Goal: Task Accomplishment & Management: Manage account settings

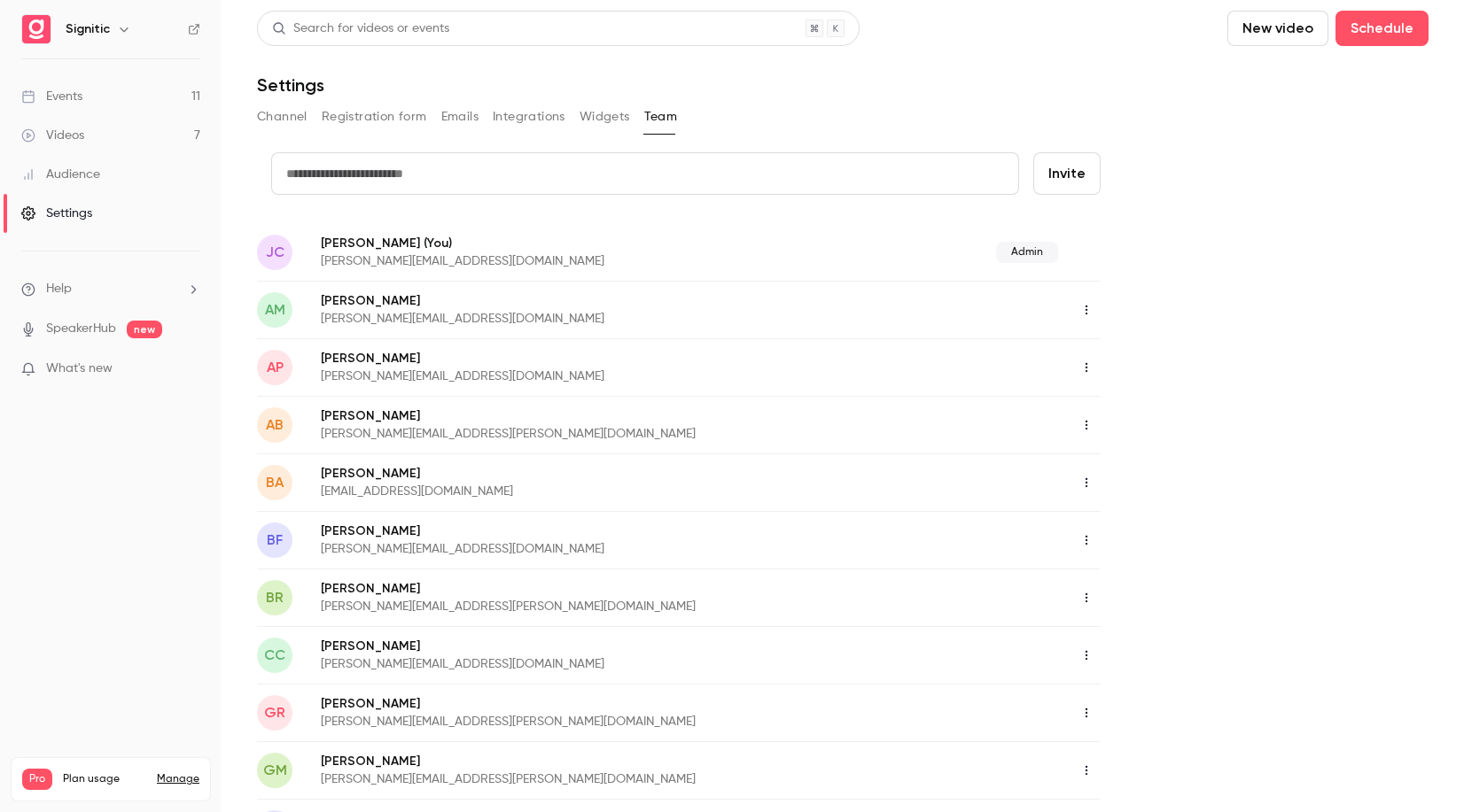
scroll to position [539, 0]
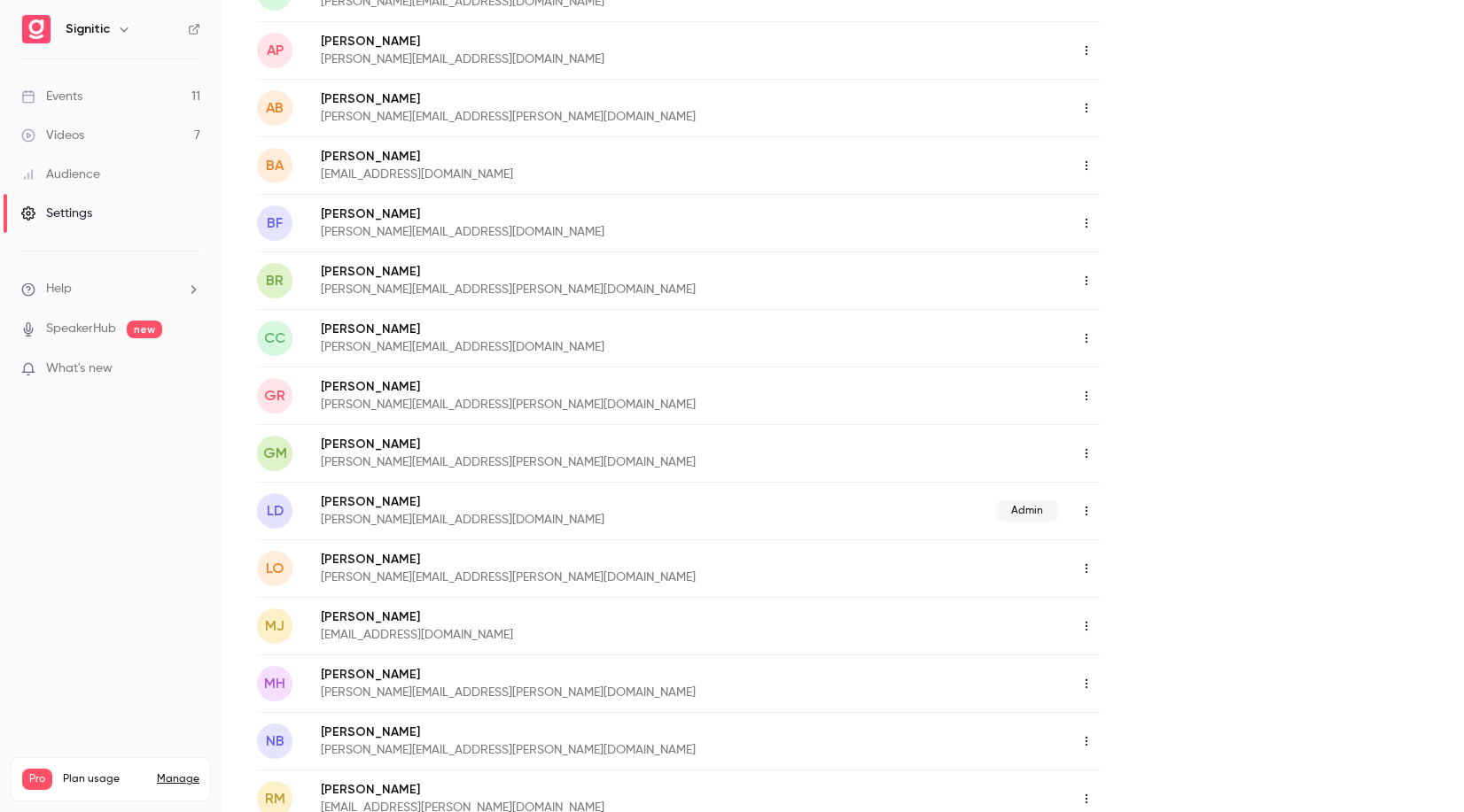
scroll to position [689, 0]
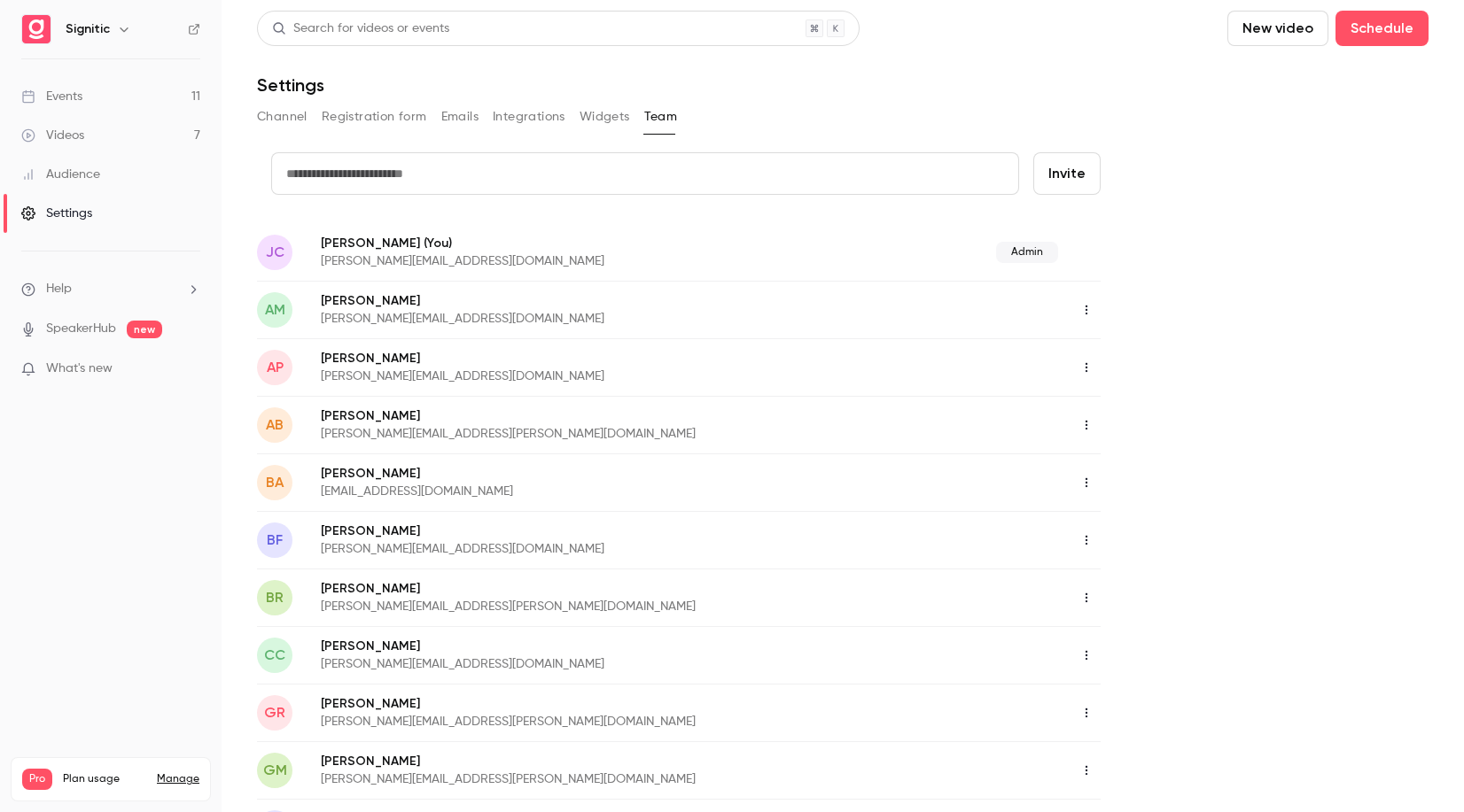
click at [77, 100] on div "Events" at bounding box center [52, 97] width 61 height 18
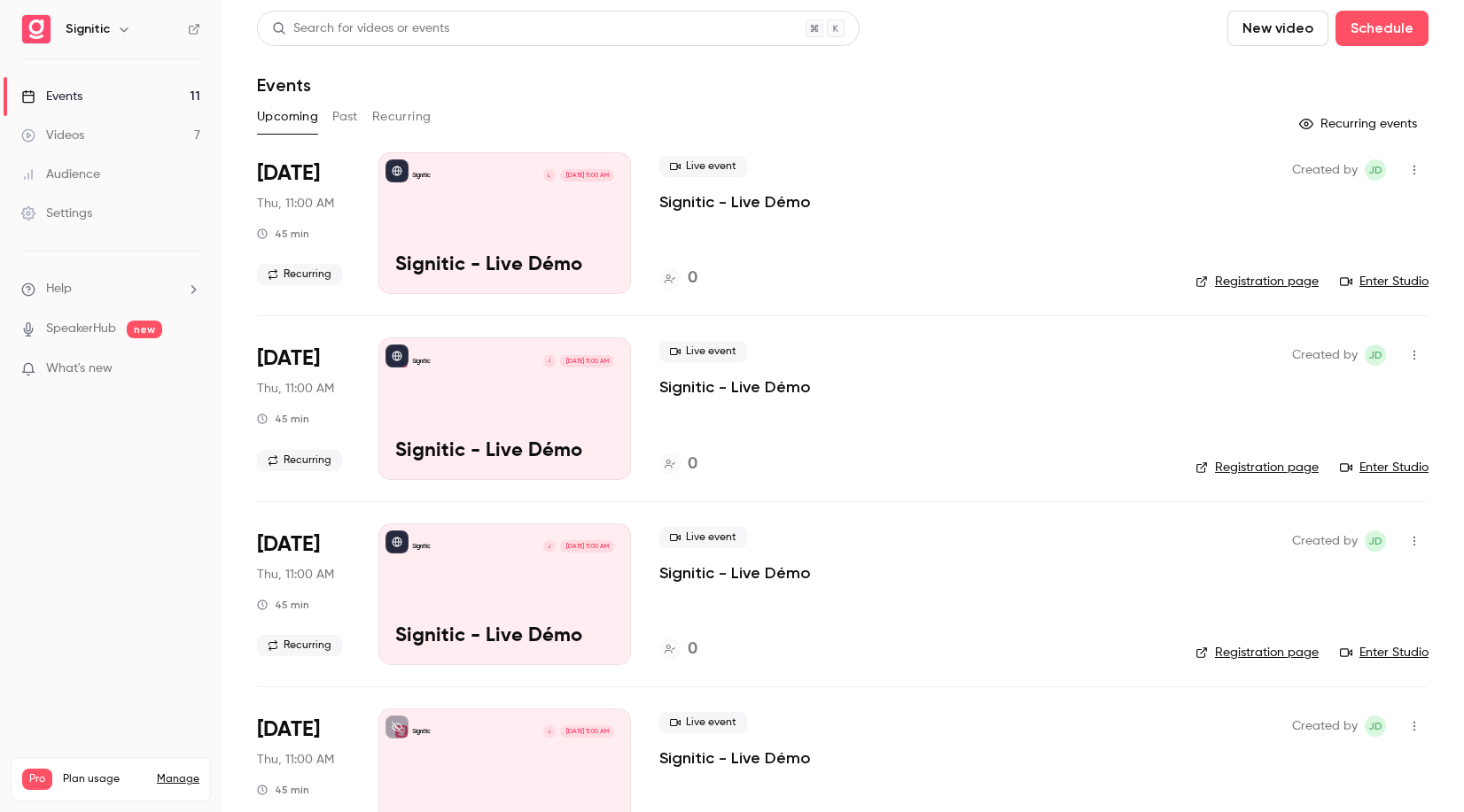
click at [678, 392] on p "Signitic - Live Démo" at bounding box center [735, 387] width 151 height 21
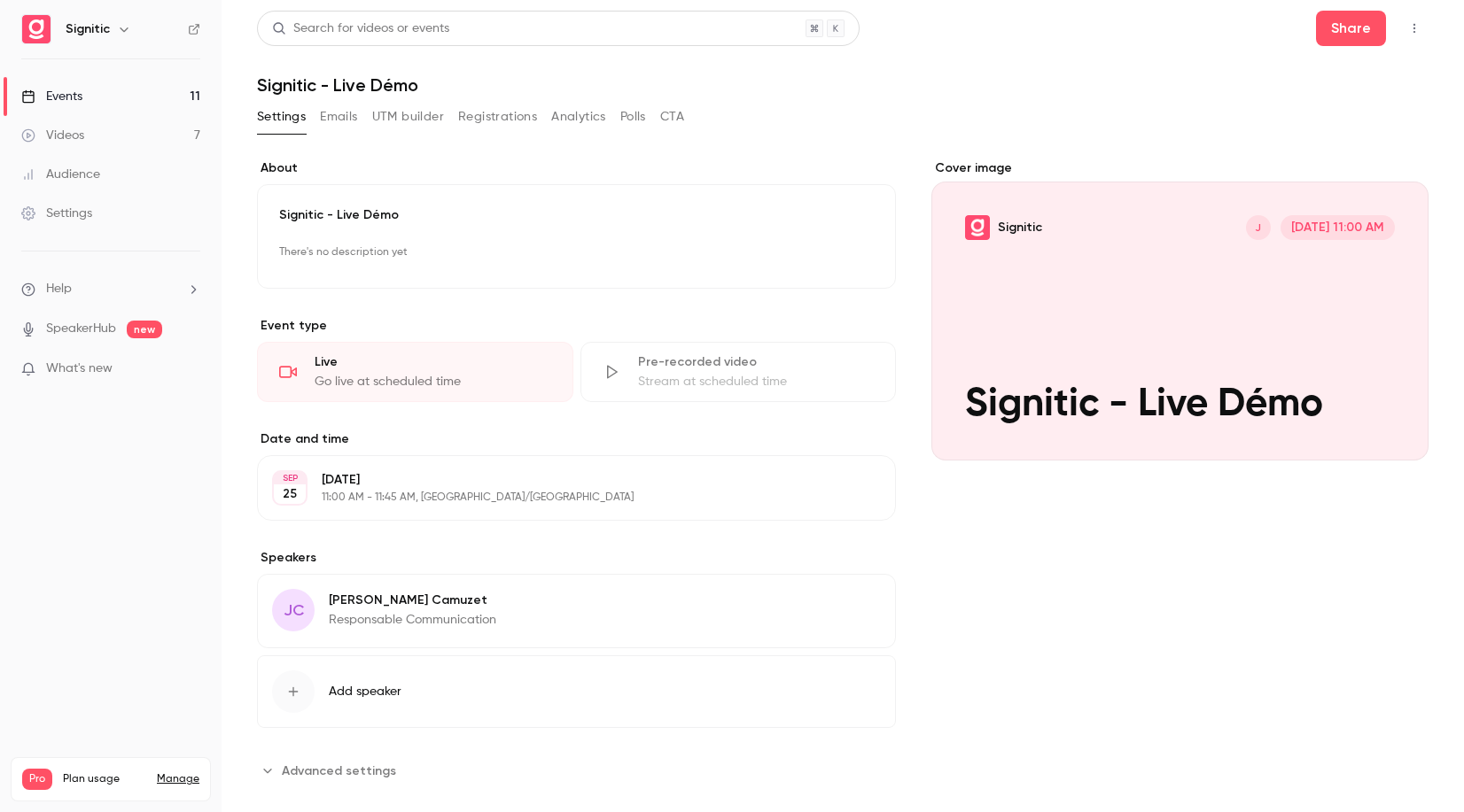
click at [303, 687] on div "button" at bounding box center [293, 691] width 42 height 42
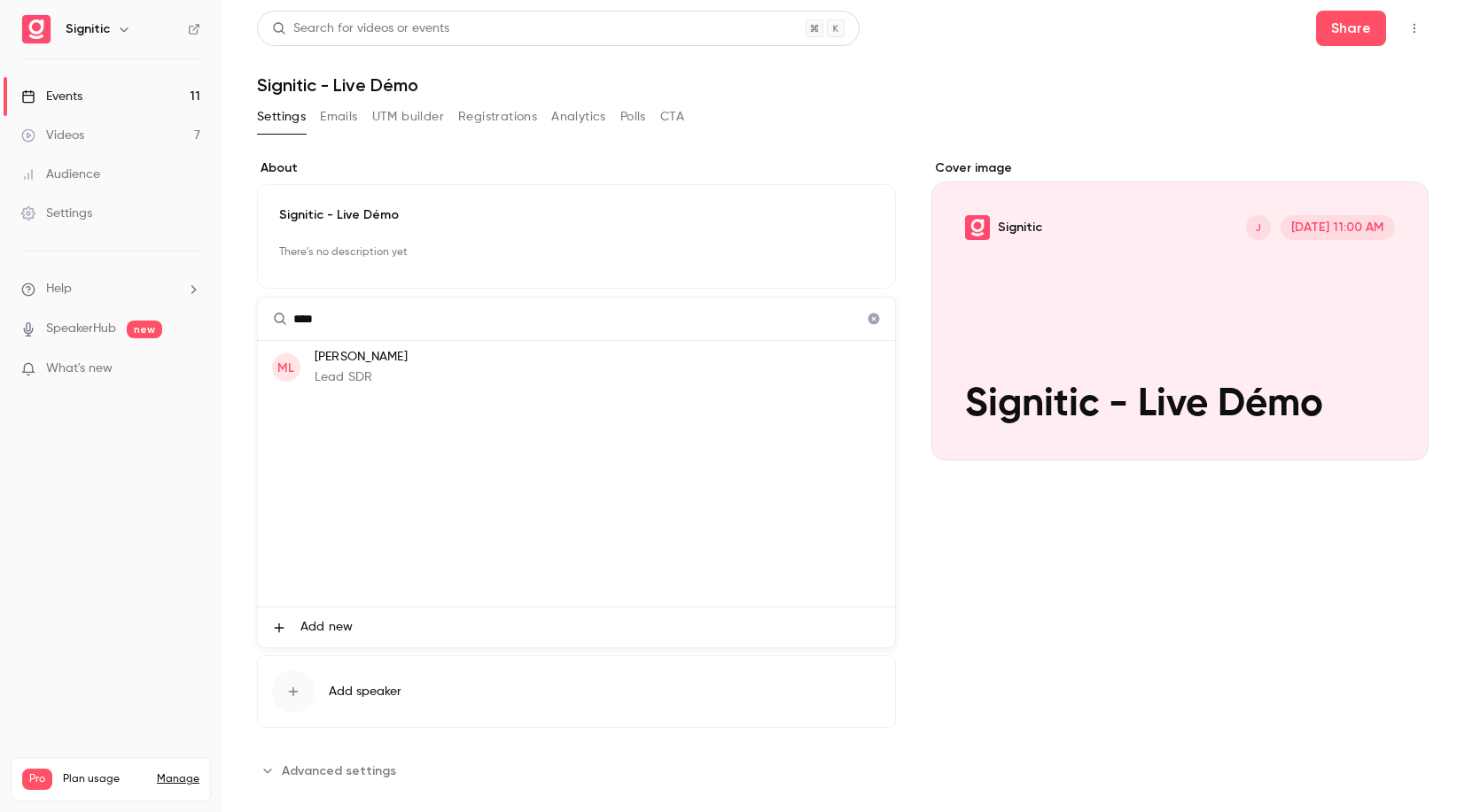
type input "****"
click at [377, 358] on p "Méline Januel" at bounding box center [361, 357] width 93 height 18
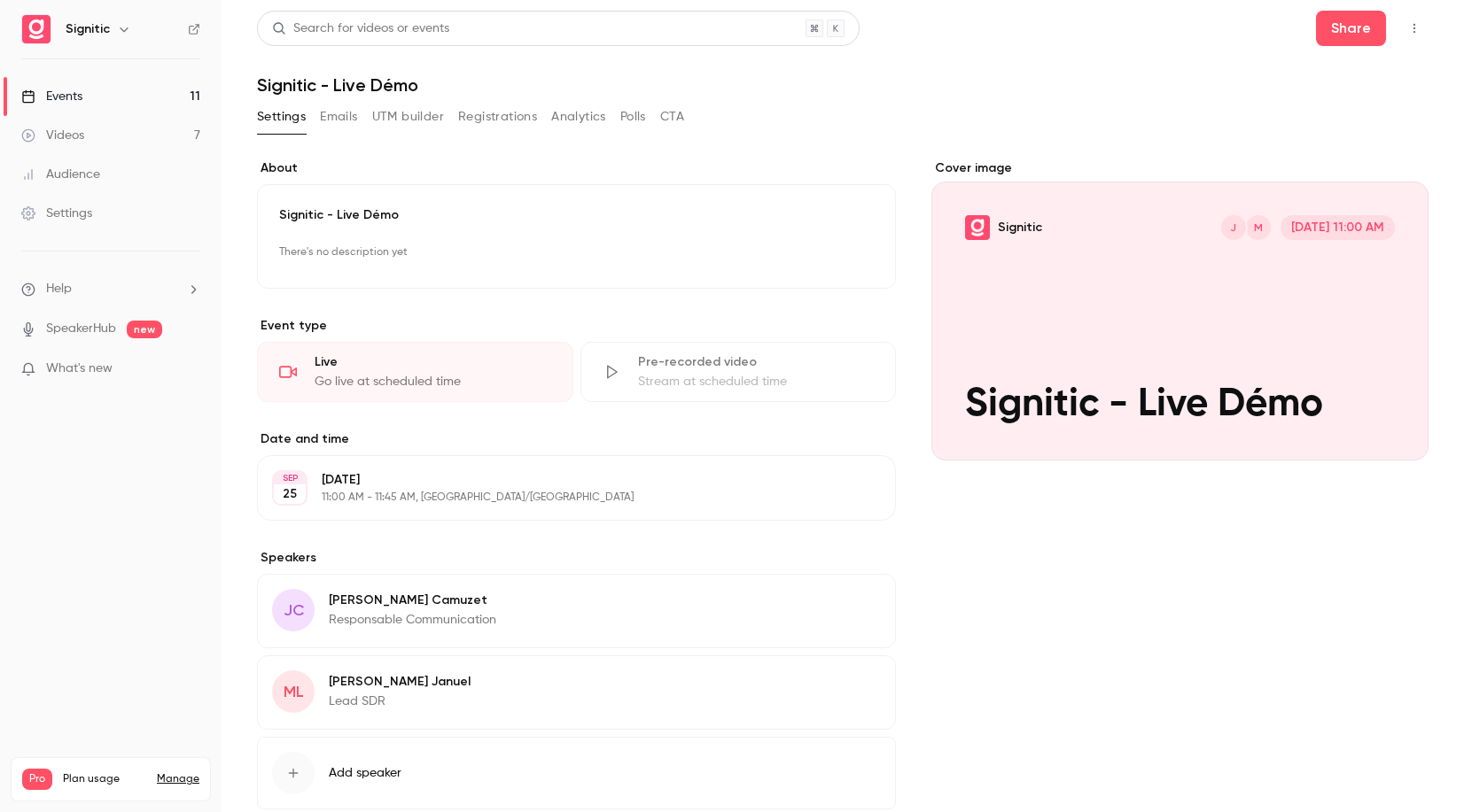
click at [845, 602] on button "Edit" at bounding box center [849, 604] width 65 height 29
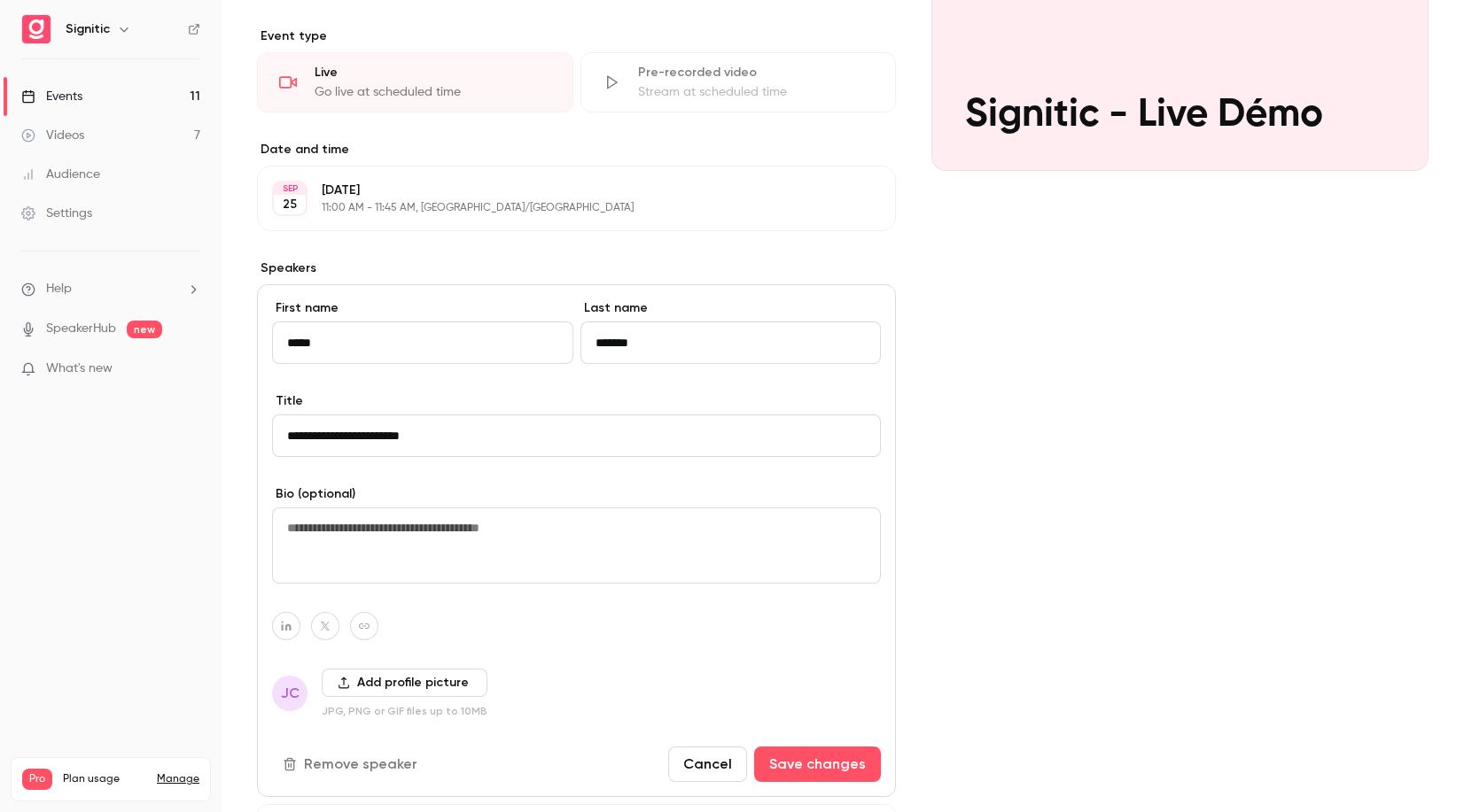
scroll to position [318, 0]
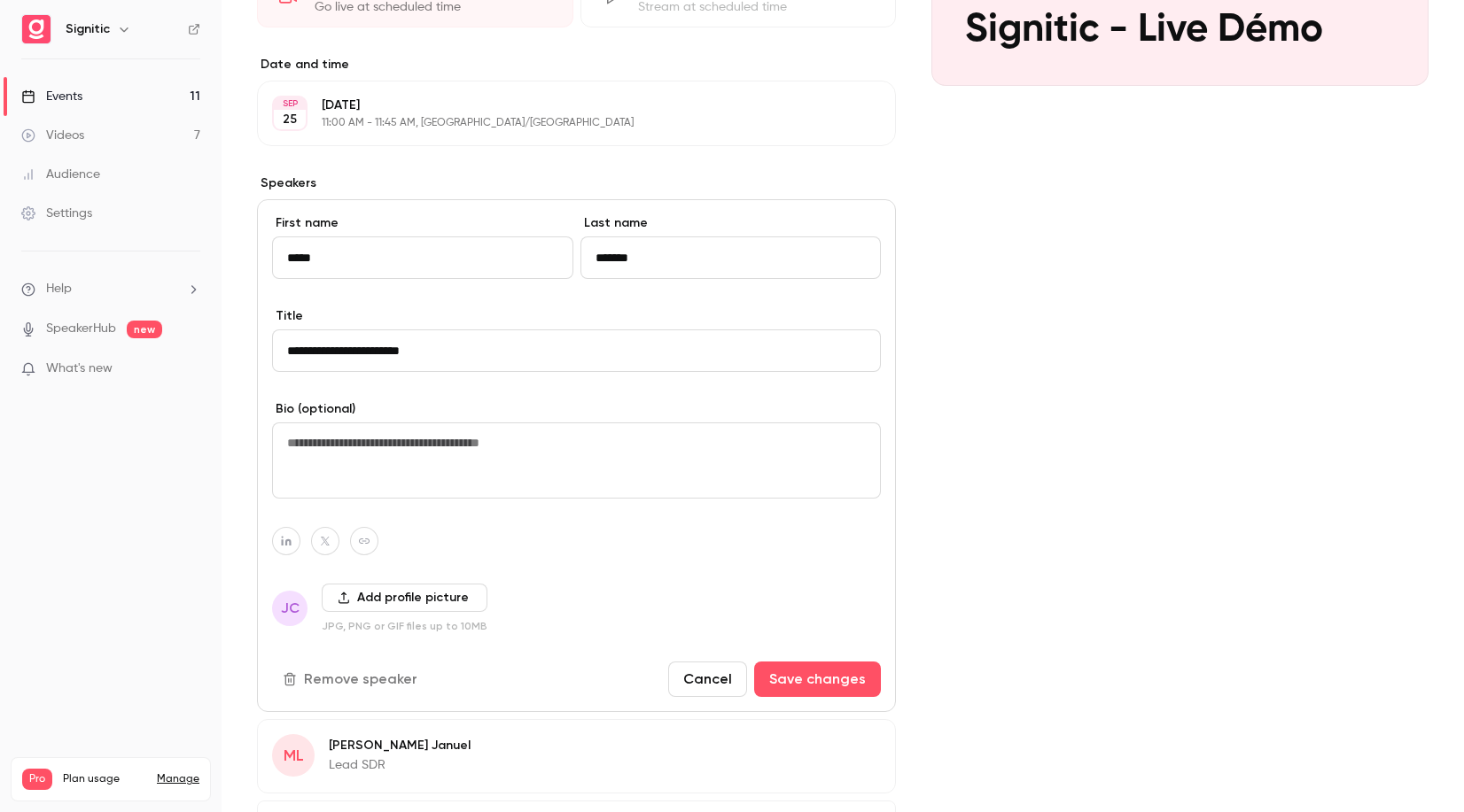
click at [373, 681] on button "Remove speaker" at bounding box center [351, 679] width 160 height 35
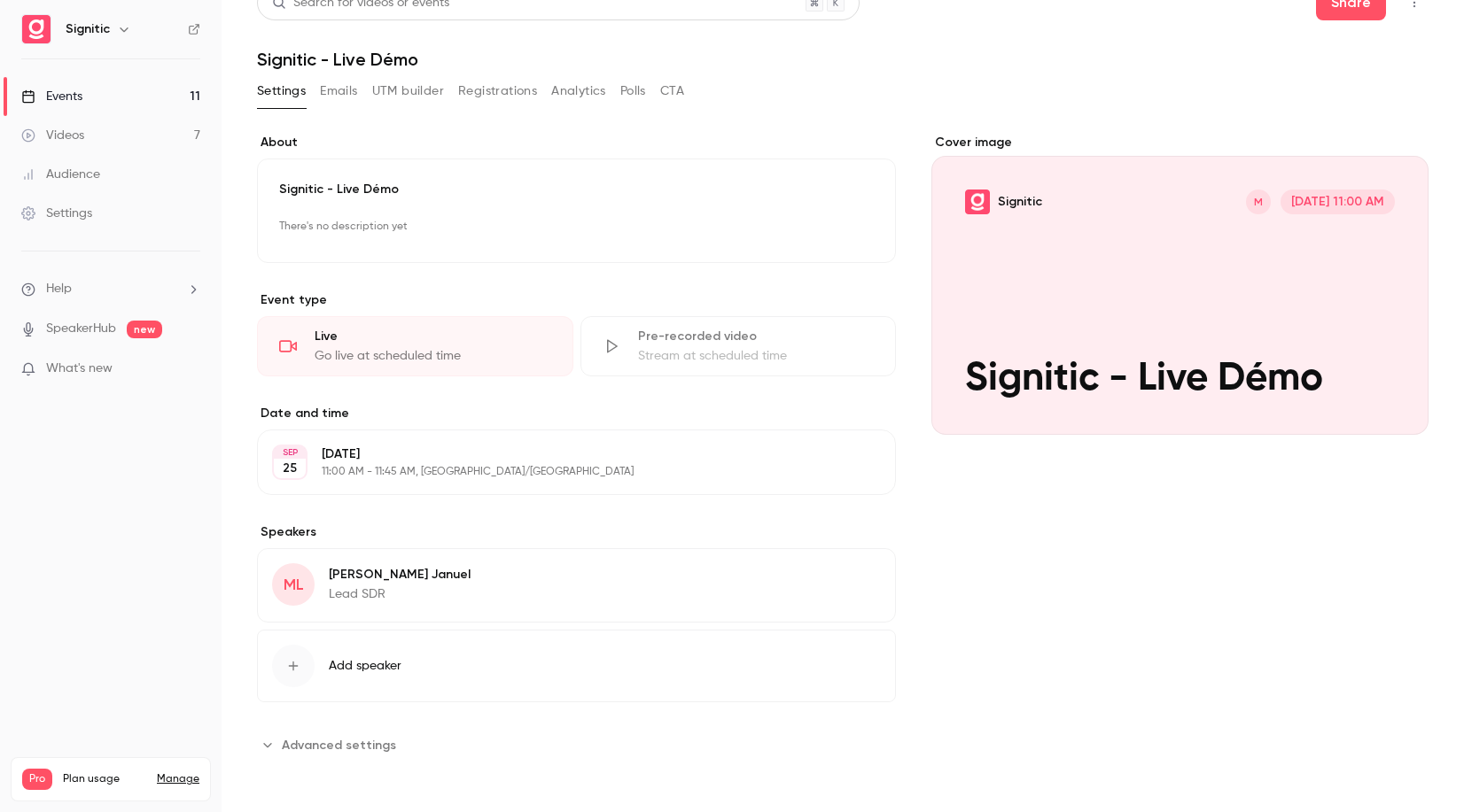
scroll to position [0, 0]
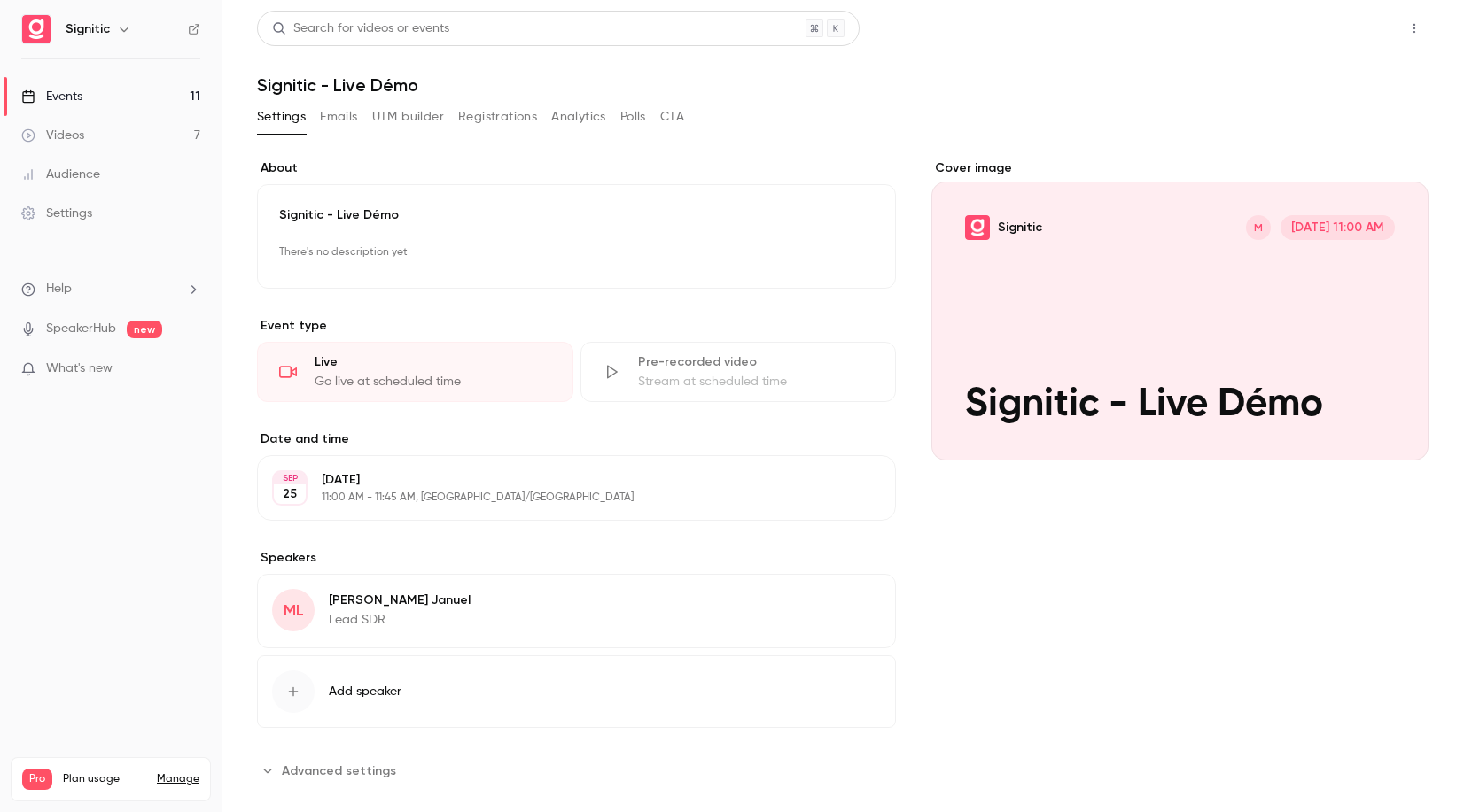
click at [1363, 30] on button "Share" at bounding box center [1350, 28] width 70 height 35
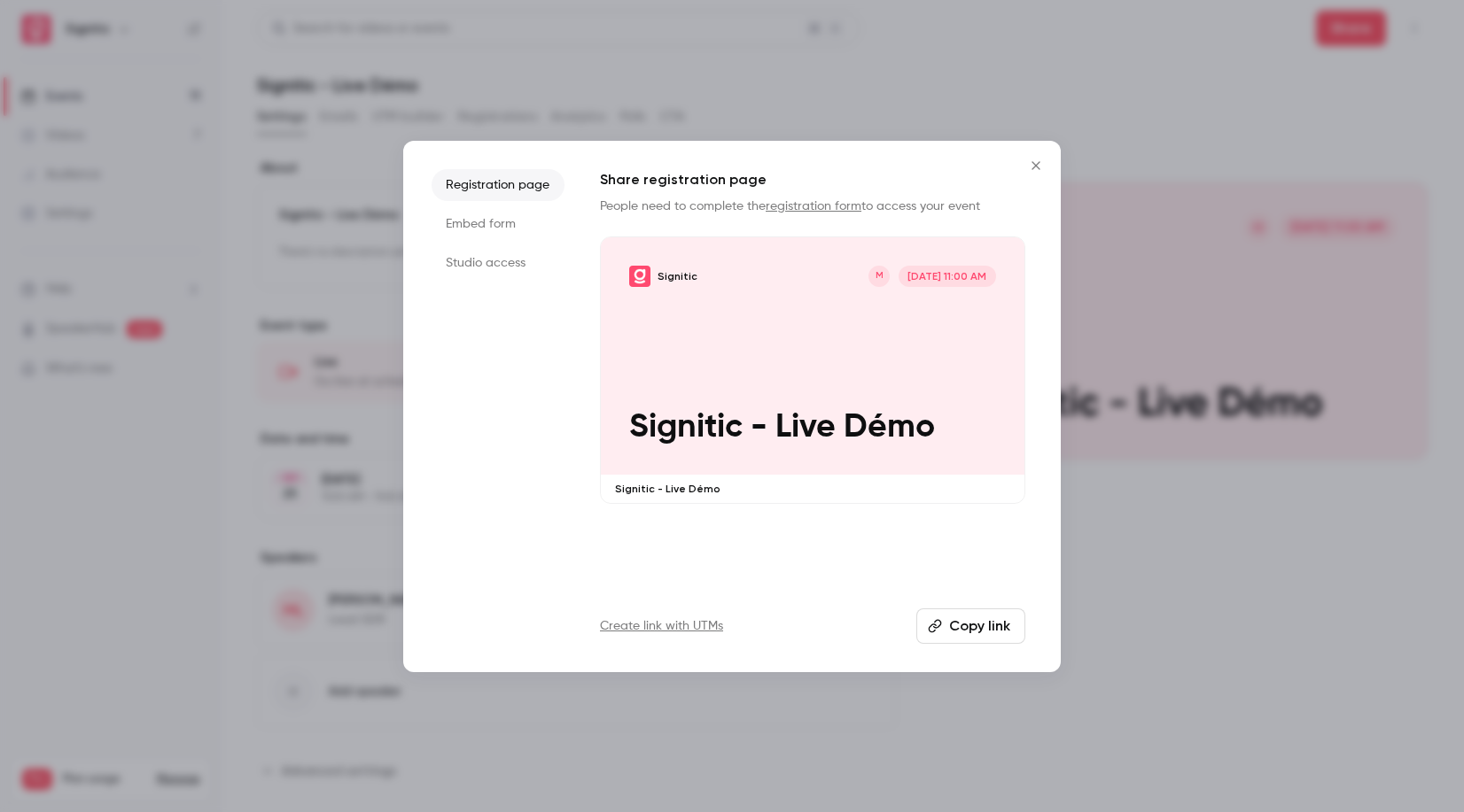
click at [981, 623] on button "Copy link" at bounding box center [971, 625] width 109 height 35
click at [1037, 162] on icon "Close" at bounding box center [1036, 165] width 21 height 14
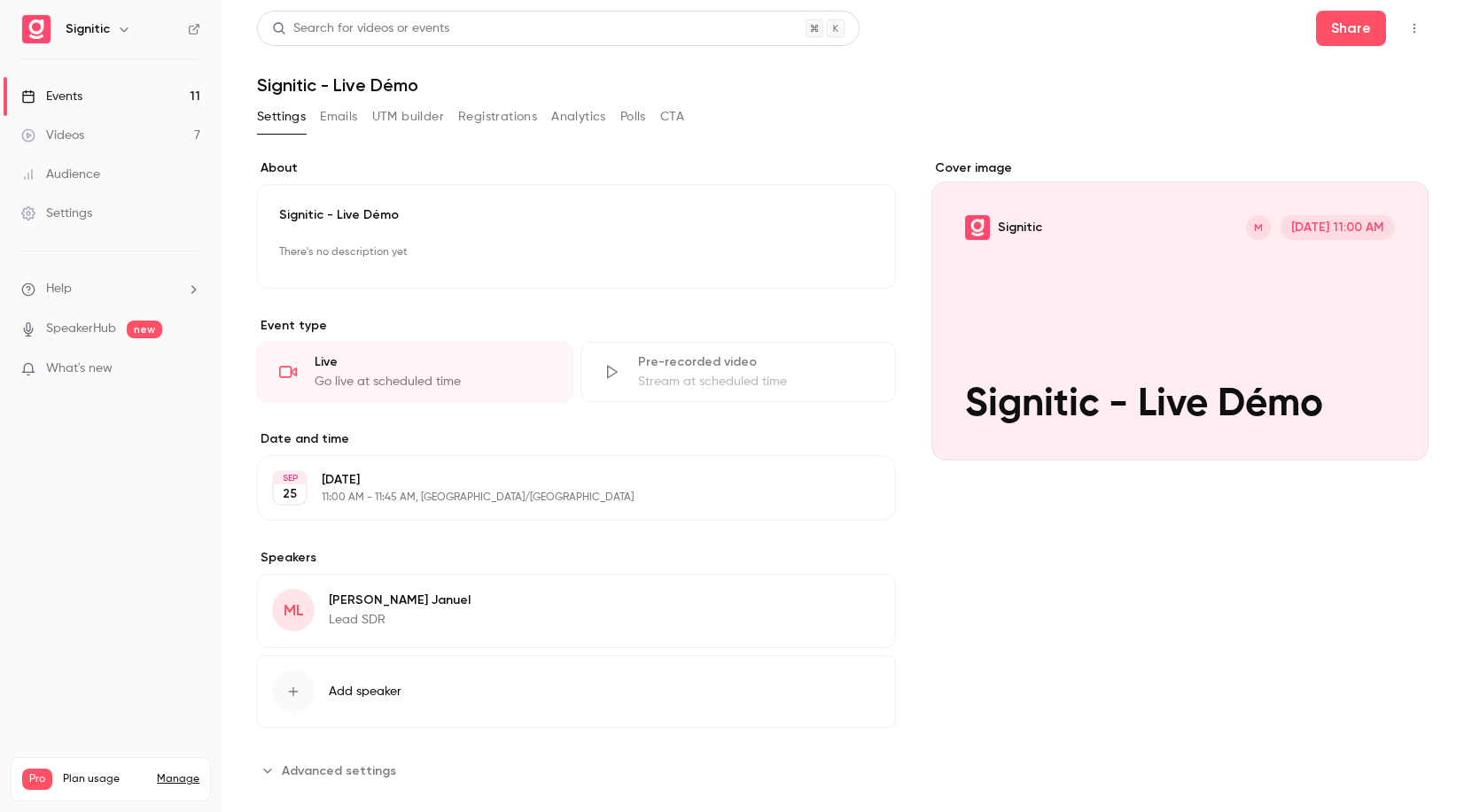
click at [78, 94] on div "Events" at bounding box center [52, 97] width 61 height 18
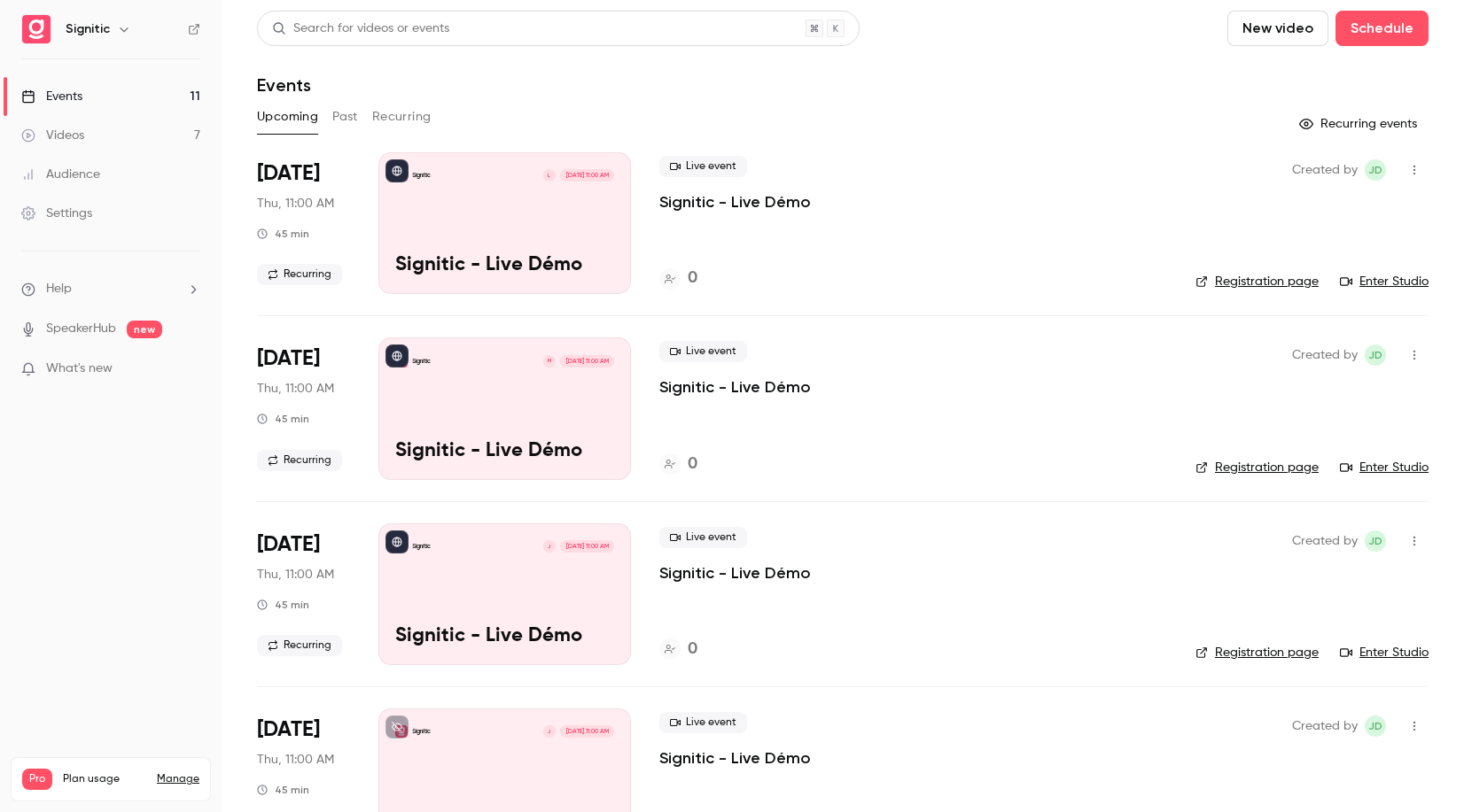
click at [570, 231] on div "Signitic L Sep 4, 11:00 AM Signitic - Live Démo" at bounding box center [505, 223] width 253 height 142
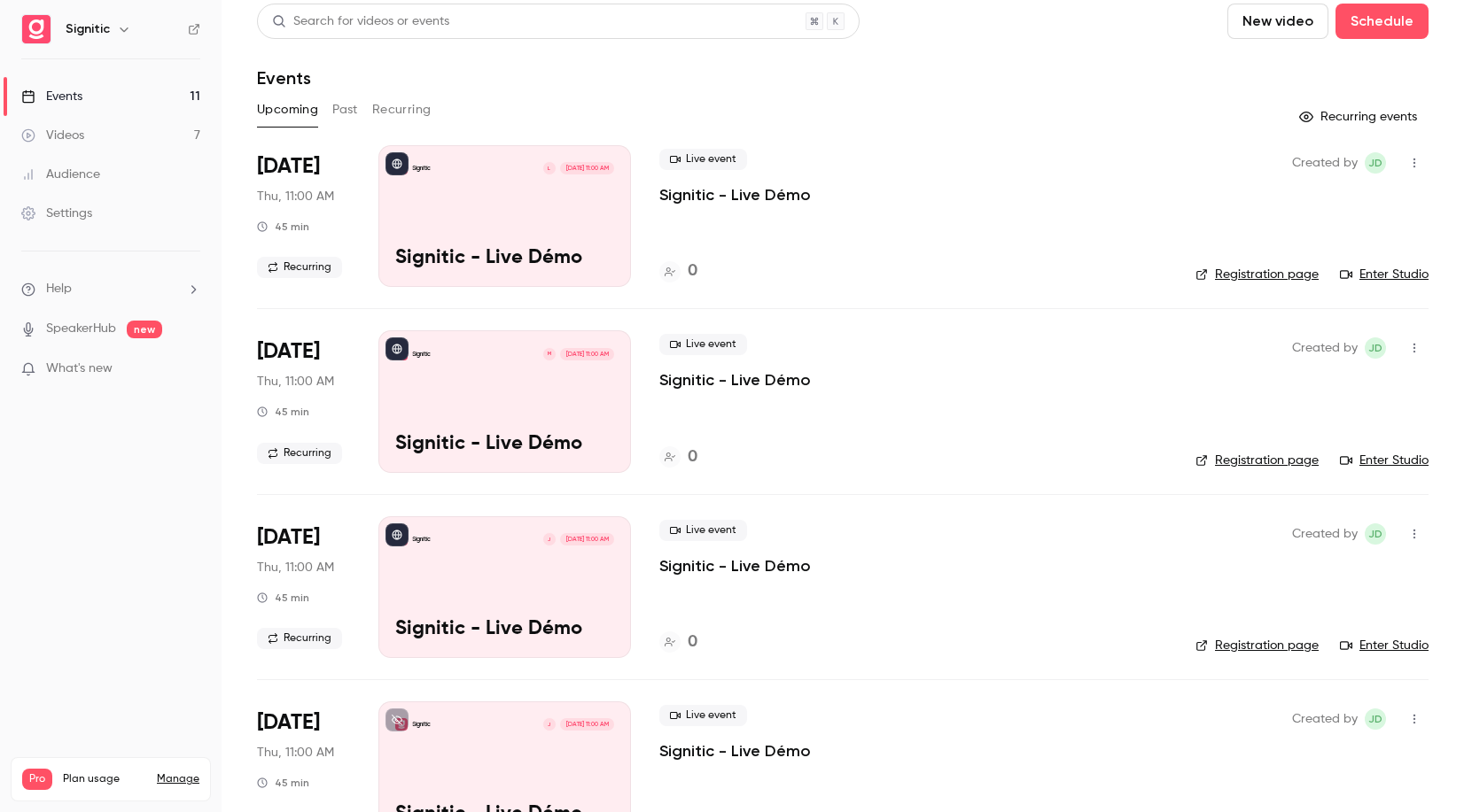
scroll to position [9, 0]
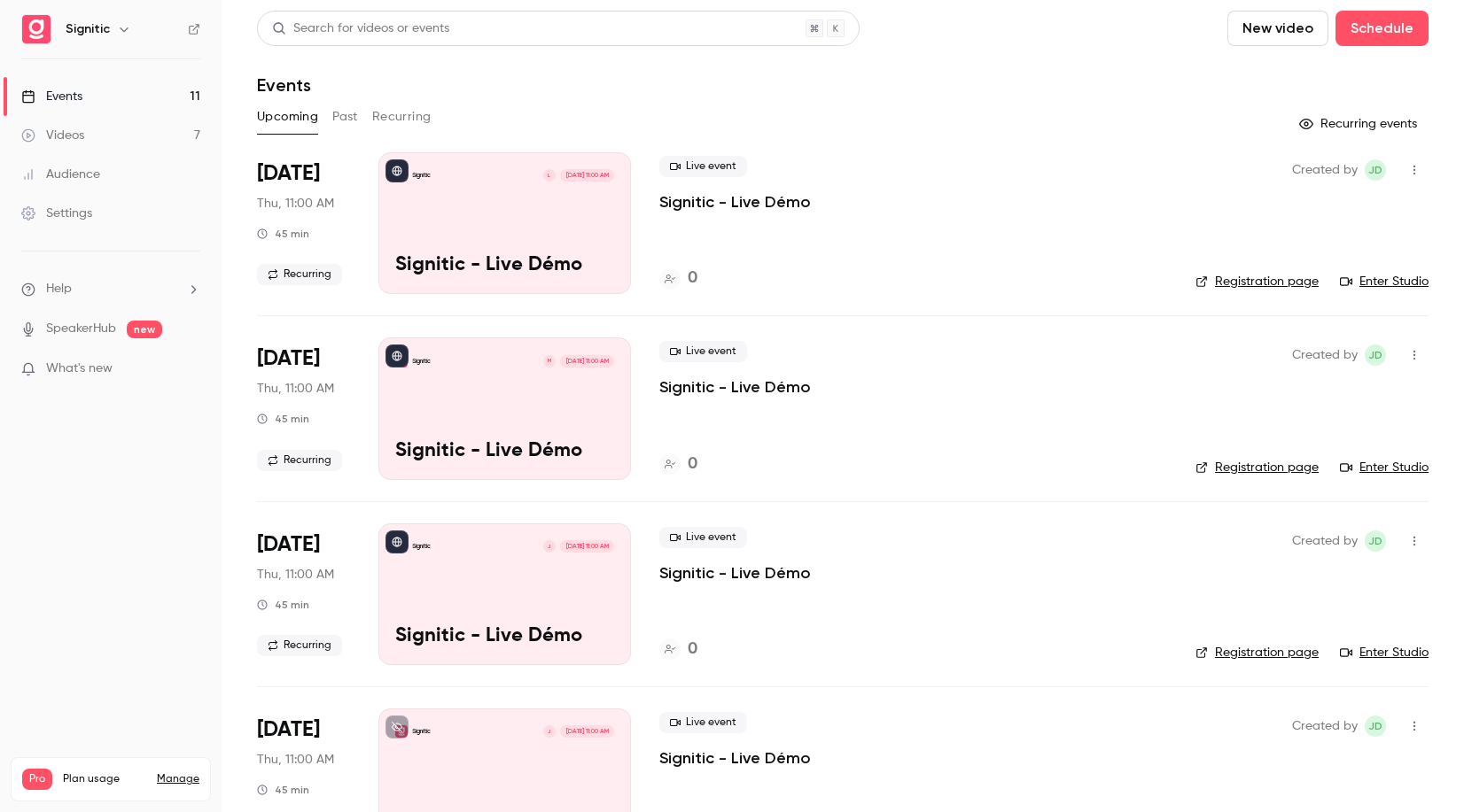
click at [500, 398] on div "Signitic M Sep 25, 11:00 AM Signitic - Live Démo" at bounding box center [505, 408] width 253 height 142
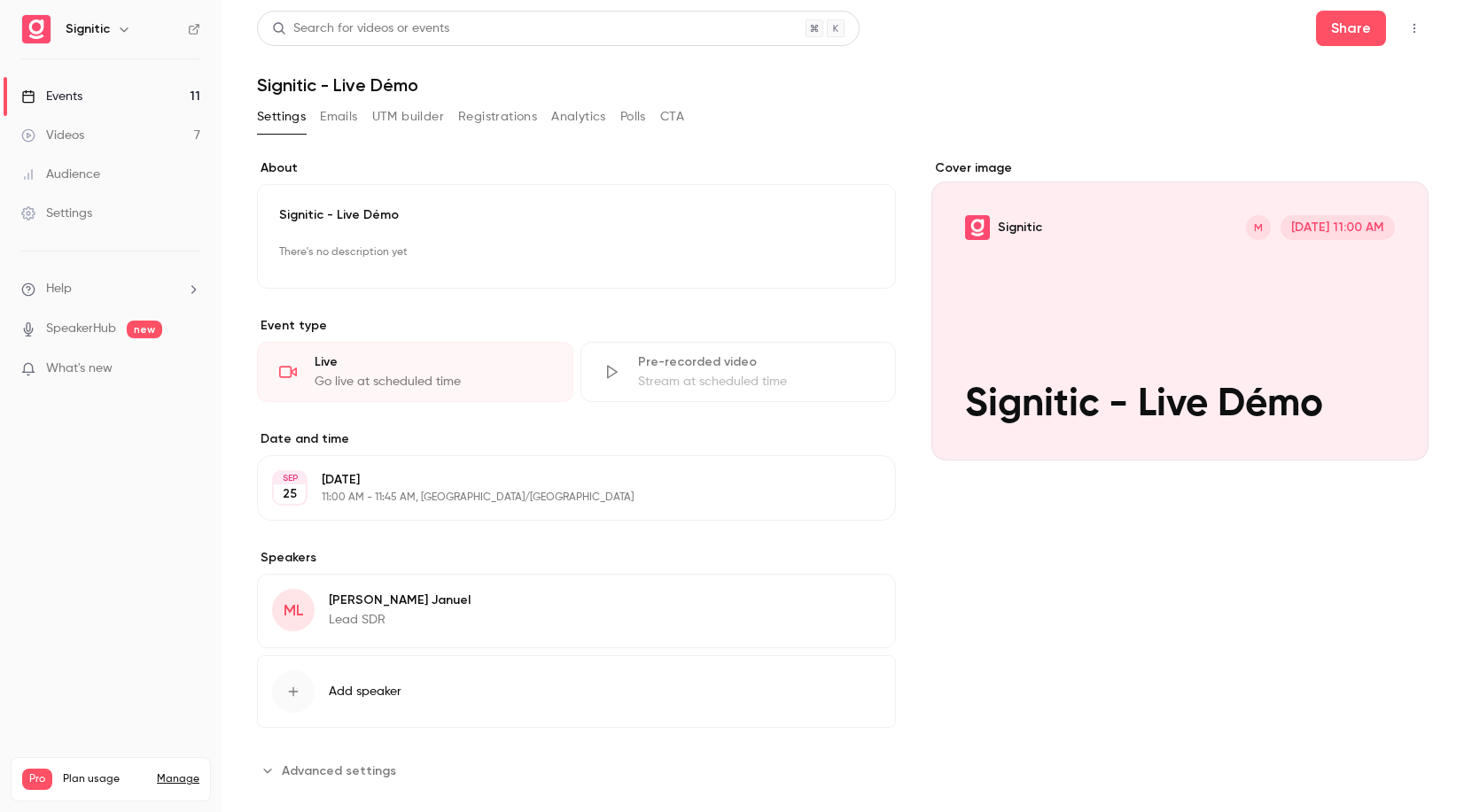
click at [70, 96] on div "Events" at bounding box center [52, 97] width 61 height 18
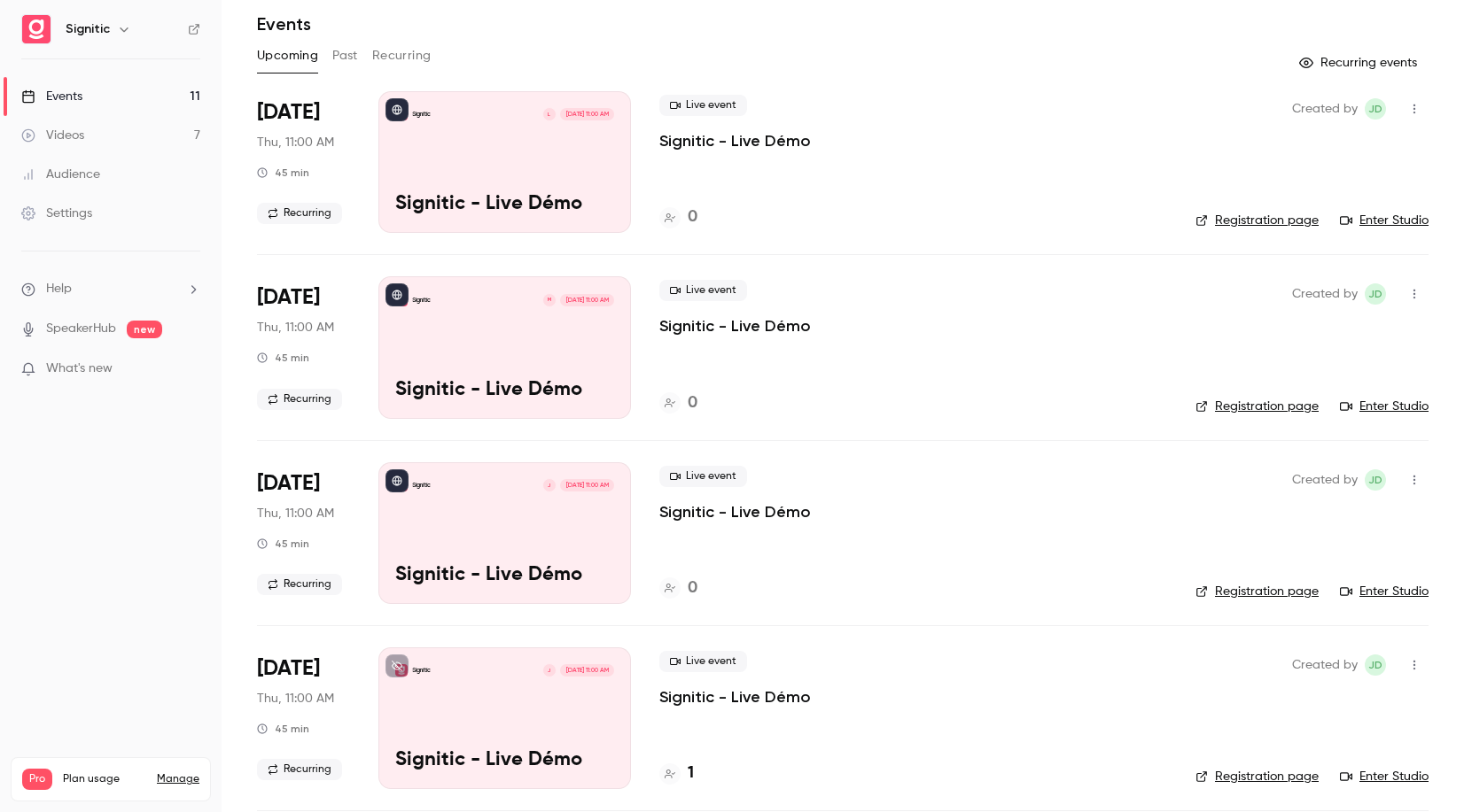
scroll to position [99, 0]
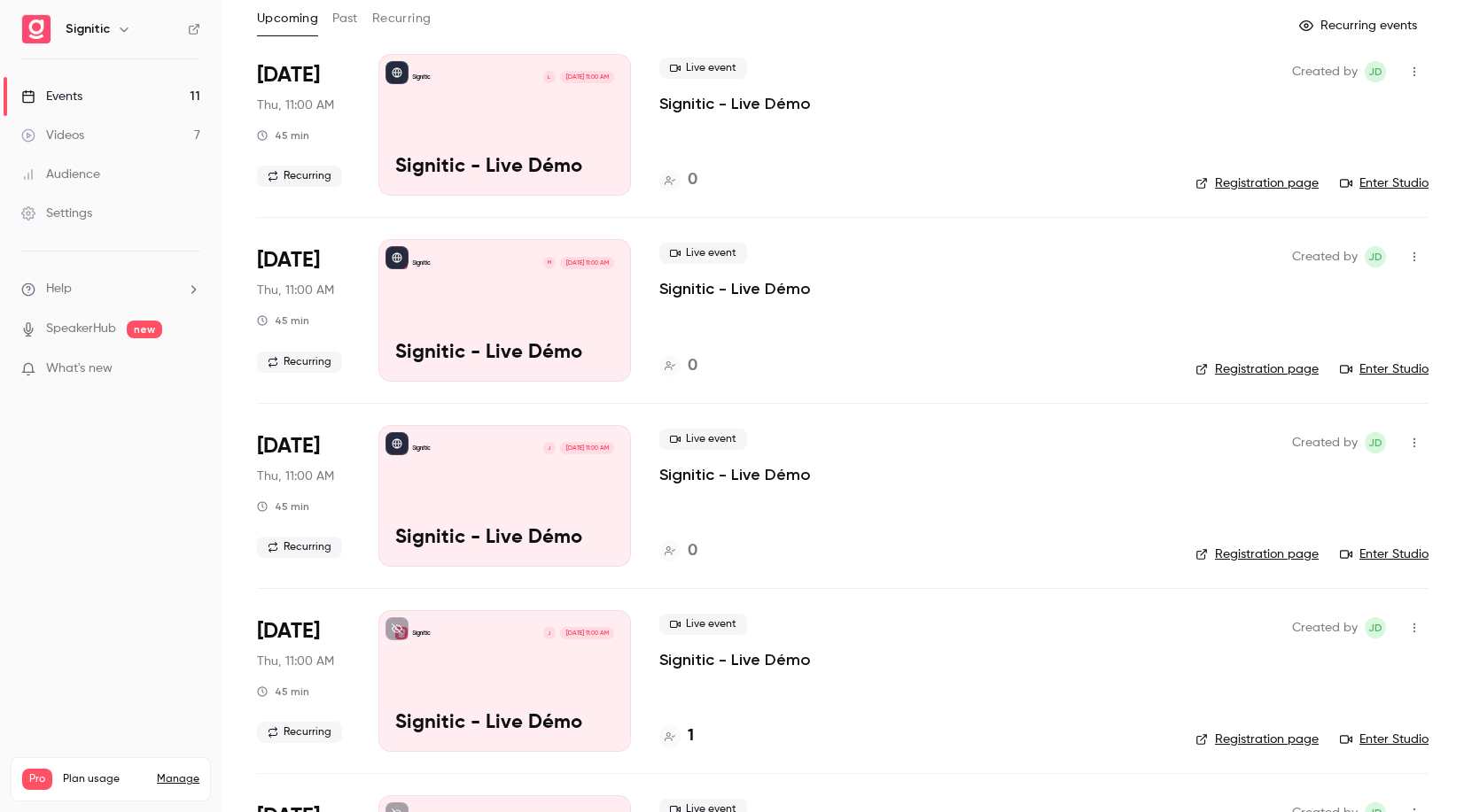
click at [491, 488] on div "Signitic J Oct 2, 11:00 AM Signitic - Live Démo" at bounding box center [505, 496] width 253 height 142
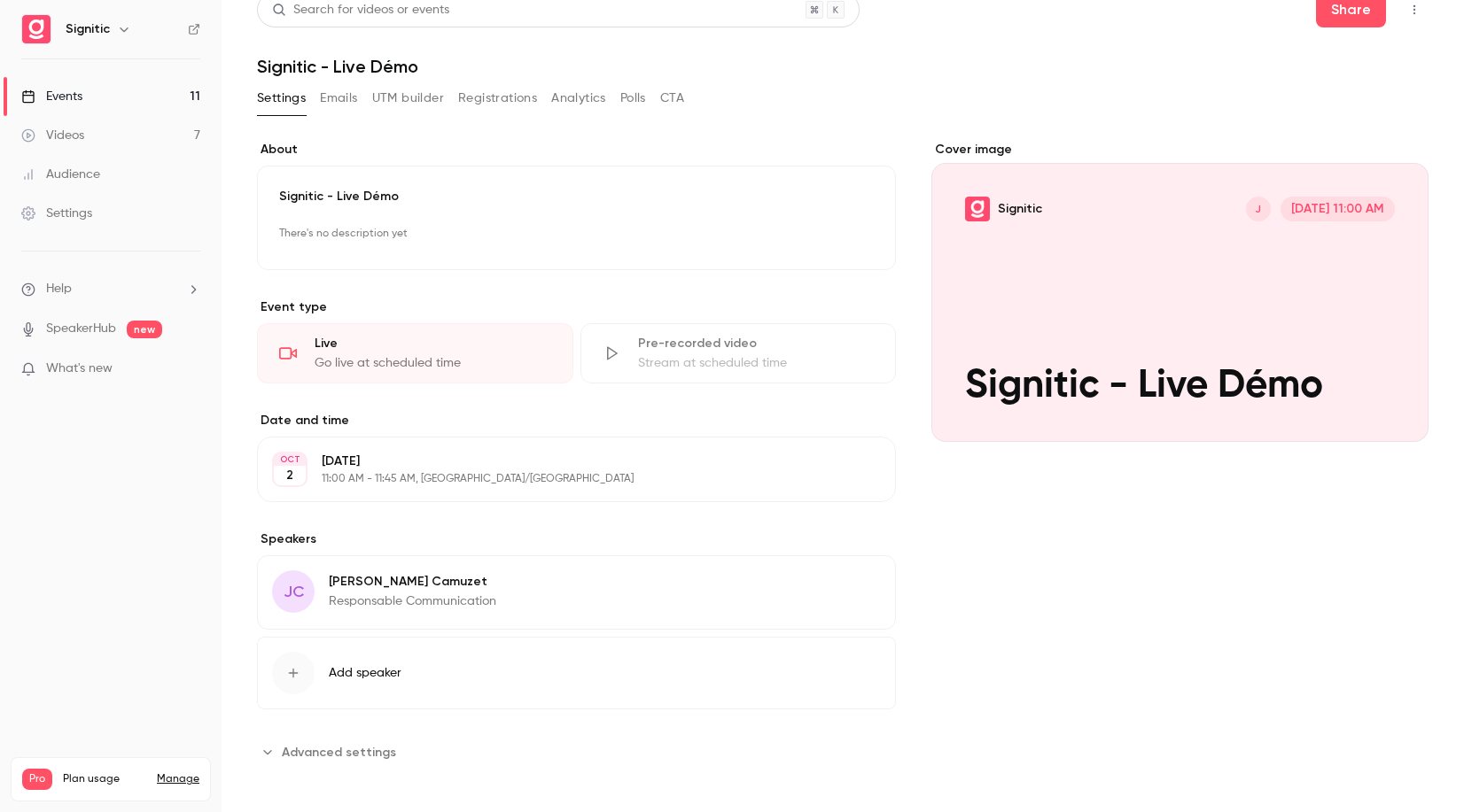
scroll to position [26, 0]
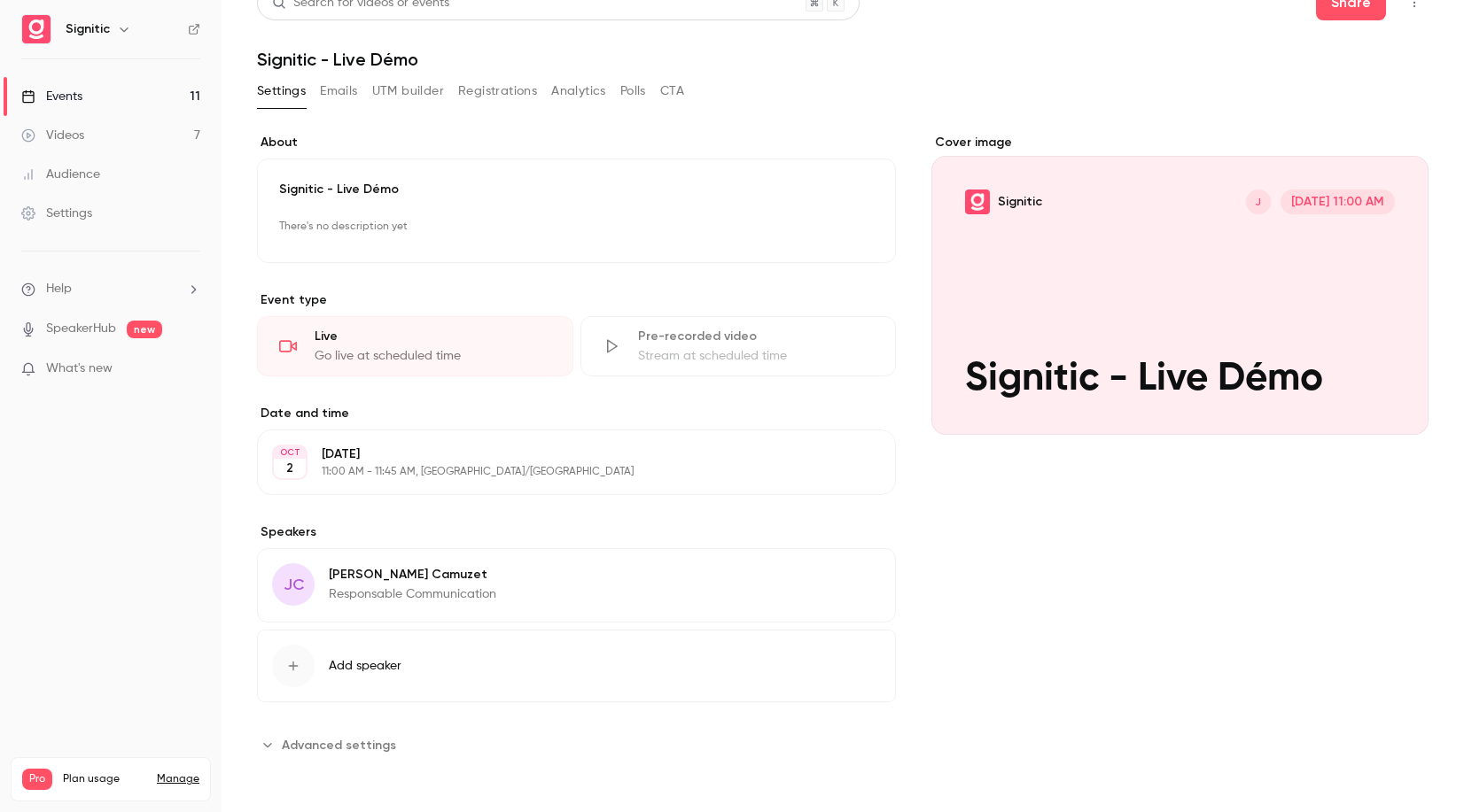
click at [292, 665] on icon "button" at bounding box center [293, 666] width 14 height 14
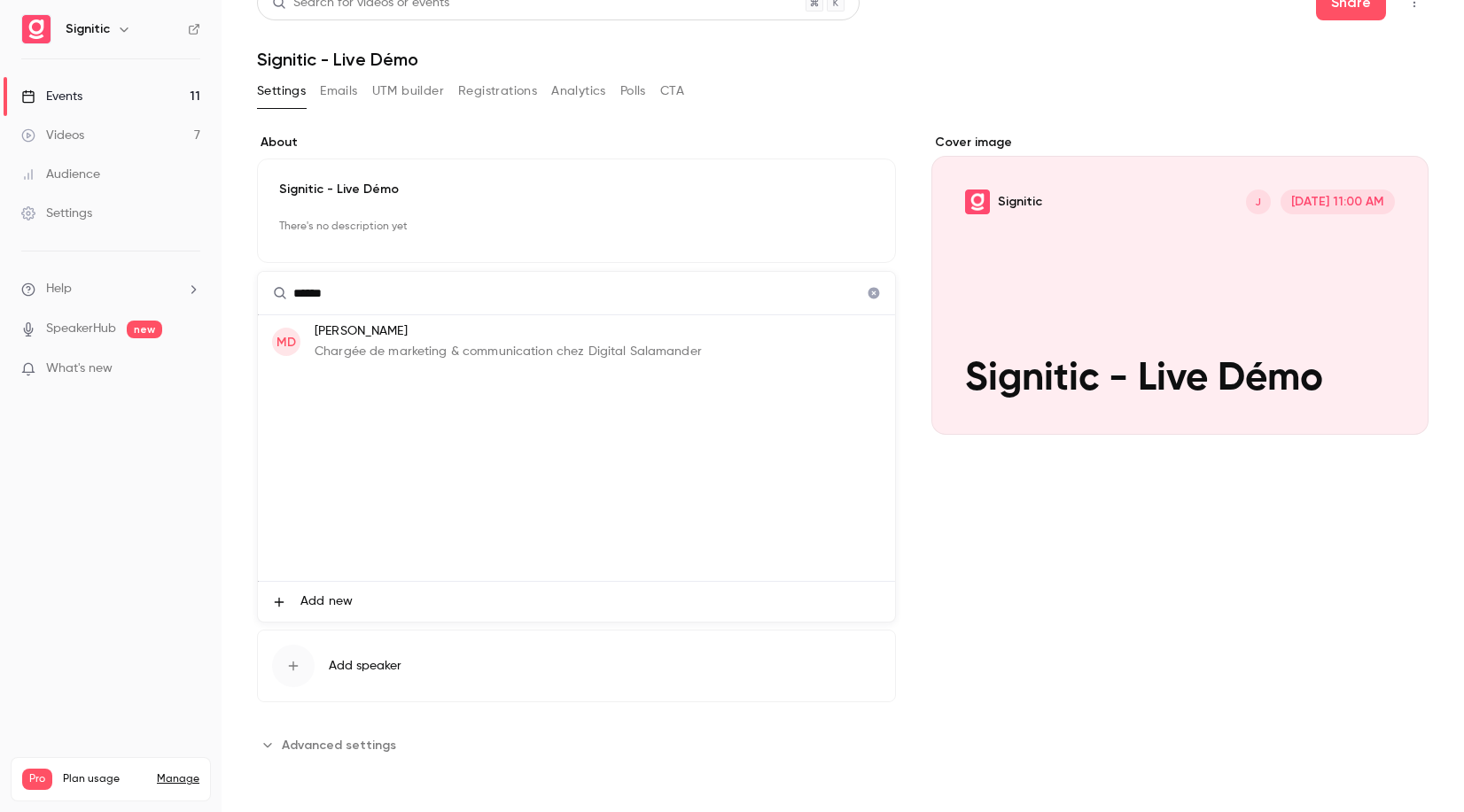
type input "*****"
click at [967, 575] on div at bounding box center [732, 406] width 1464 height 812
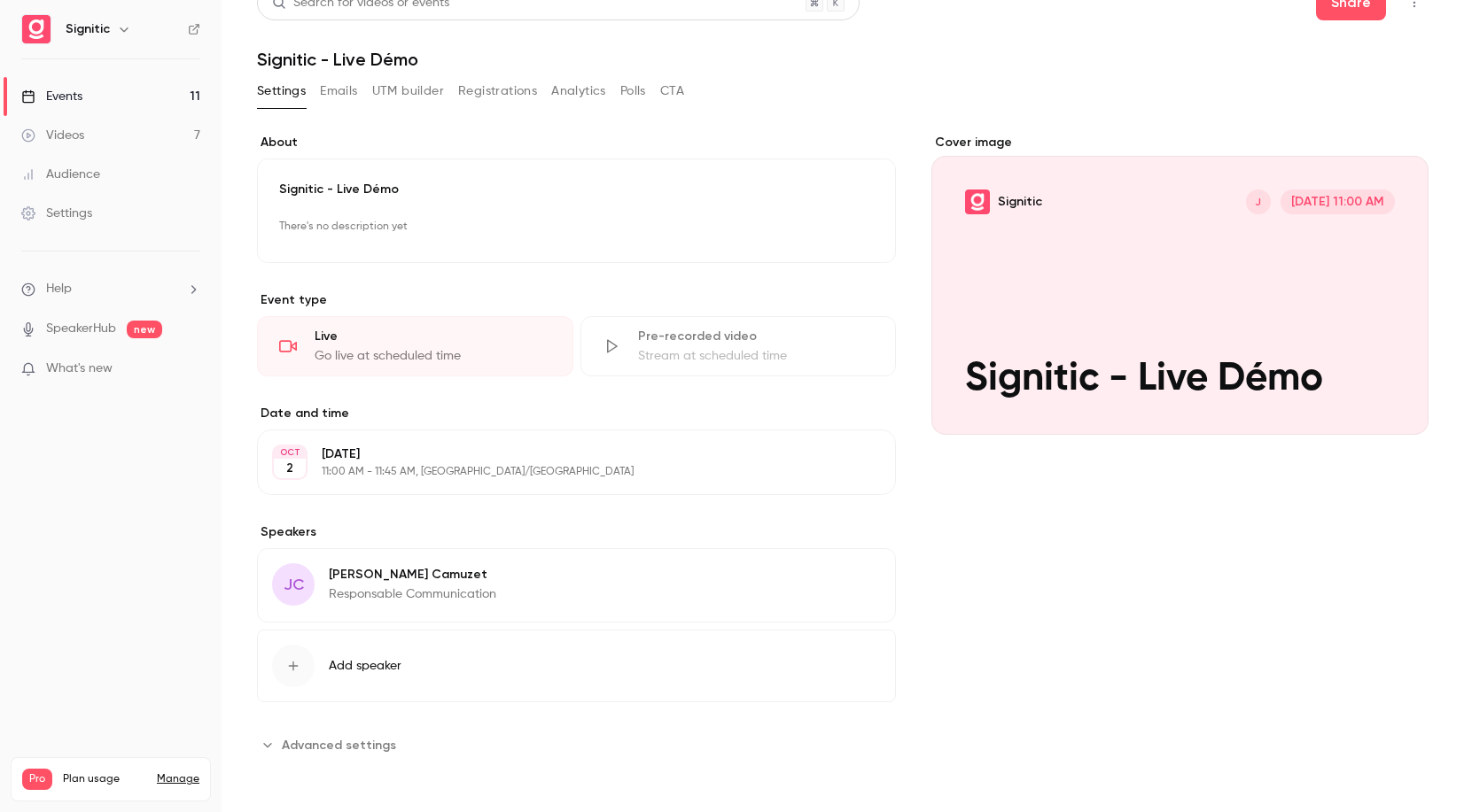
click at [306, 666] on div "button" at bounding box center [293, 666] width 42 height 42
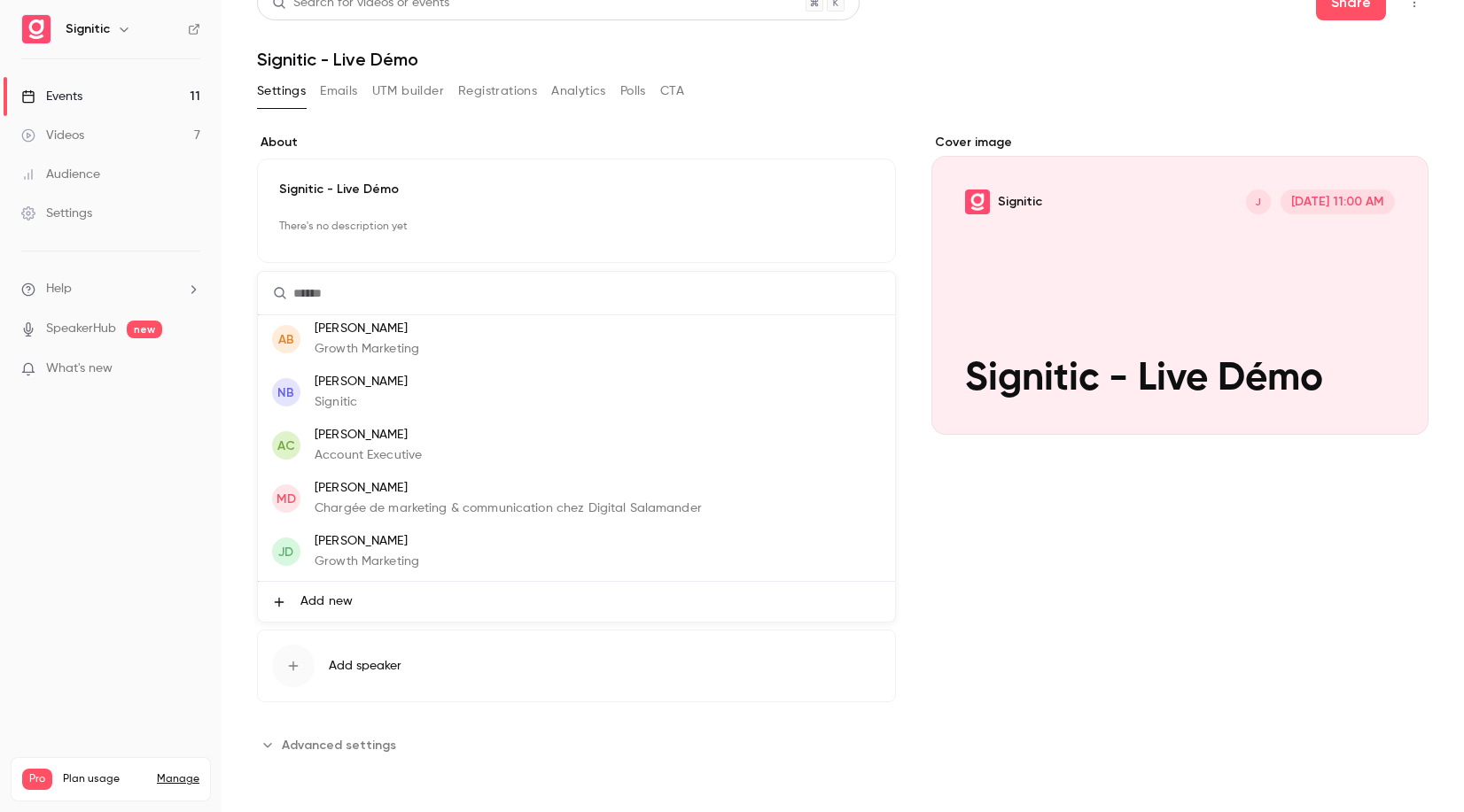
scroll to position [55, 0]
click at [319, 597] on span "Add new" at bounding box center [326, 602] width 53 height 18
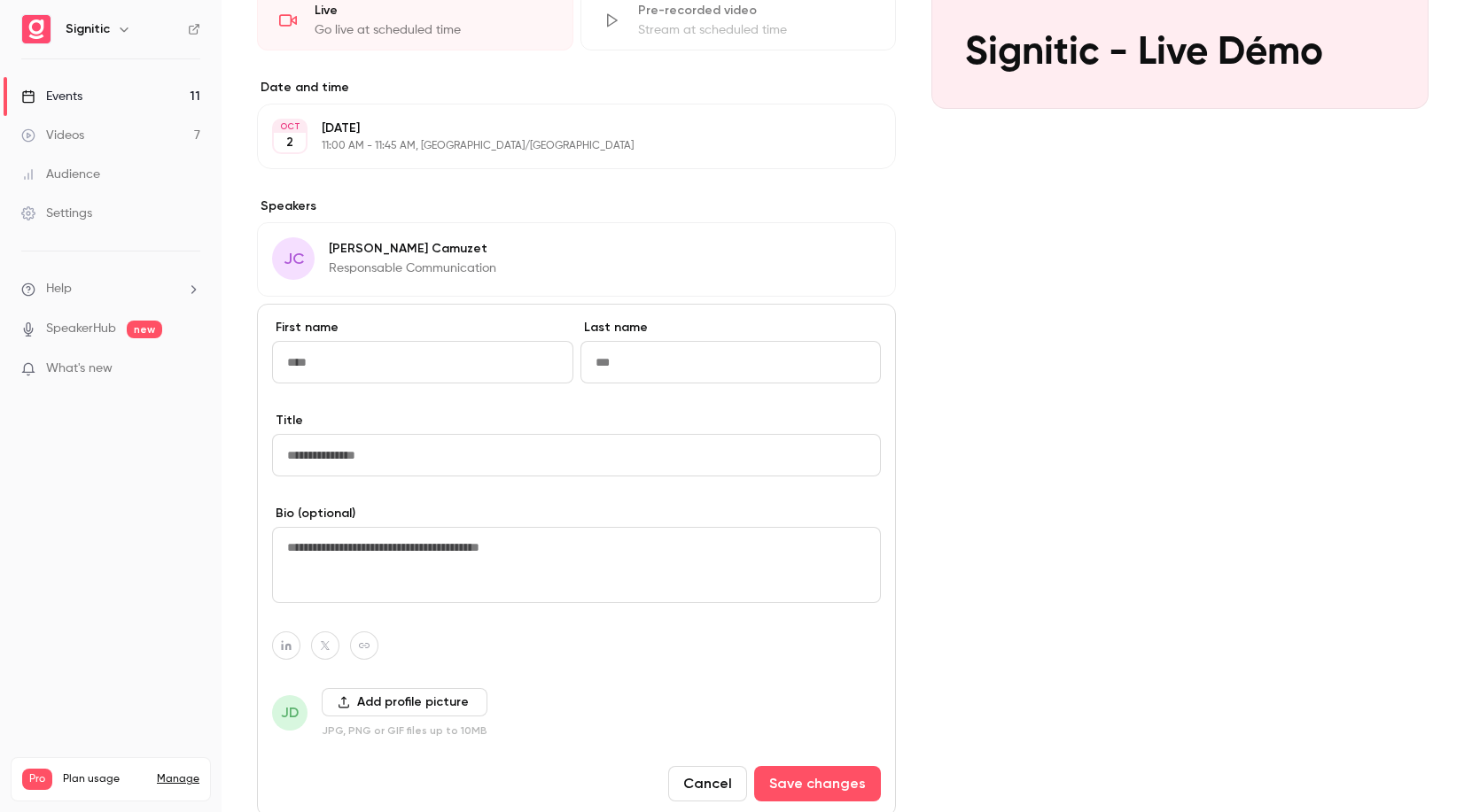
scroll to position [358, 0]
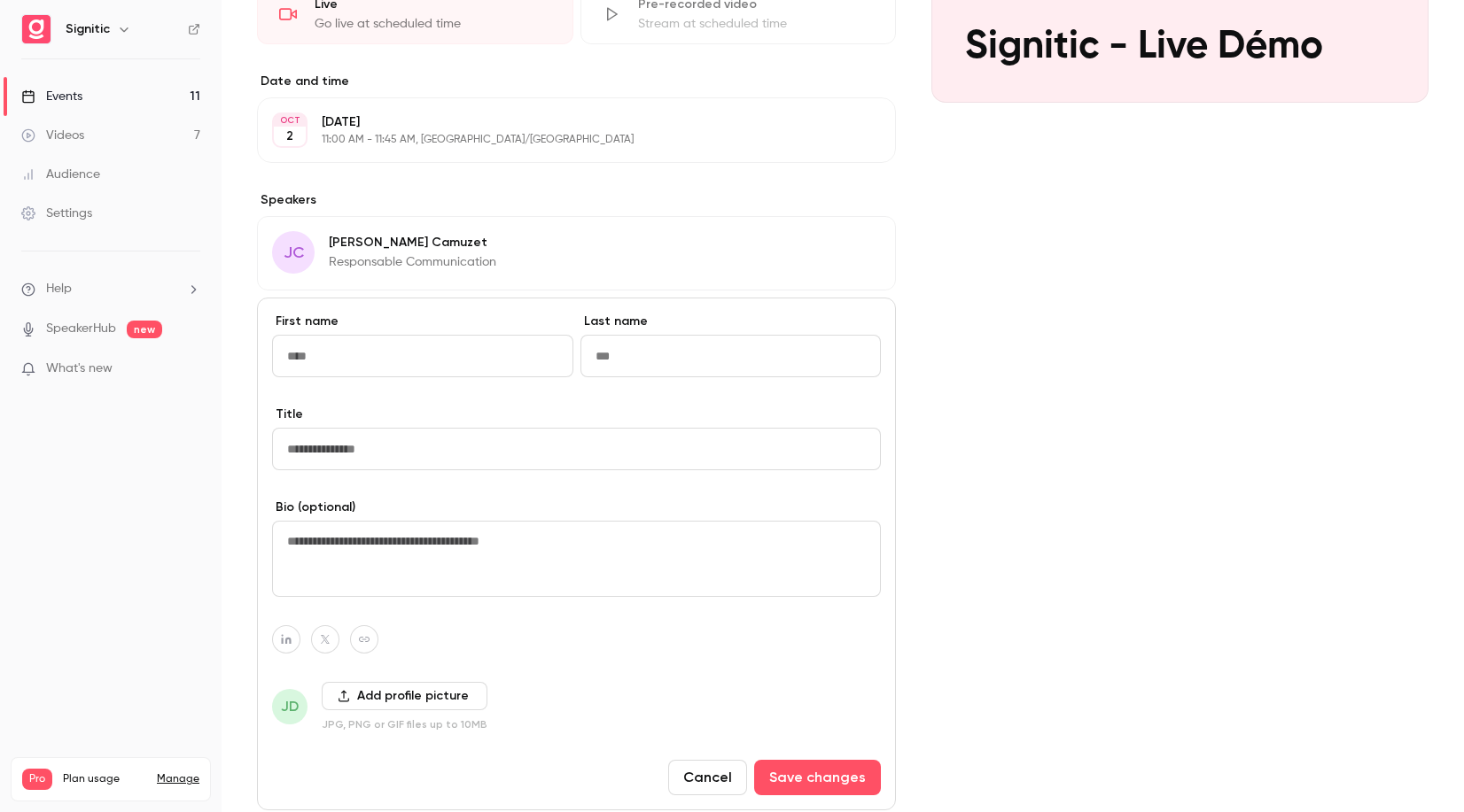
click at [982, 367] on div "Cover image Signitic J Oct 2, 11:00 AM Signitic - Live Démo" at bounding box center [1180, 335] width 498 height 1065
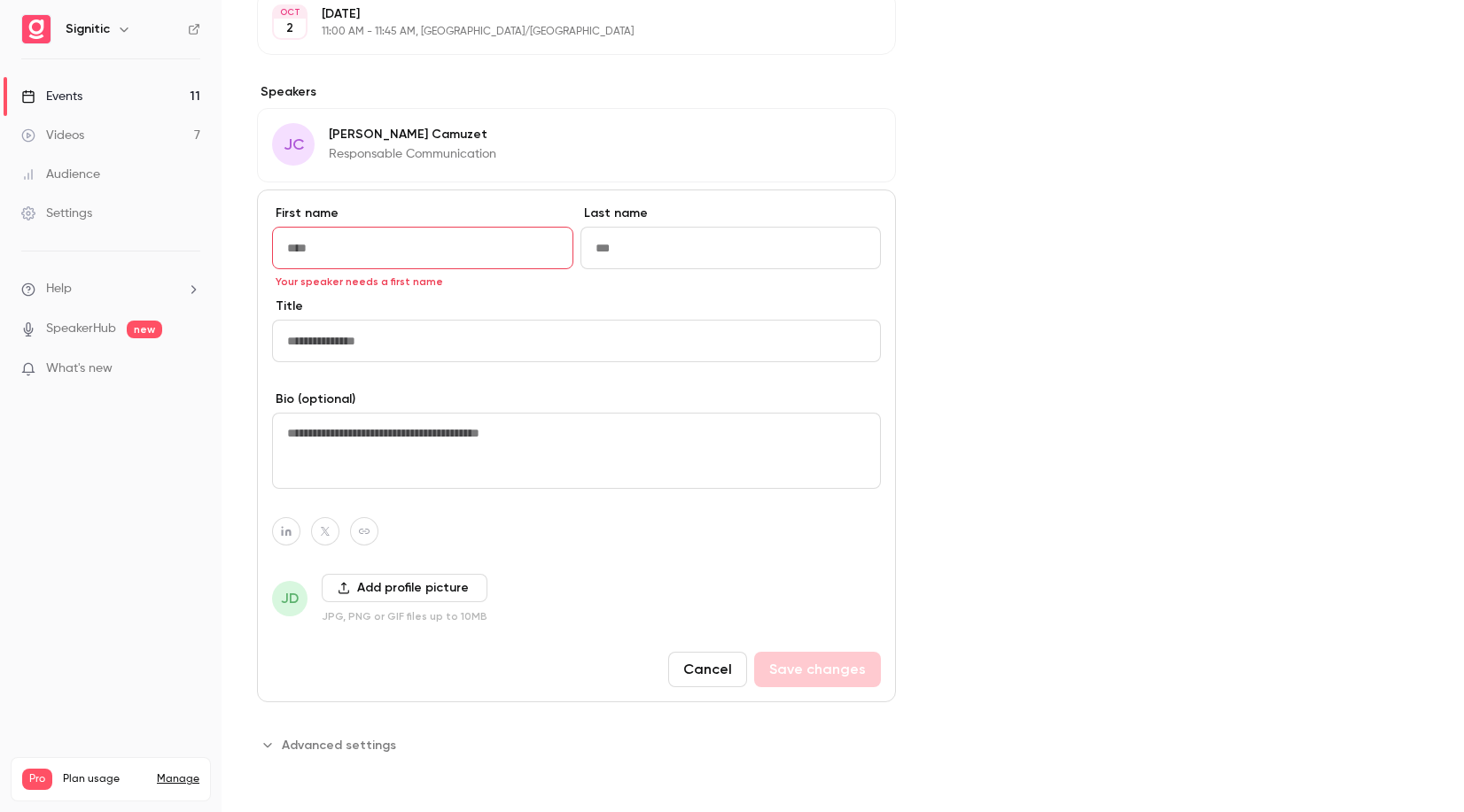
click at [702, 664] on button "Cancel" at bounding box center [707, 669] width 78 height 35
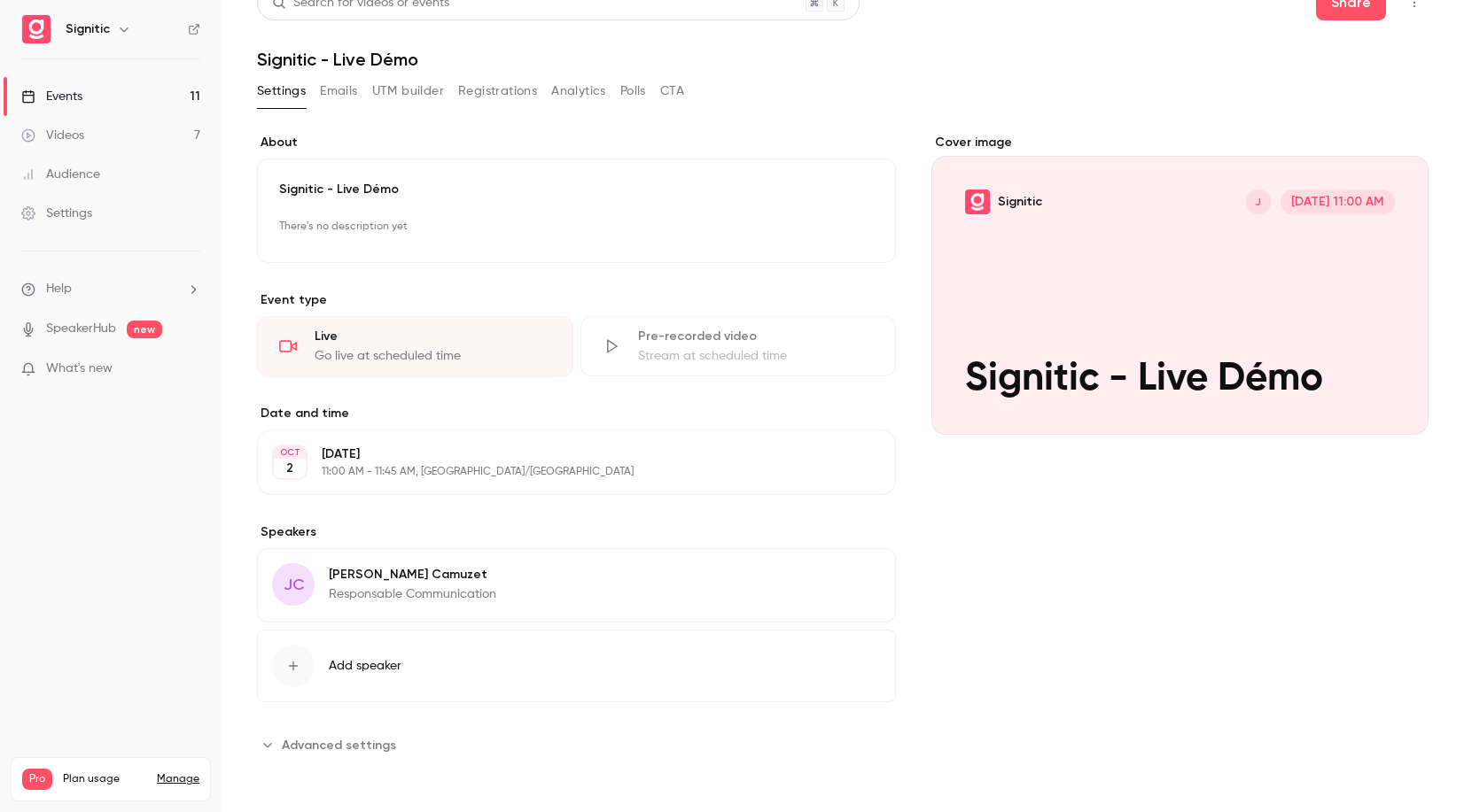
click at [291, 659] on icon "button" at bounding box center [293, 666] width 14 height 14
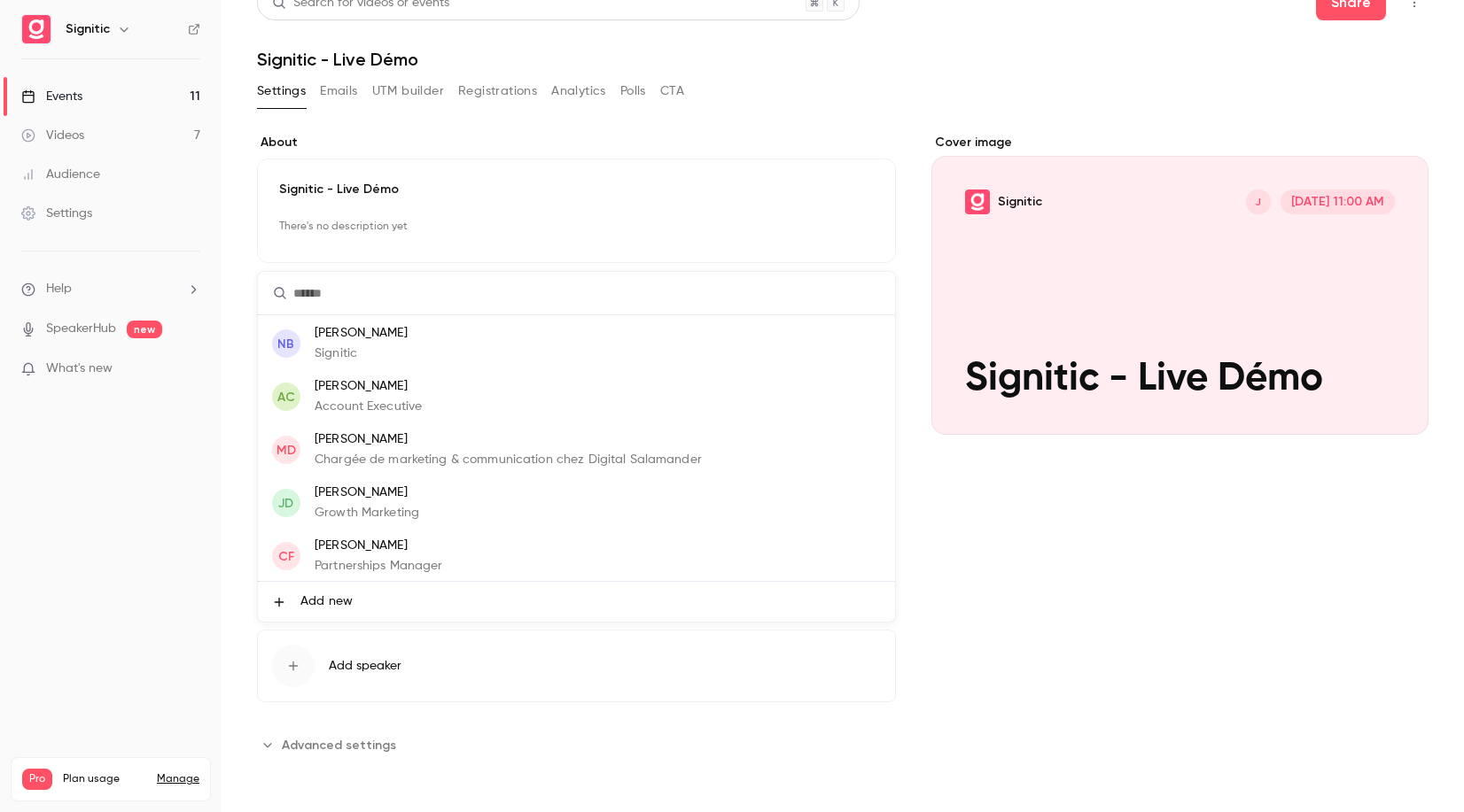
scroll to position [0, 0]
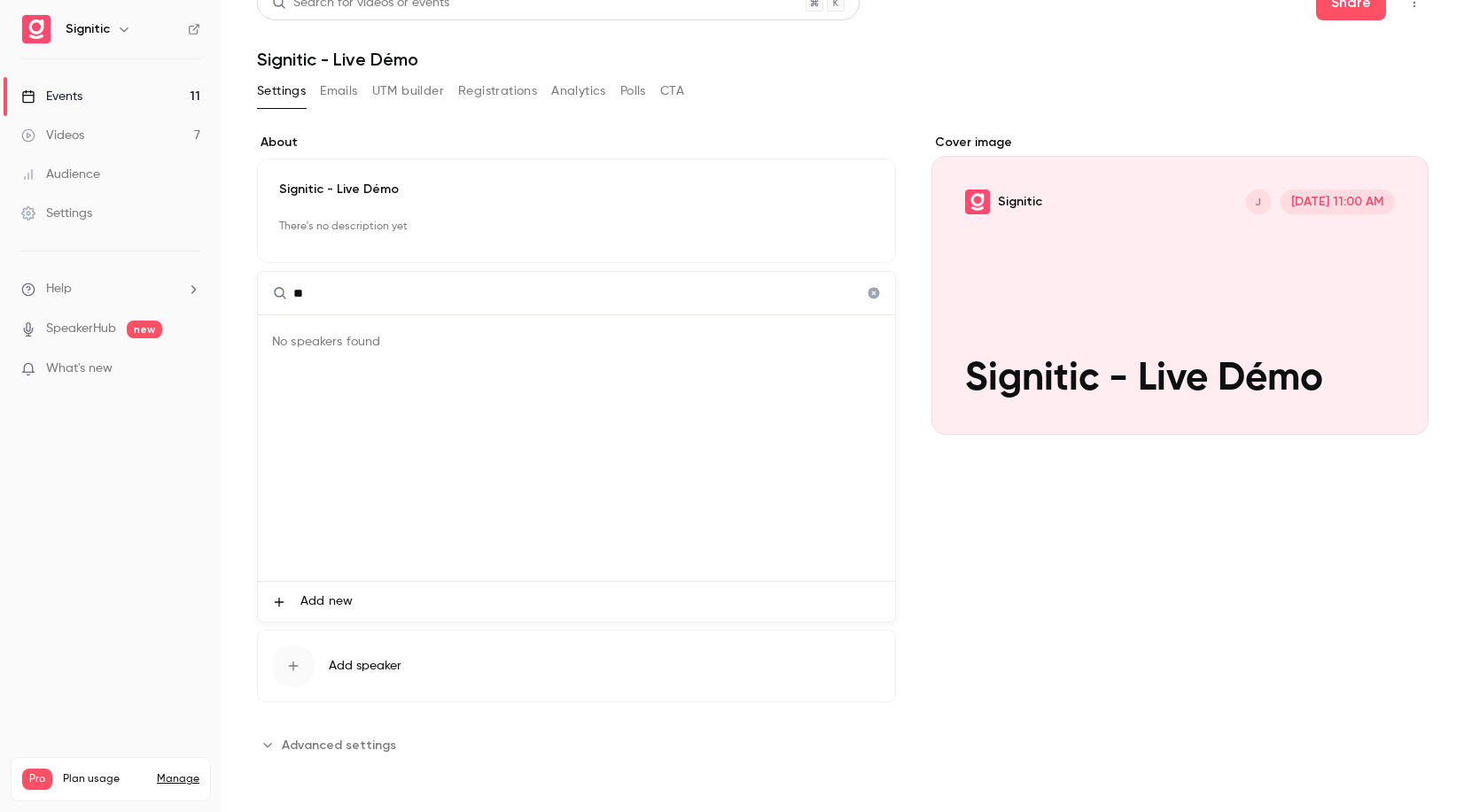
type input "*"
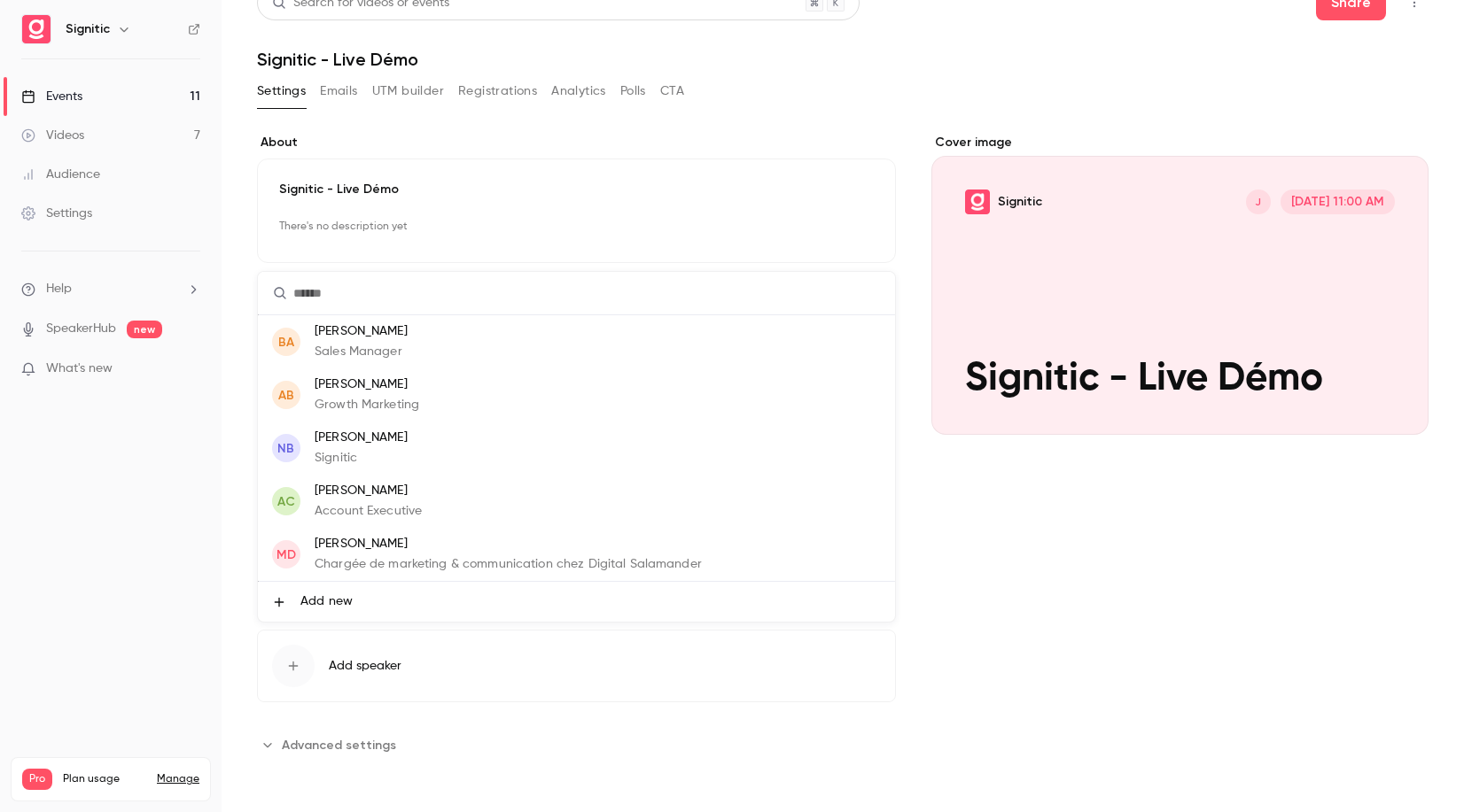
click at [978, 550] on div at bounding box center [732, 406] width 1464 height 812
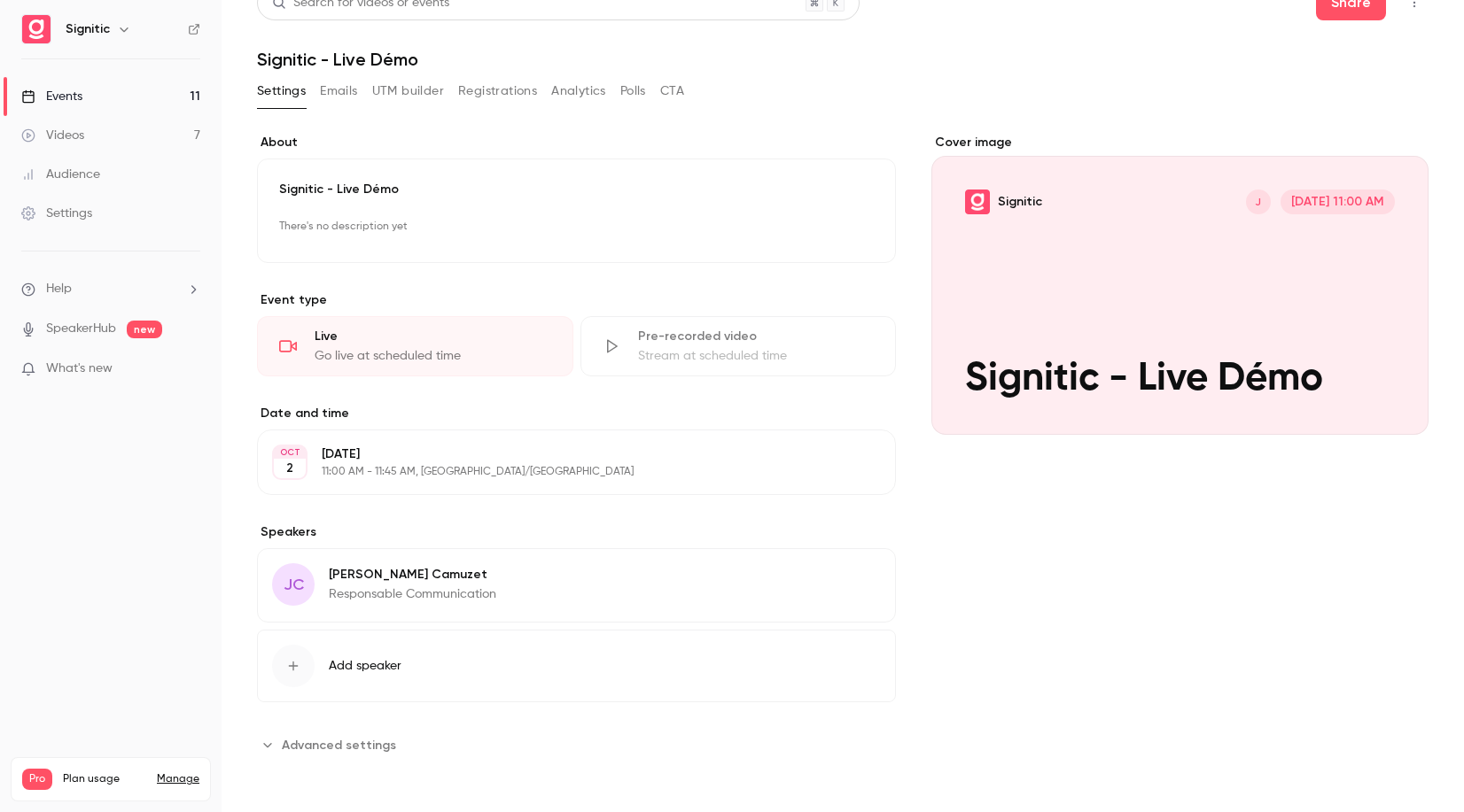
click at [292, 664] on icon "button" at bounding box center [293, 666] width 14 height 14
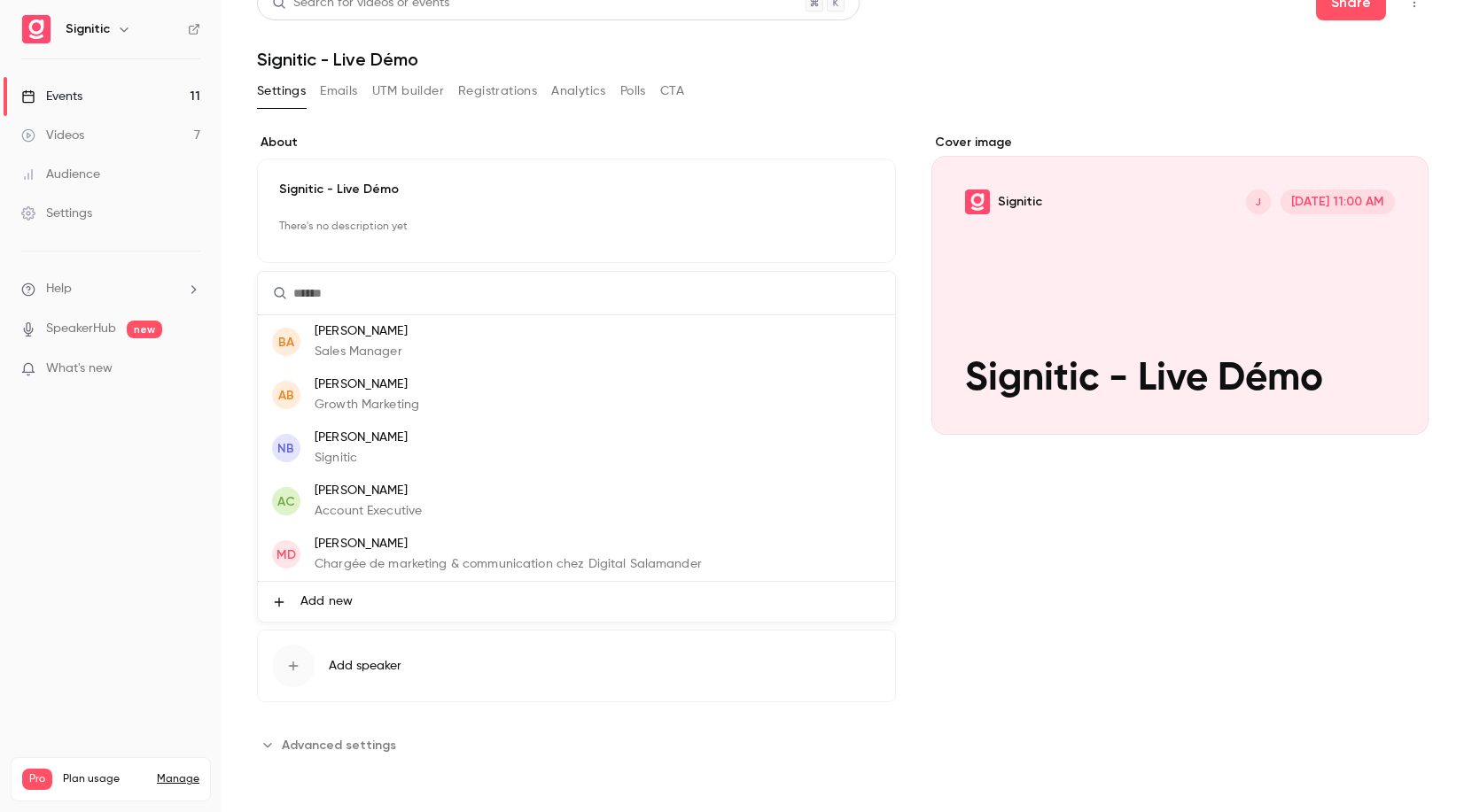
click at [329, 597] on span "Add new" at bounding box center [326, 602] width 53 height 18
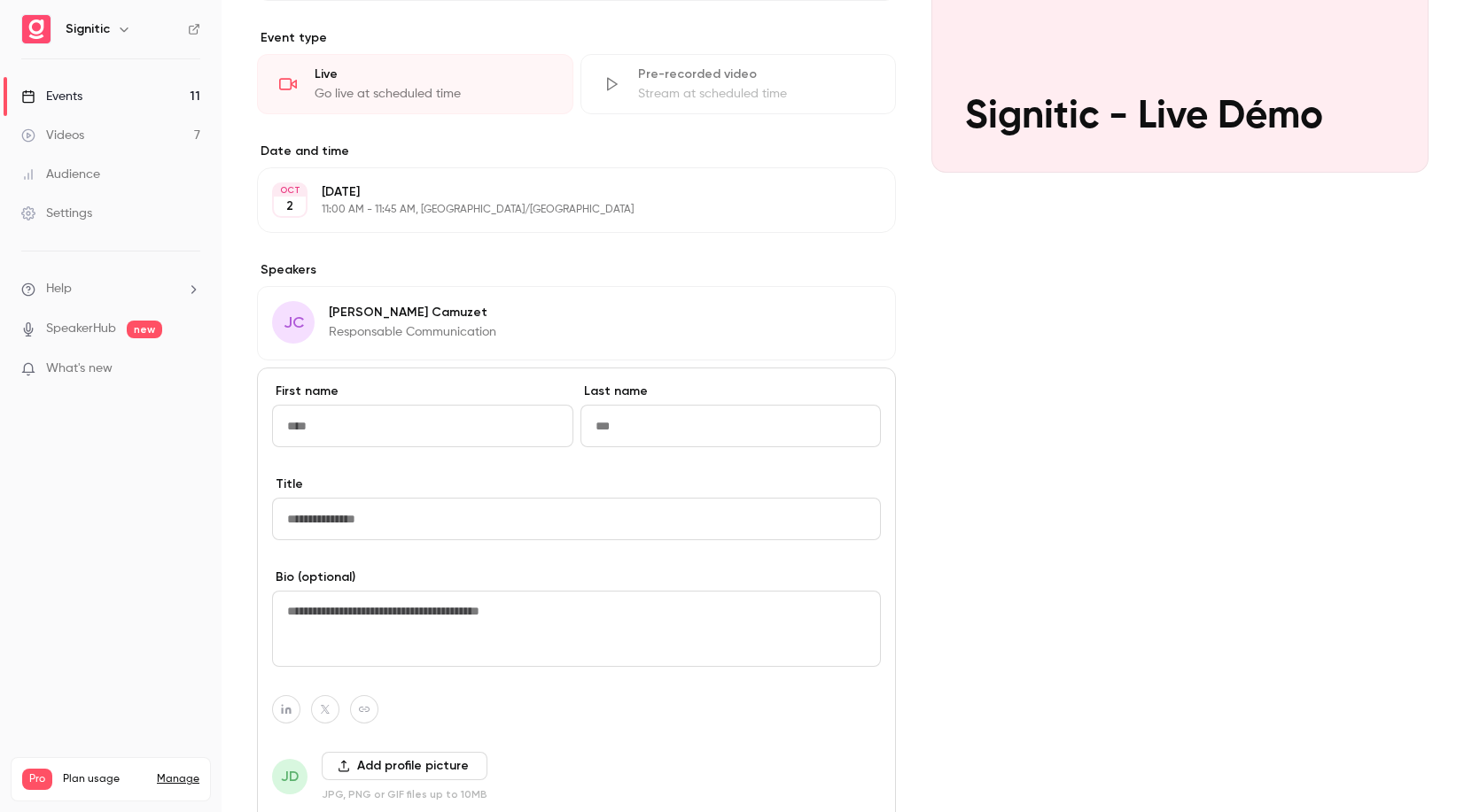
scroll to position [293, 0]
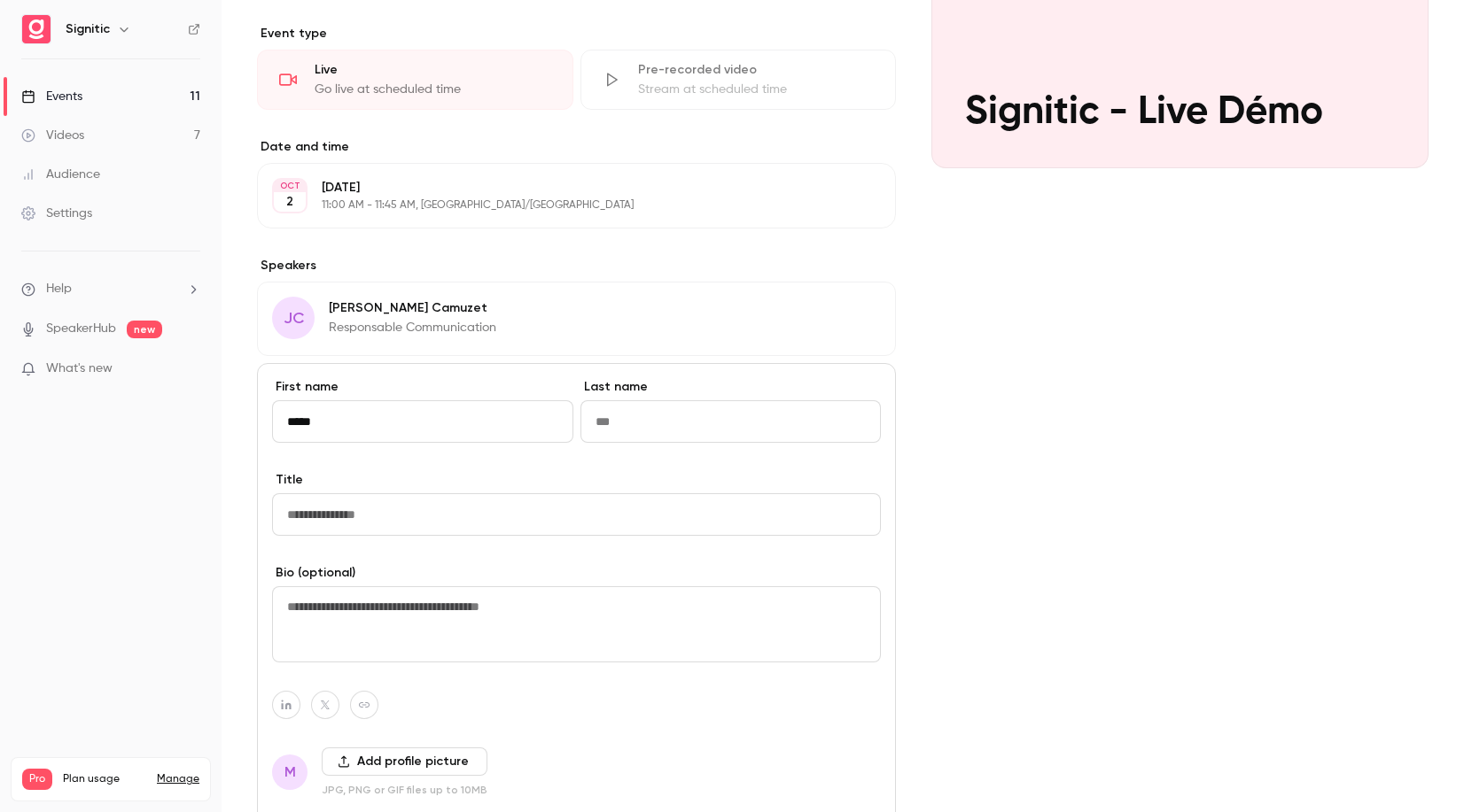
type input "*****"
click at [695, 426] on input "Last name" at bounding box center [731, 422] width 301 height 42
type input "******"
click at [589, 520] on input "Title" at bounding box center [576, 515] width 609 height 42
click at [466, 518] on input "Title" at bounding box center [576, 515] width 609 height 42
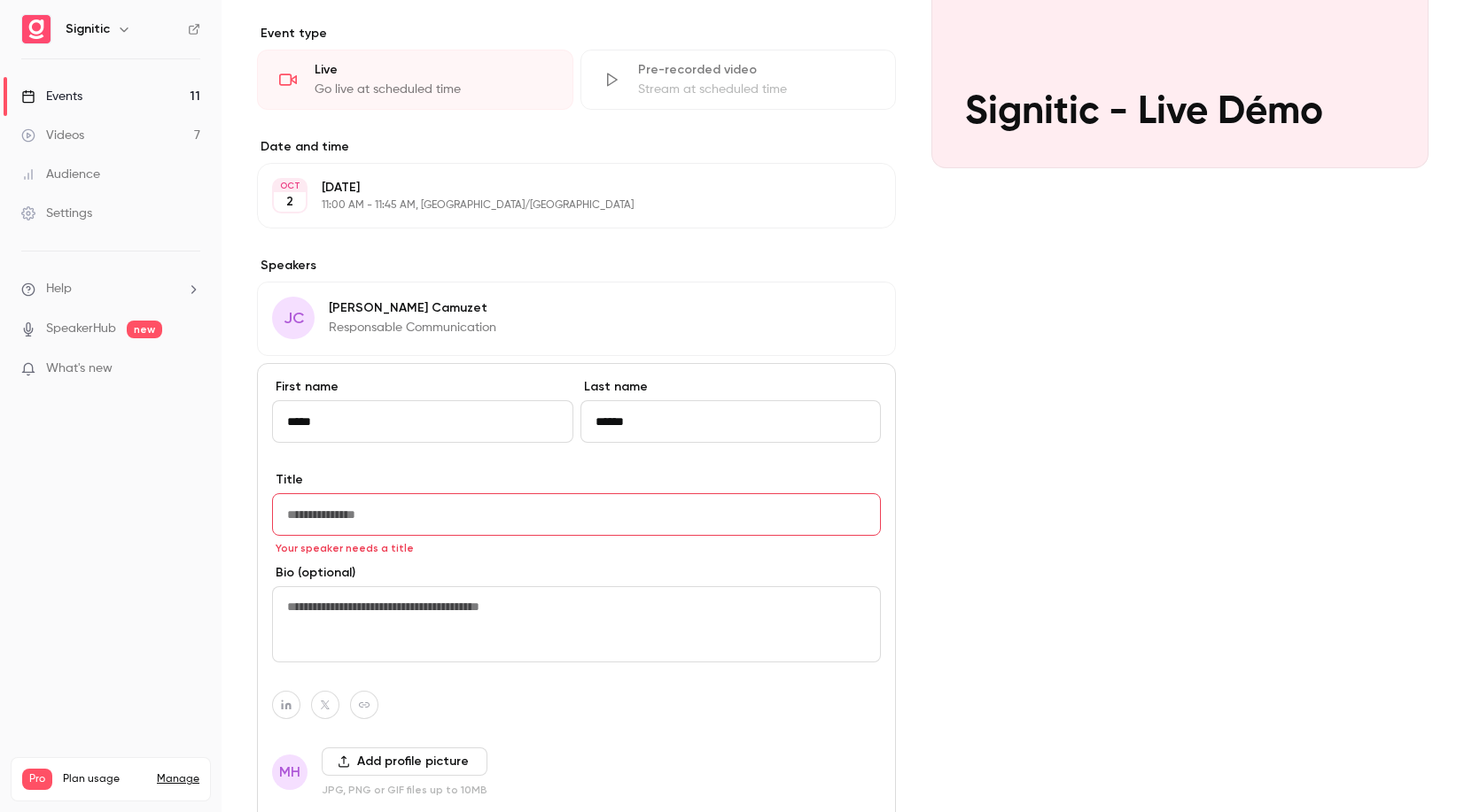
paste input "**********"
drag, startPoint x: 496, startPoint y: 515, endPoint x: 327, endPoint y: 515, distance: 169.0
click at [327, 515] on input "**********" at bounding box center [576, 515] width 609 height 42
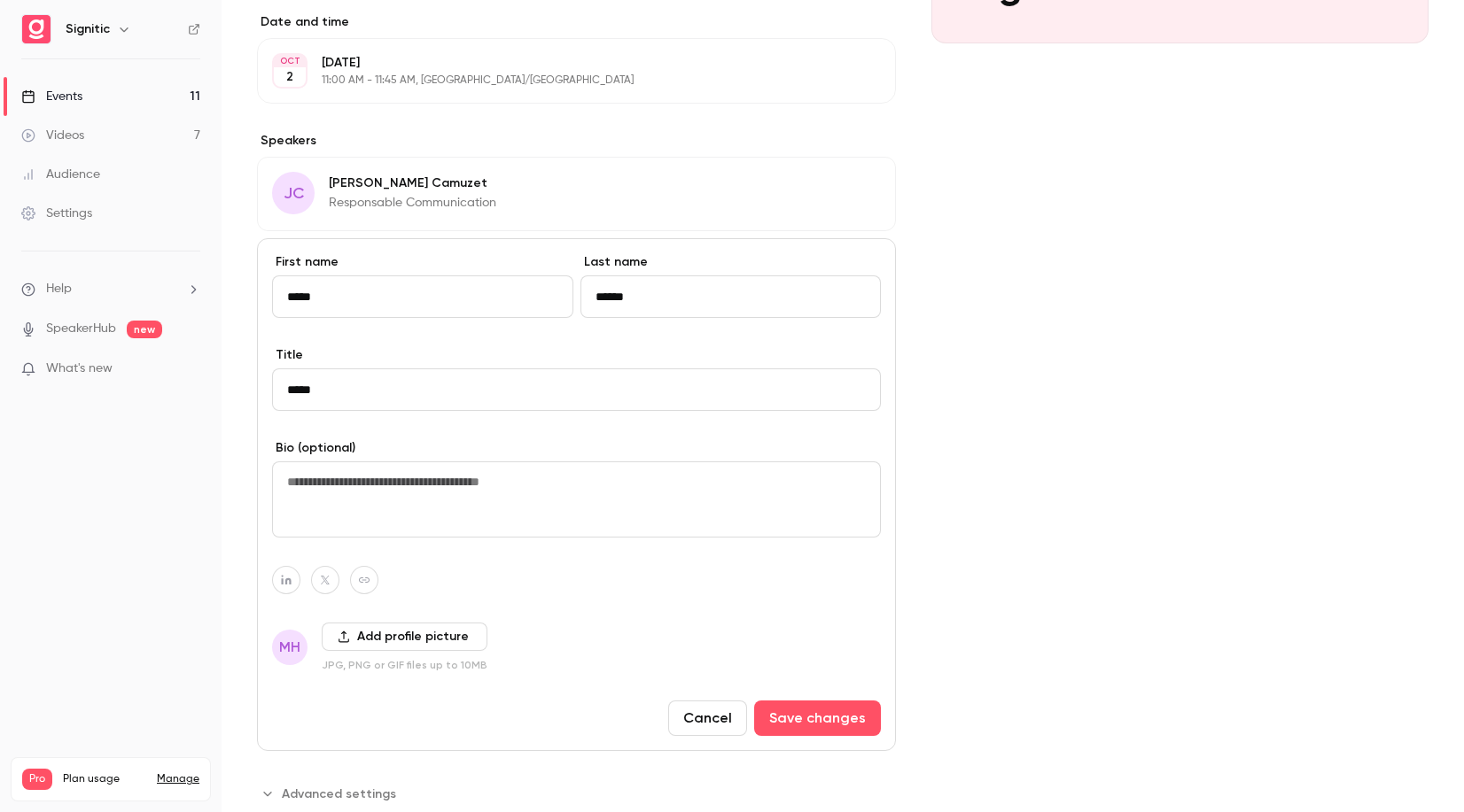
scroll to position [420, 0]
type input "*****"
click at [830, 707] on button "Save changes" at bounding box center [817, 715] width 126 height 35
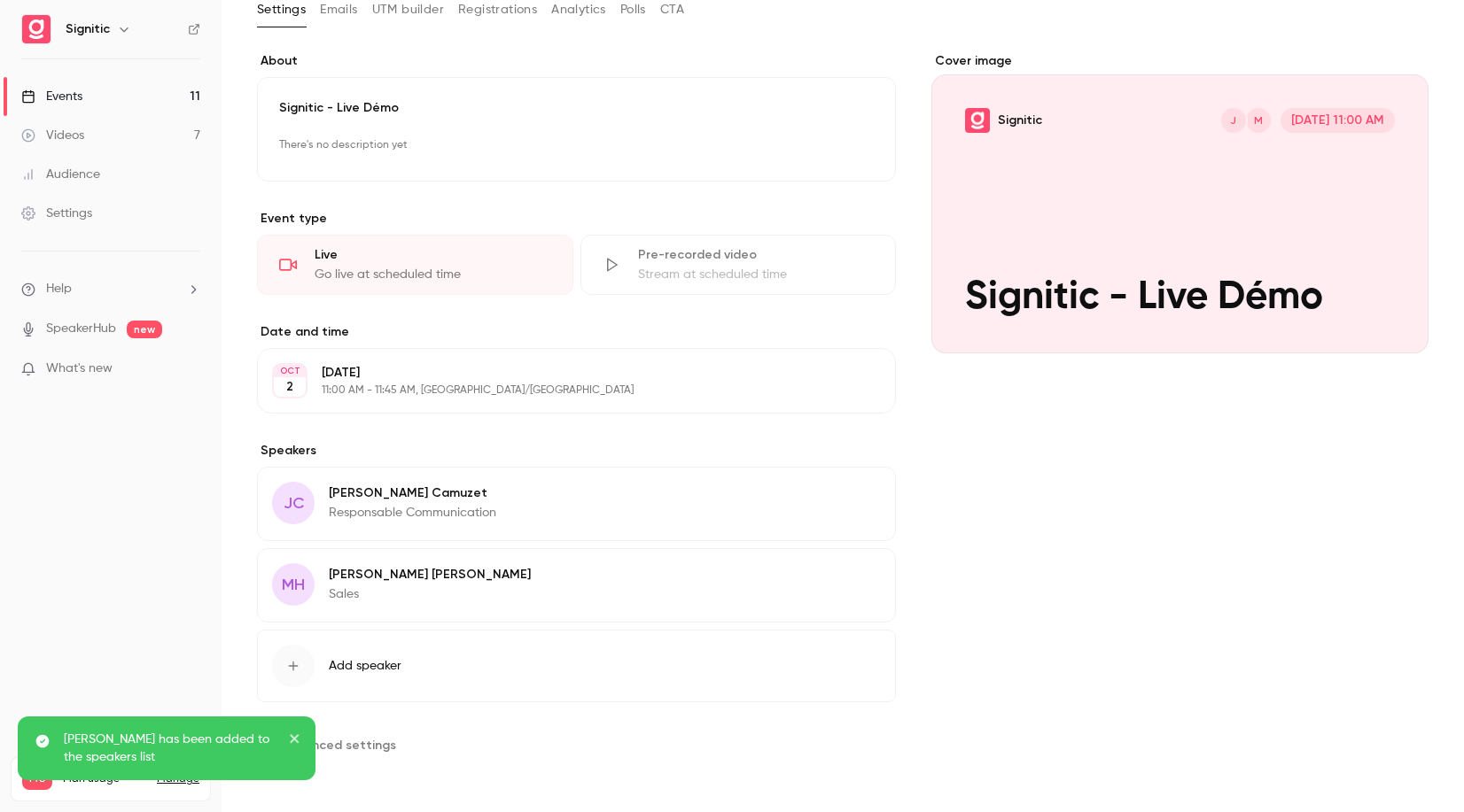
click at [856, 498] on button "Edit" at bounding box center [849, 496] width 65 height 29
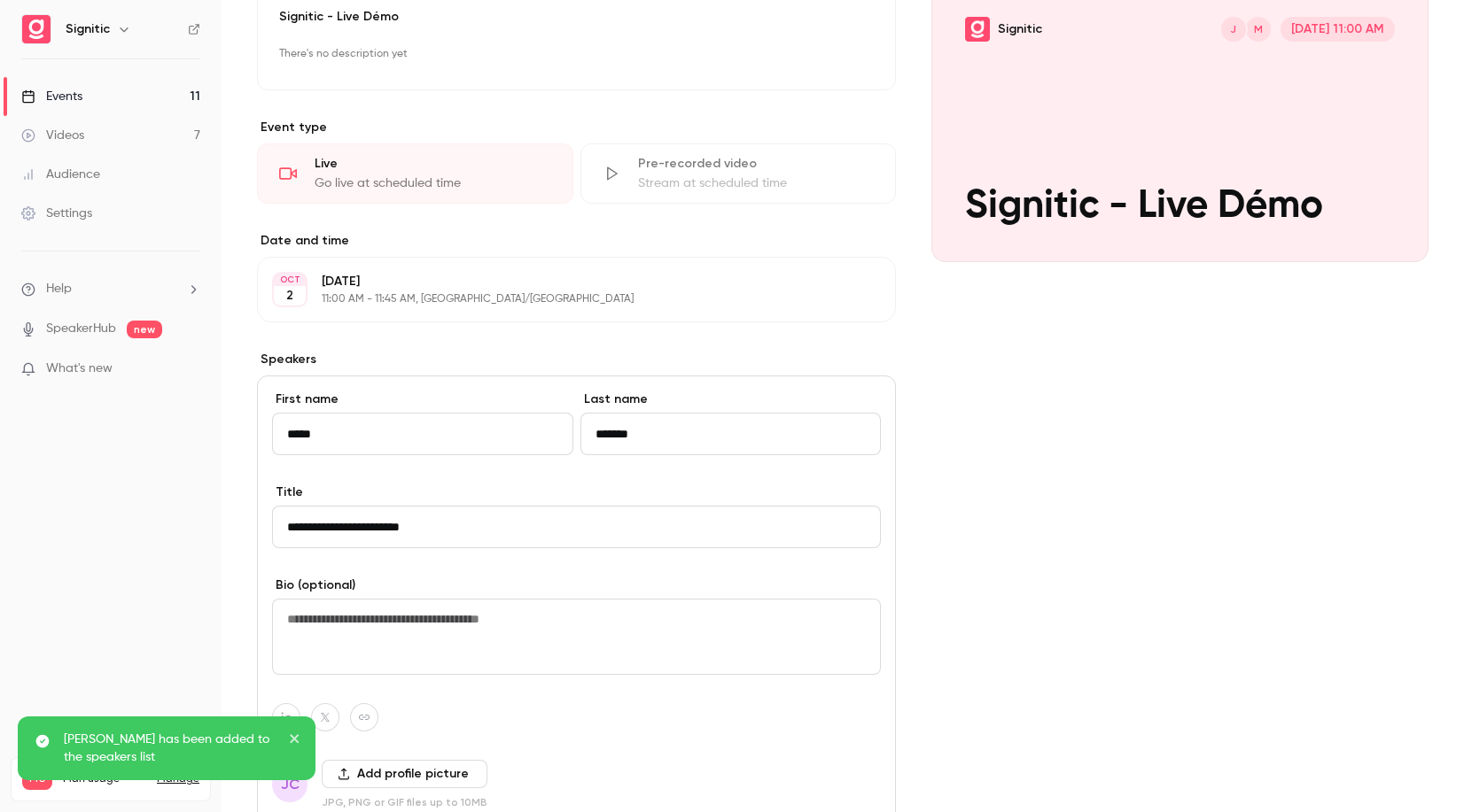
scroll to position [342, 0]
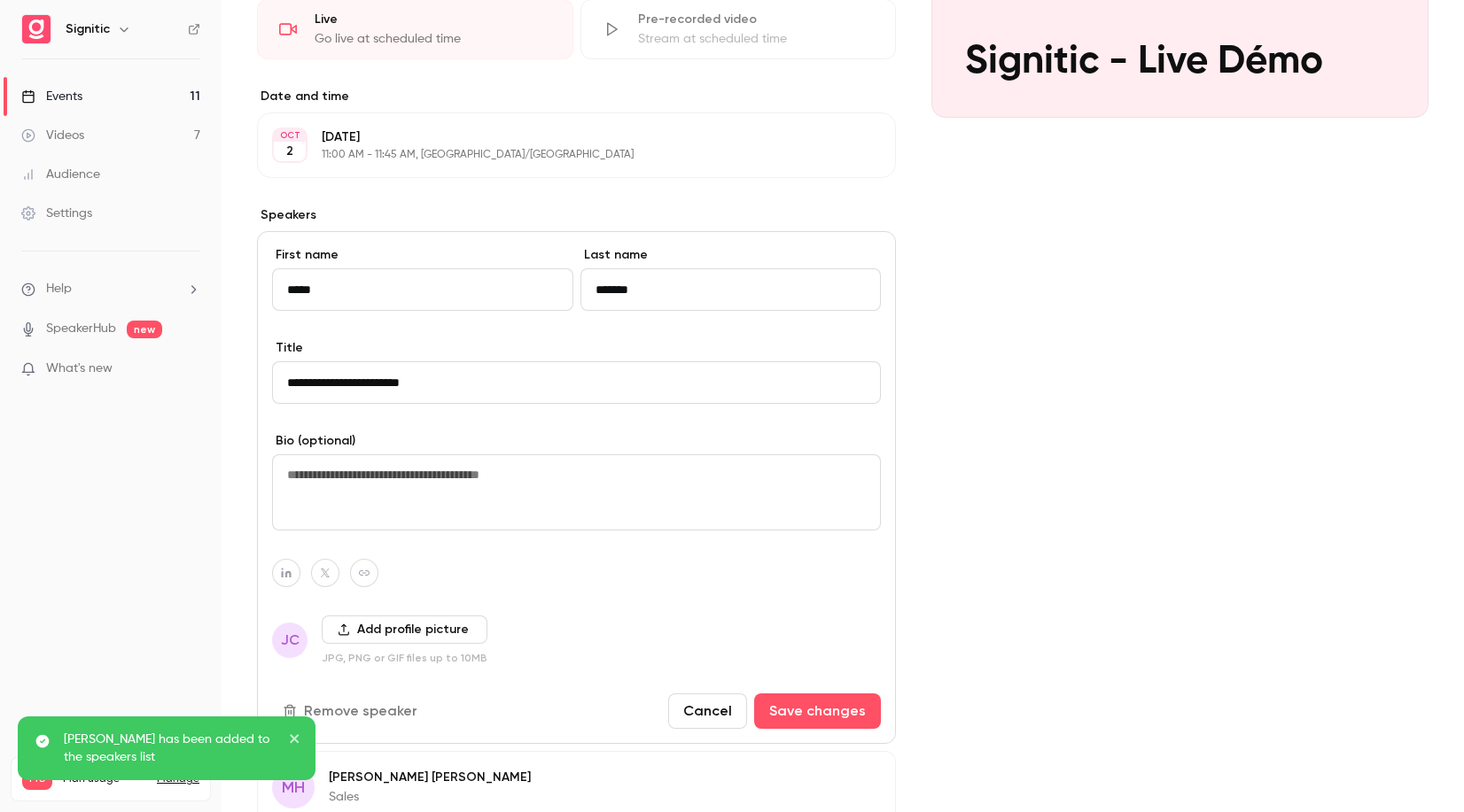
click at [343, 713] on button "Remove speaker" at bounding box center [351, 711] width 160 height 35
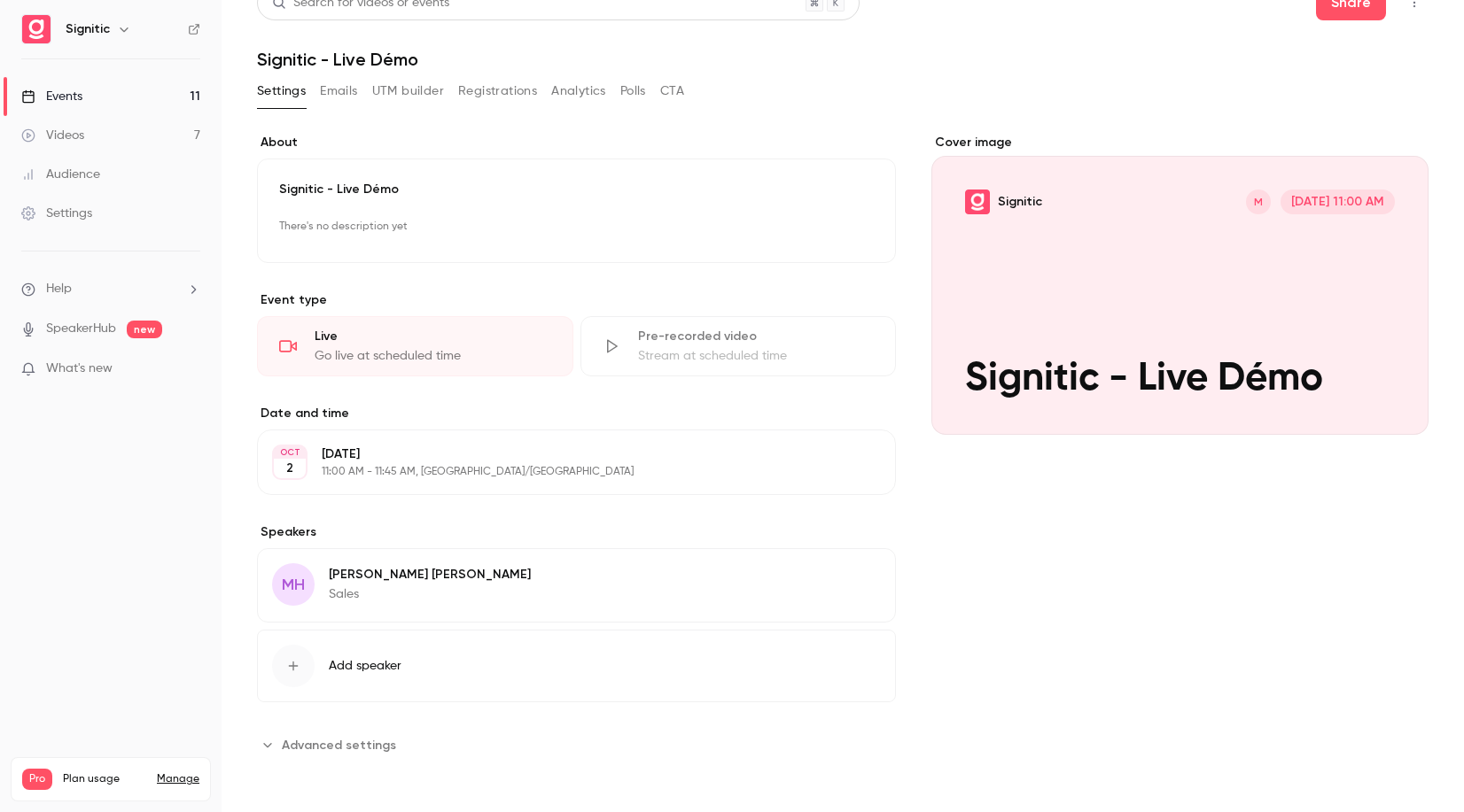
scroll to position [0, 0]
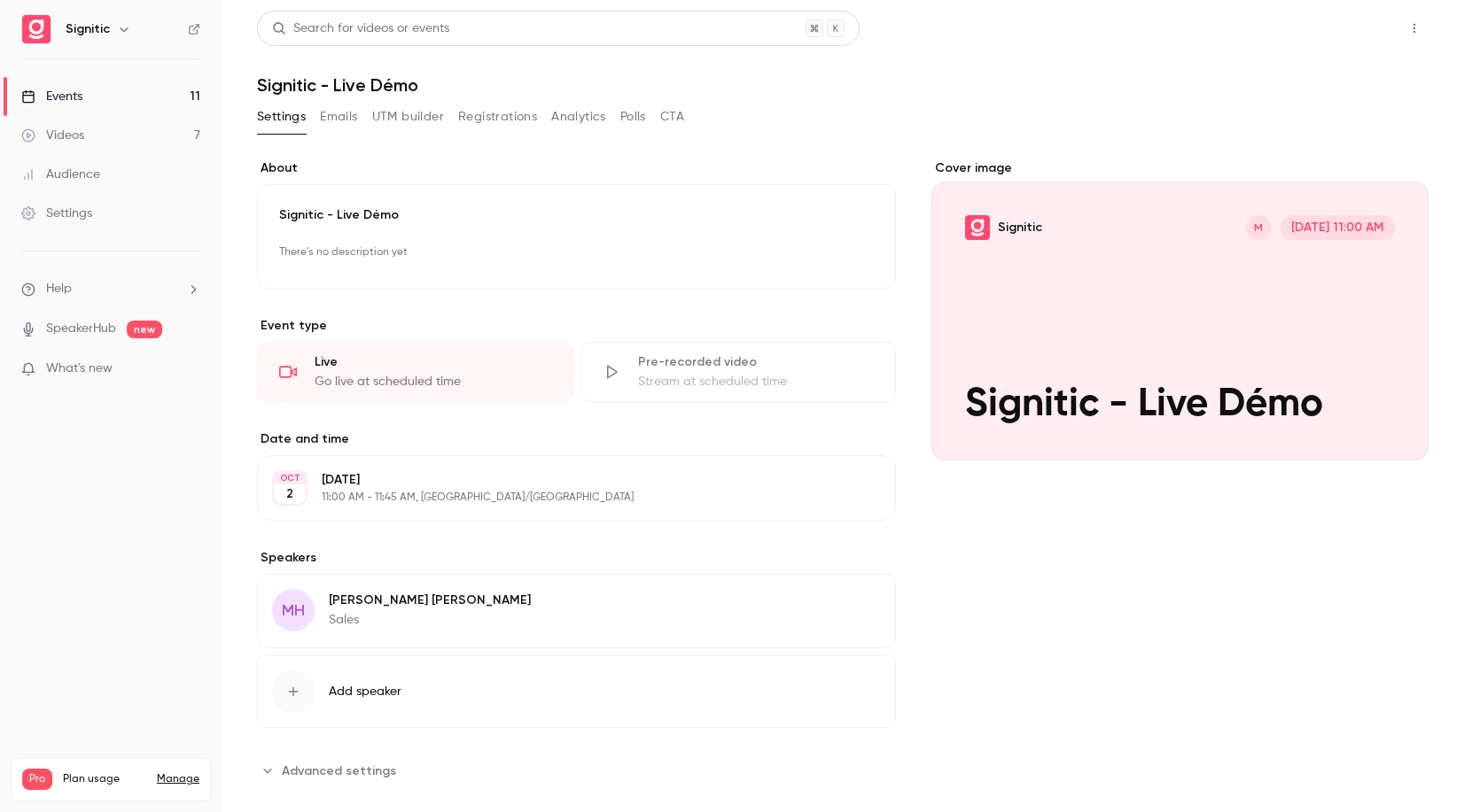
click at [1364, 25] on button "Share" at bounding box center [1350, 28] width 70 height 35
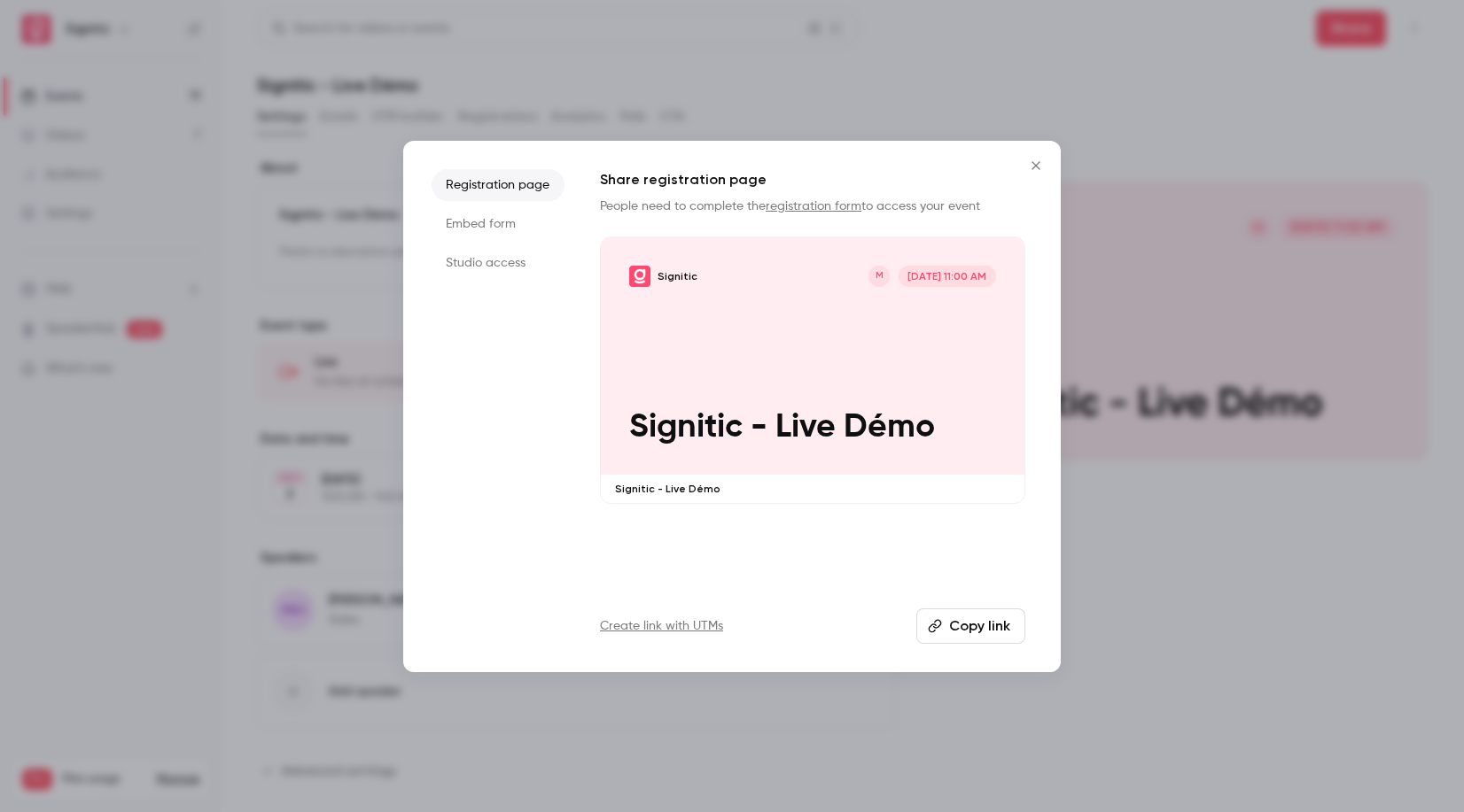
click at [996, 628] on button "Copy link" at bounding box center [971, 625] width 109 height 35
click at [1038, 163] on icon "Close" at bounding box center [1035, 165] width 8 height 8
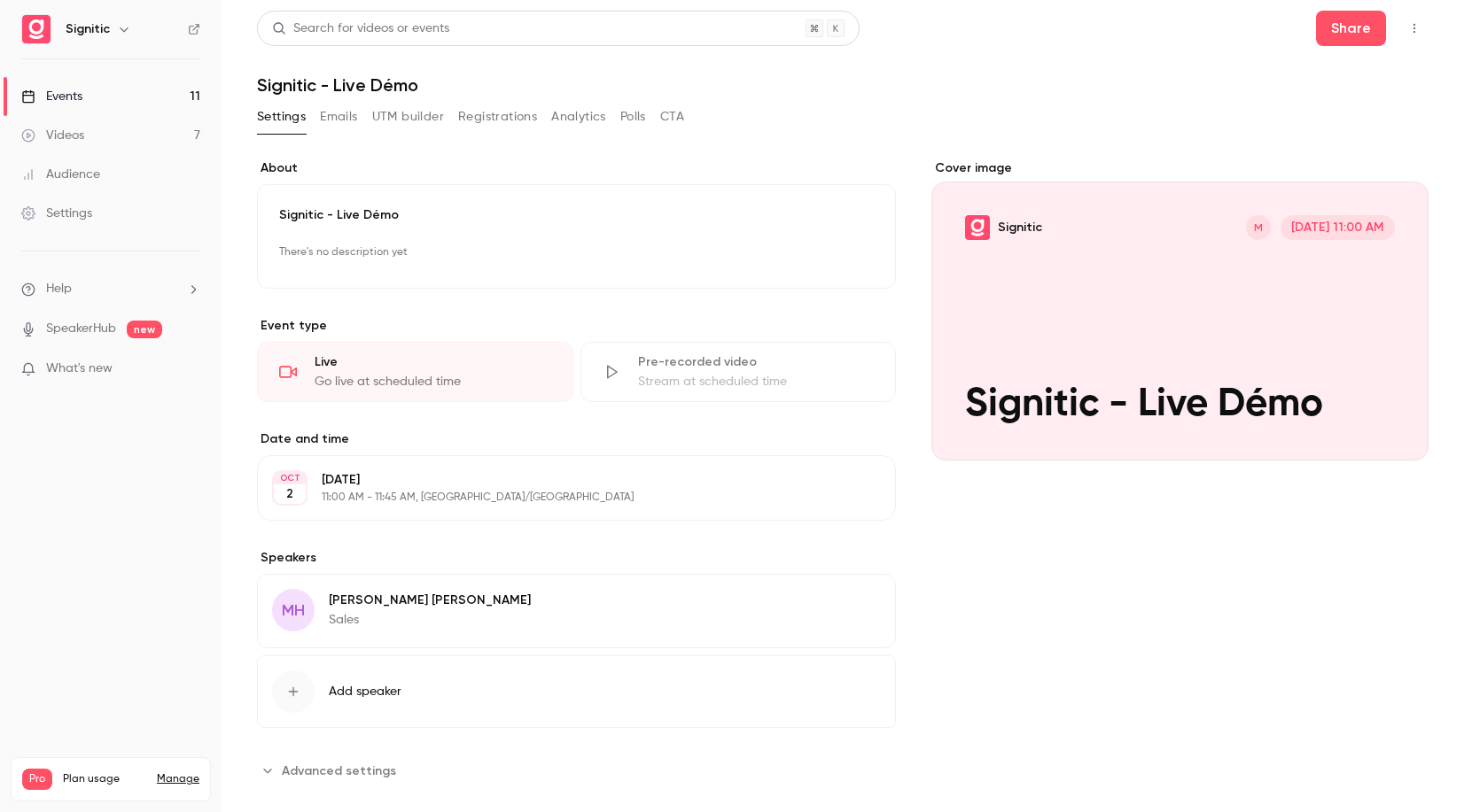
click at [70, 96] on div "Events" at bounding box center [52, 97] width 61 height 18
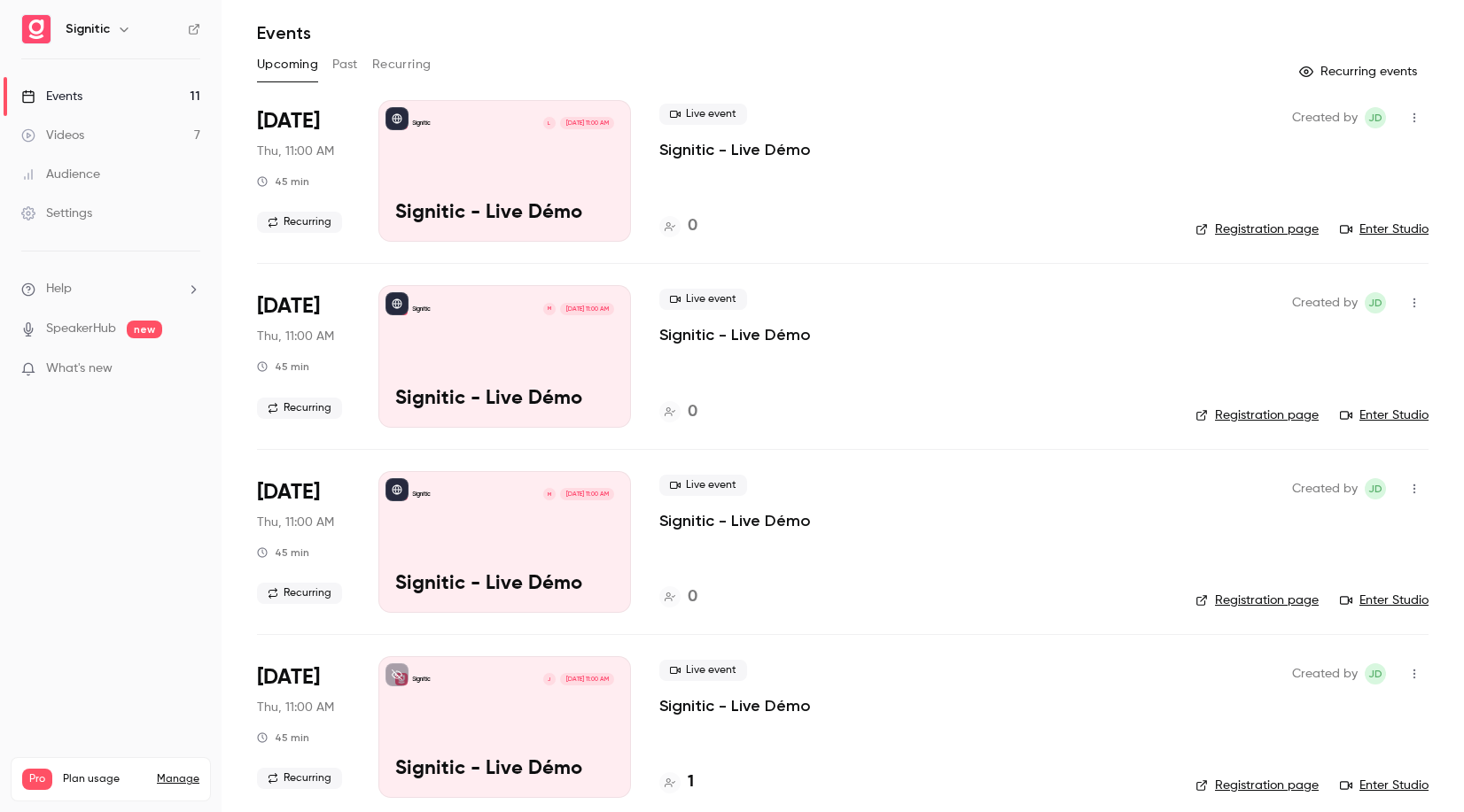
scroll to position [55, 0]
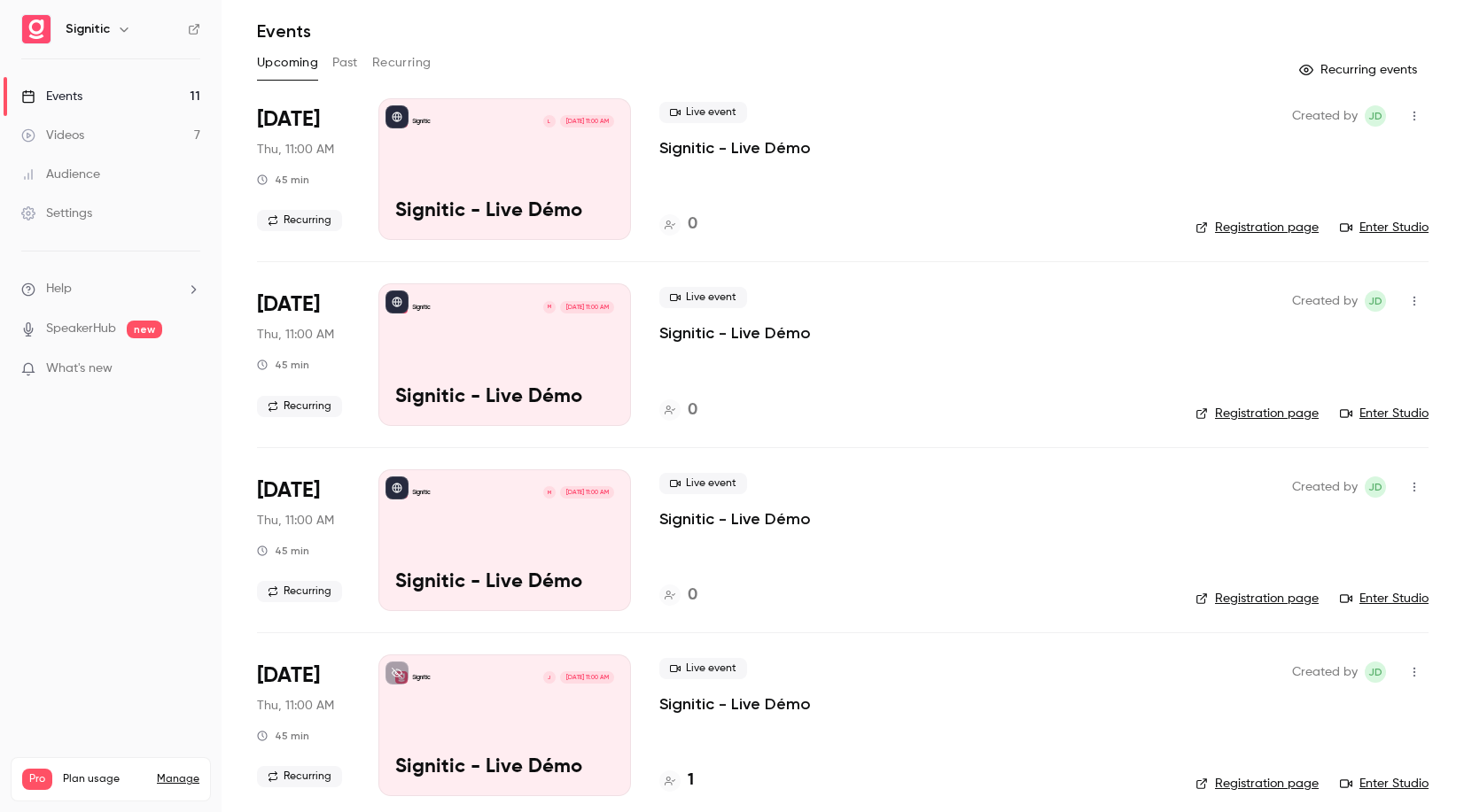
click at [514, 532] on div "Signitic M Oct 2, 11:00 AM Signitic - Live Démo" at bounding box center [505, 540] width 253 height 142
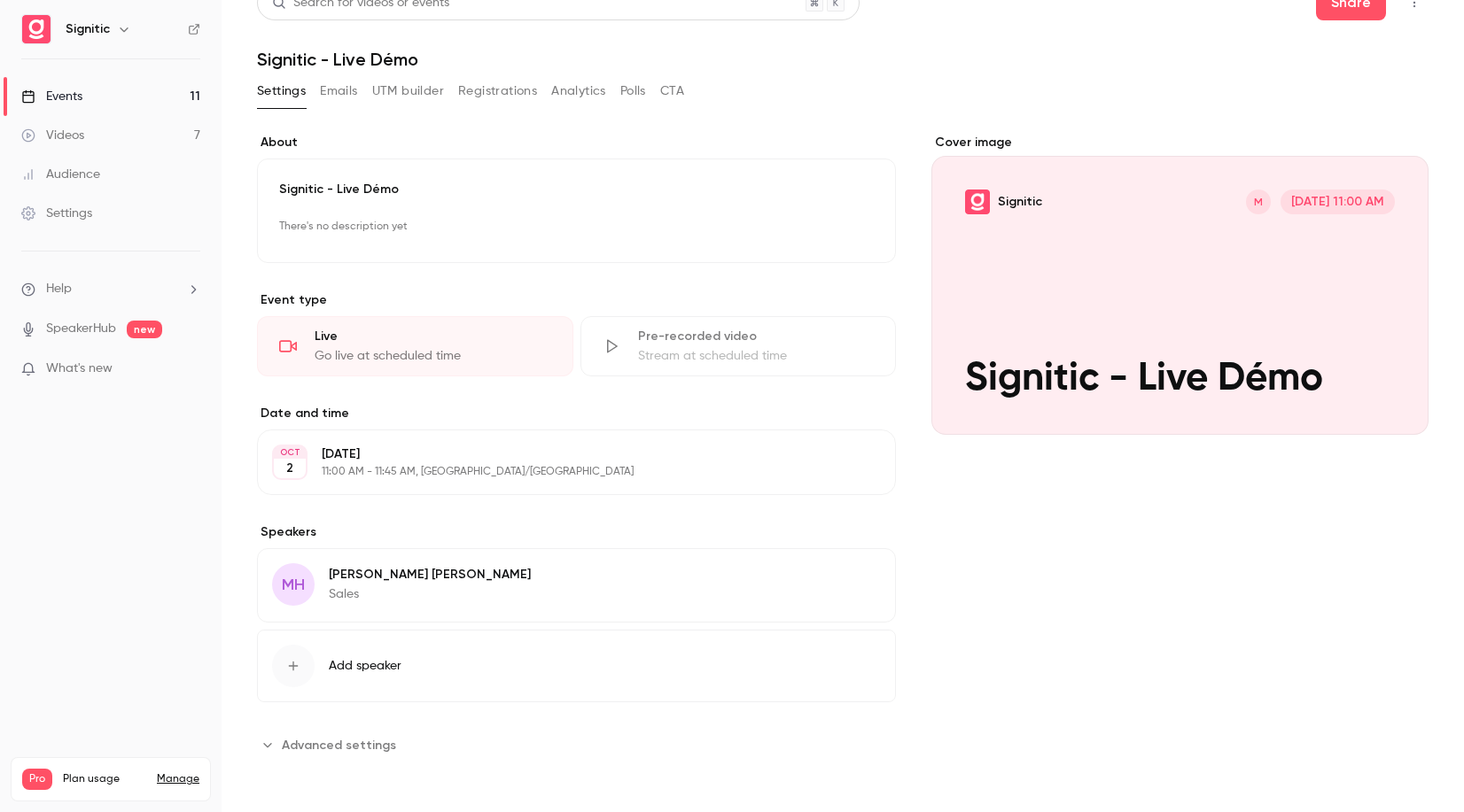
scroll to position [26, 0]
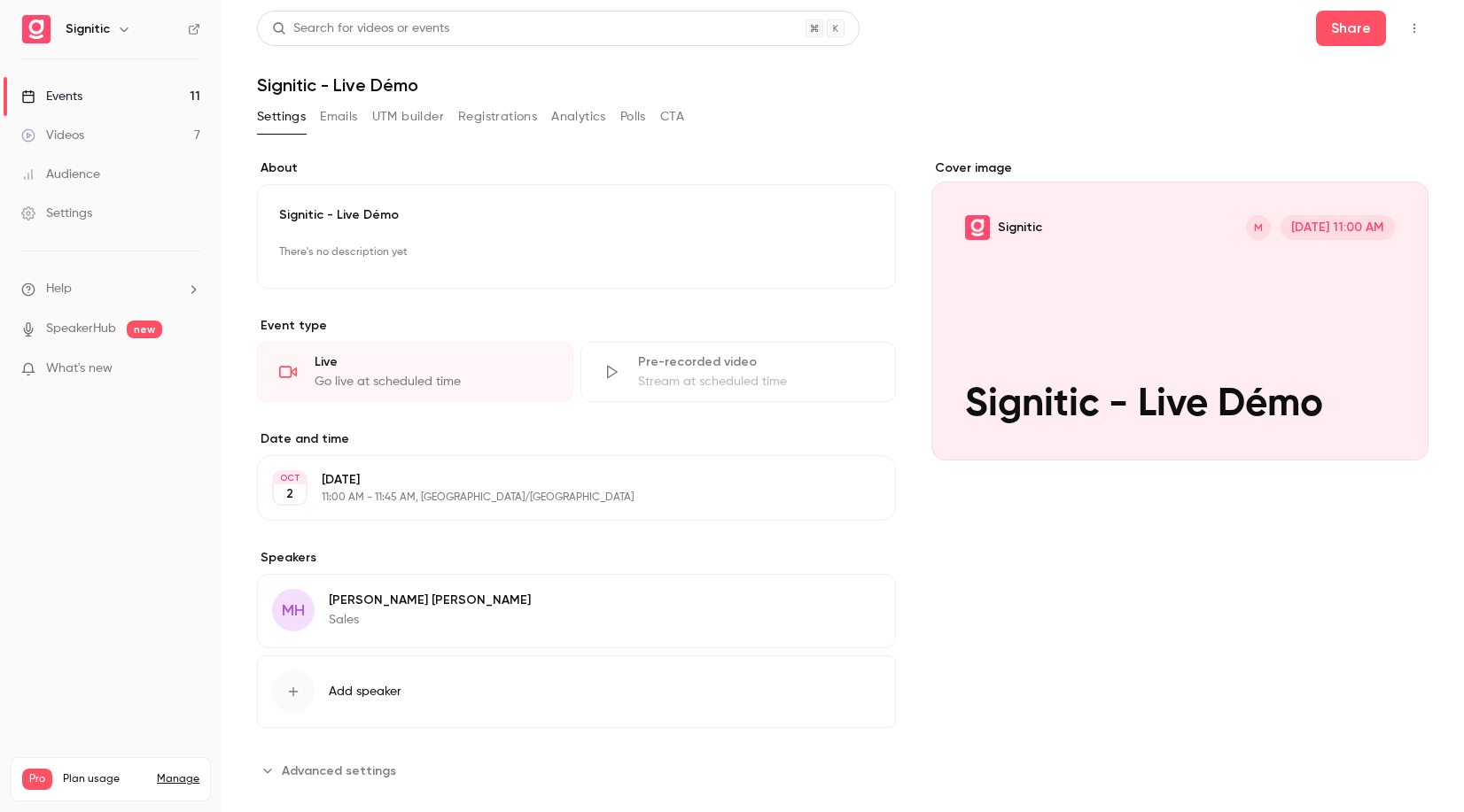
click at [62, 91] on div "Events" at bounding box center [52, 97] width 61 height 18
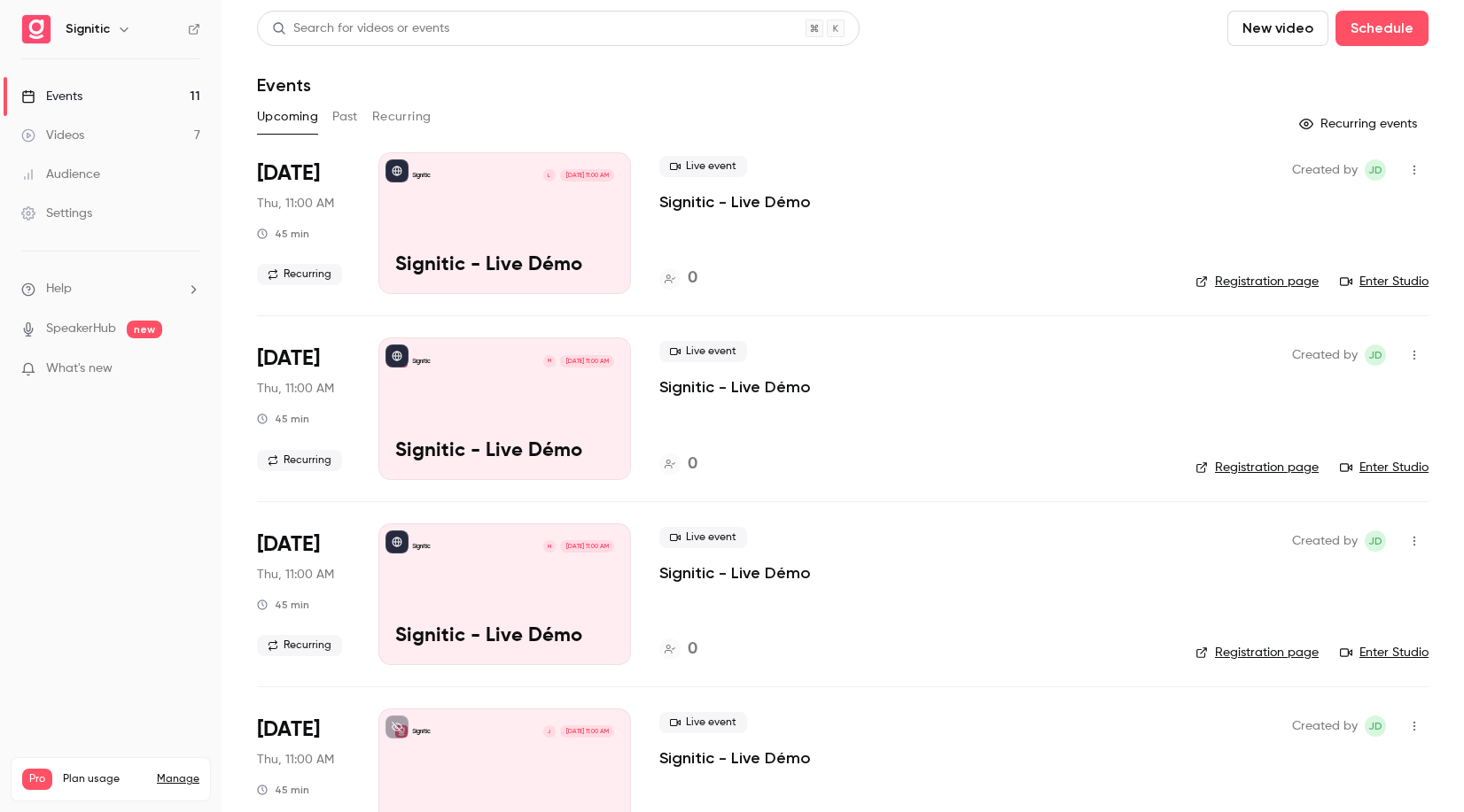
click at [533, 206] on div "Signitic L Sep 4, 11:00 AM Signitic - Live Démo" at bounding box center [505, 223] width 253 height 142
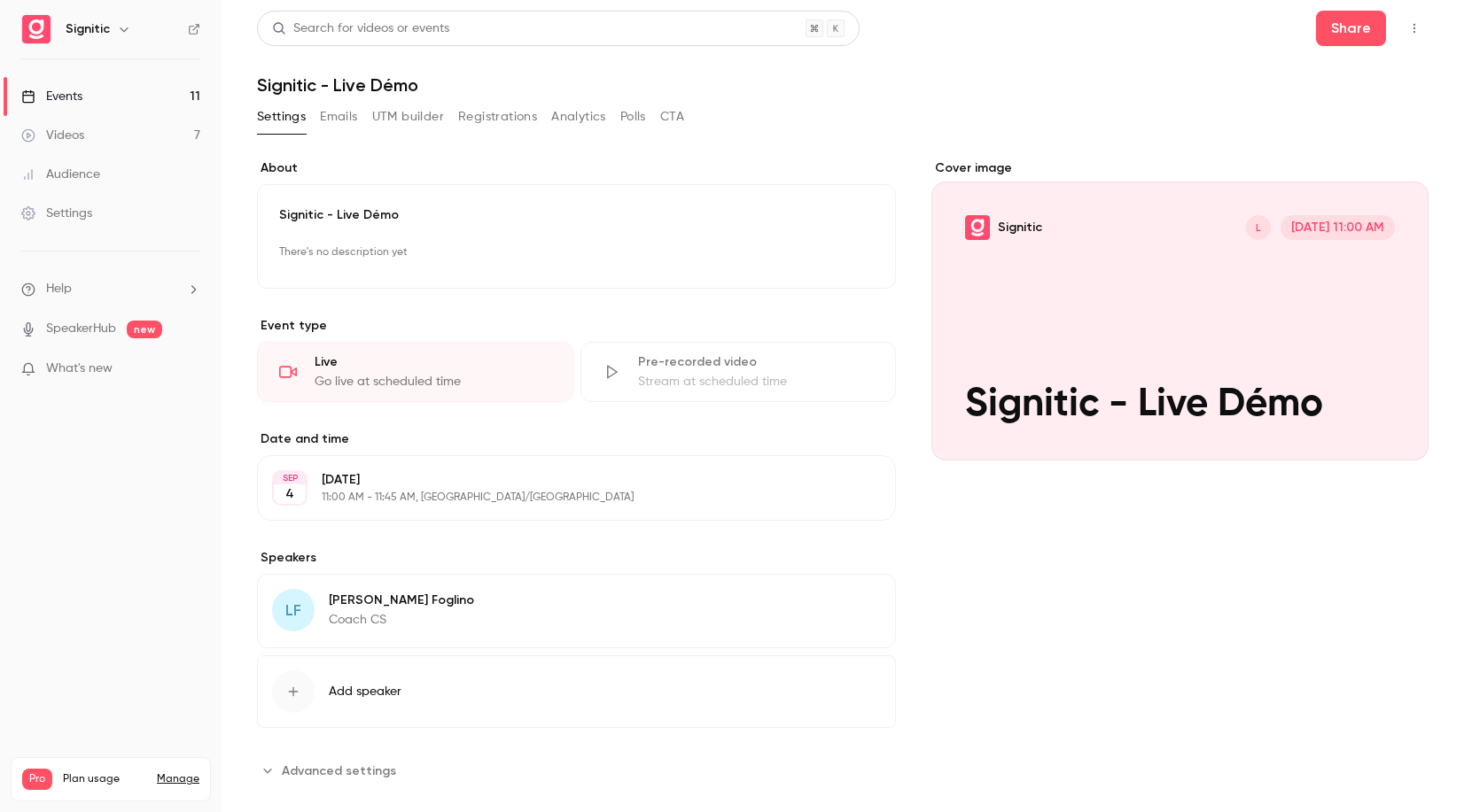
click at [62, 93] on div "Events" at bounding box center [52, 97] width 61 height 18
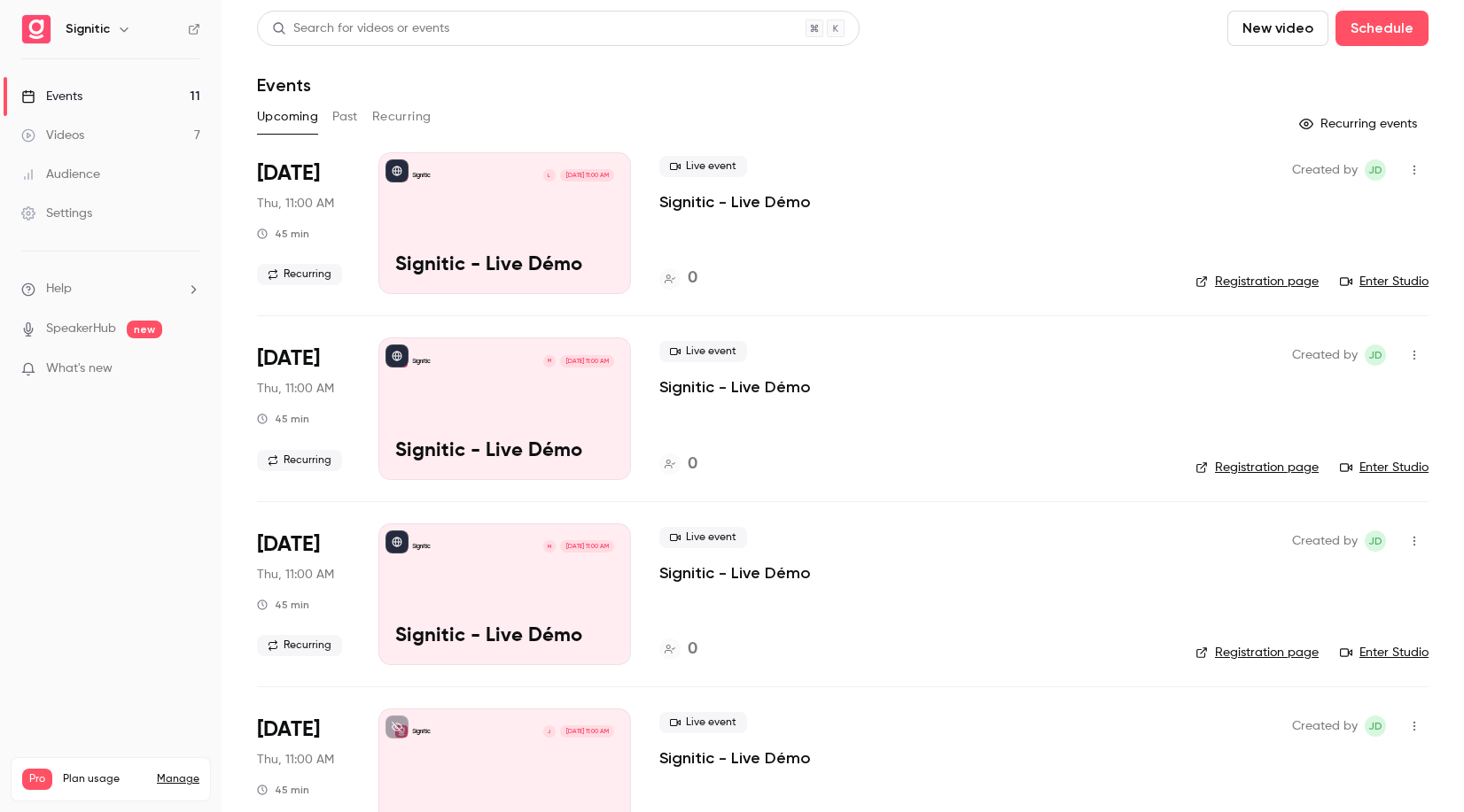
click at [503, 392] on div "Signitic M Sep 25, 11:00 AM Signitic - Live Démo" at bounding box center [505, 408] width 253 height 142
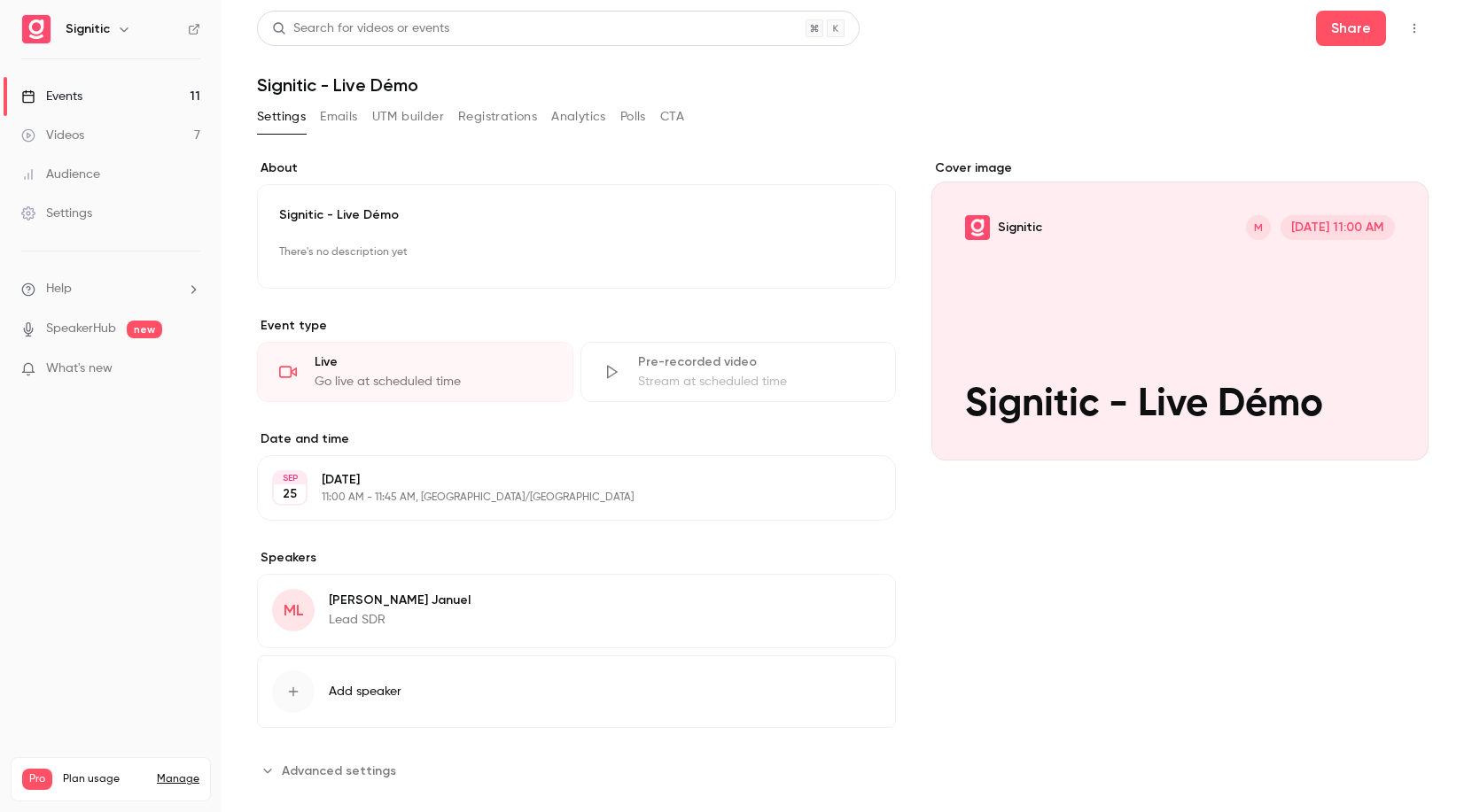
click at [68, 93] on div "Events" at bounding box center [52, 97] width 61 height 18
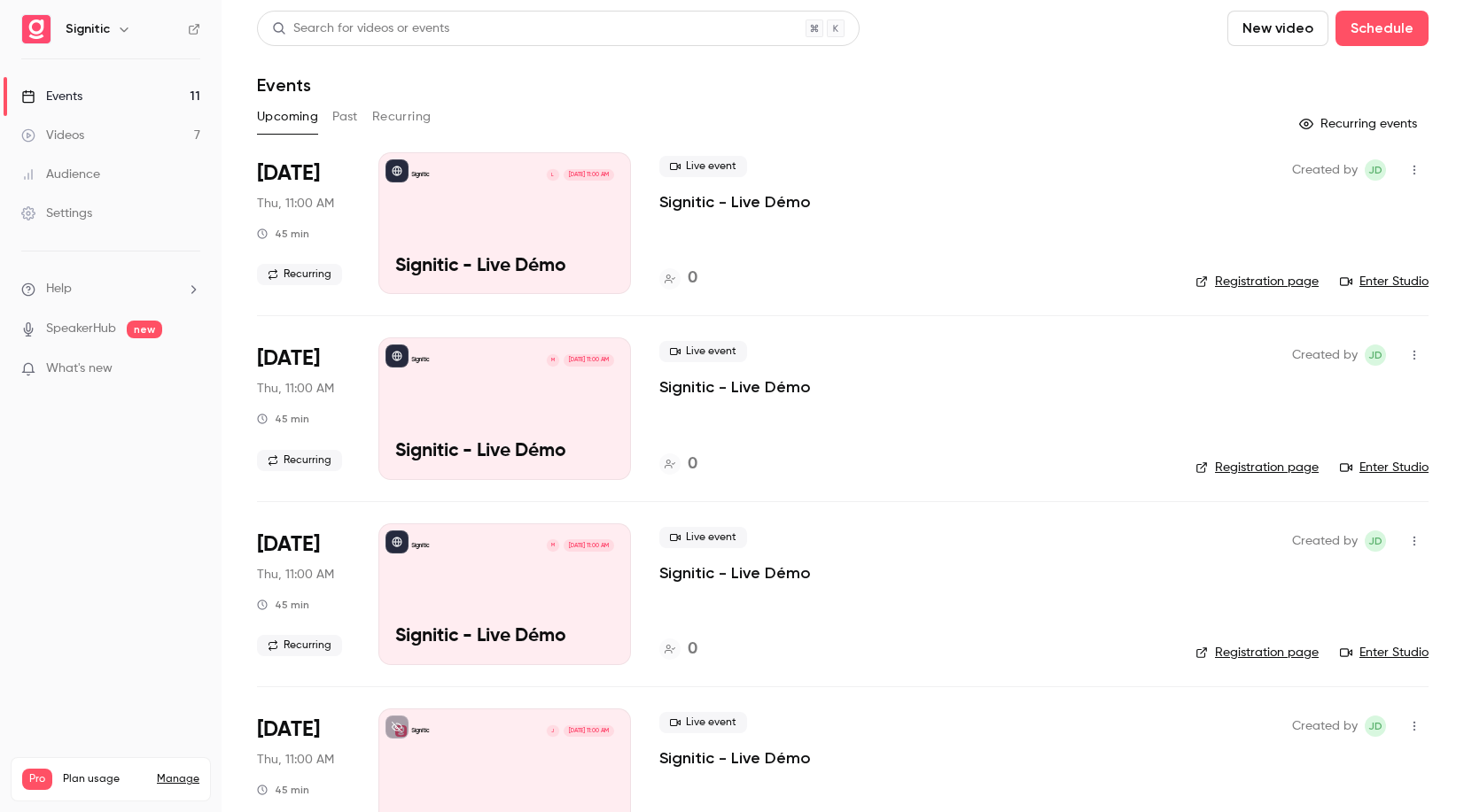
click at [68, 93] on div "Events" at bounding box center [52, 97] width 61 height 18
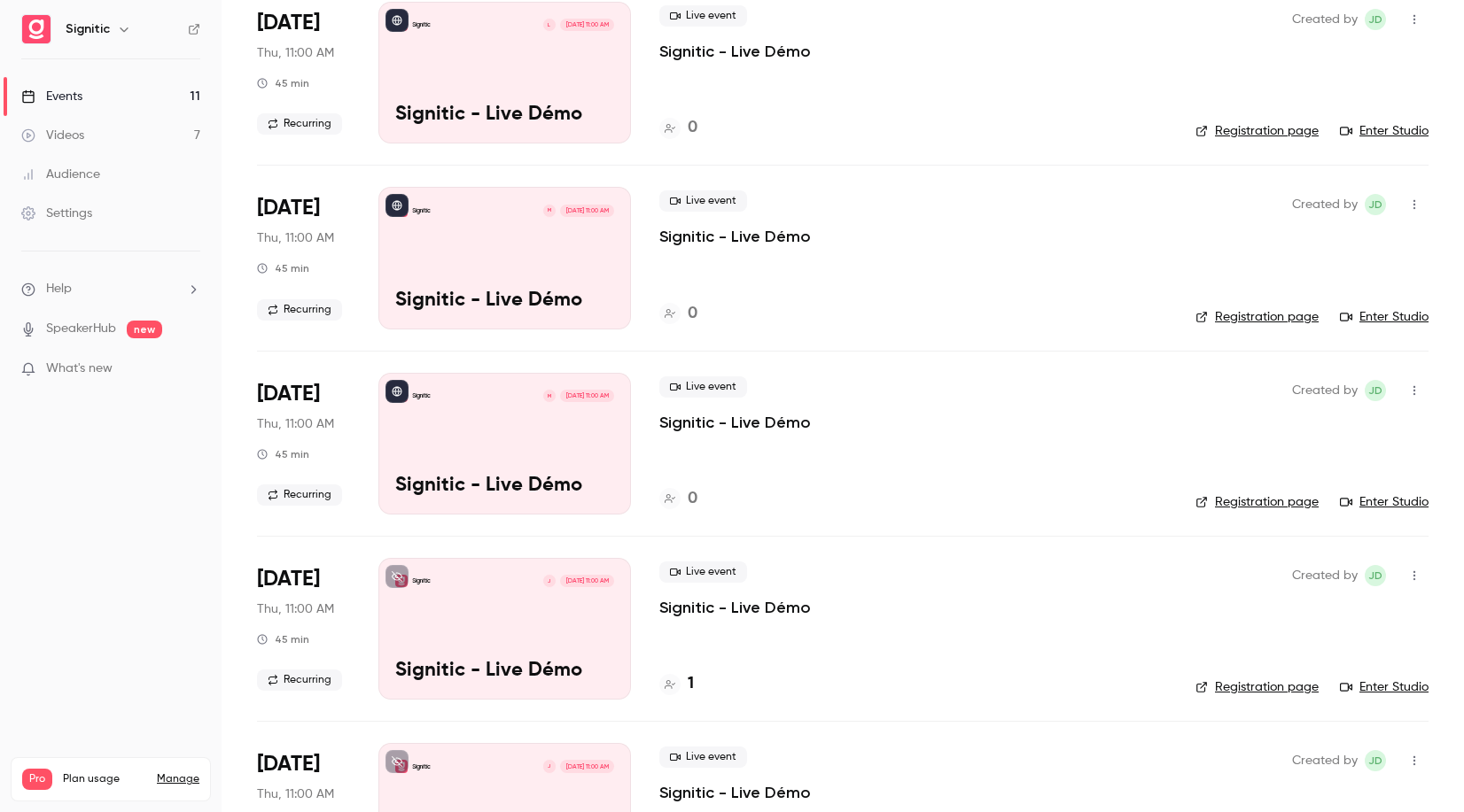
scroll to position [157, 0]
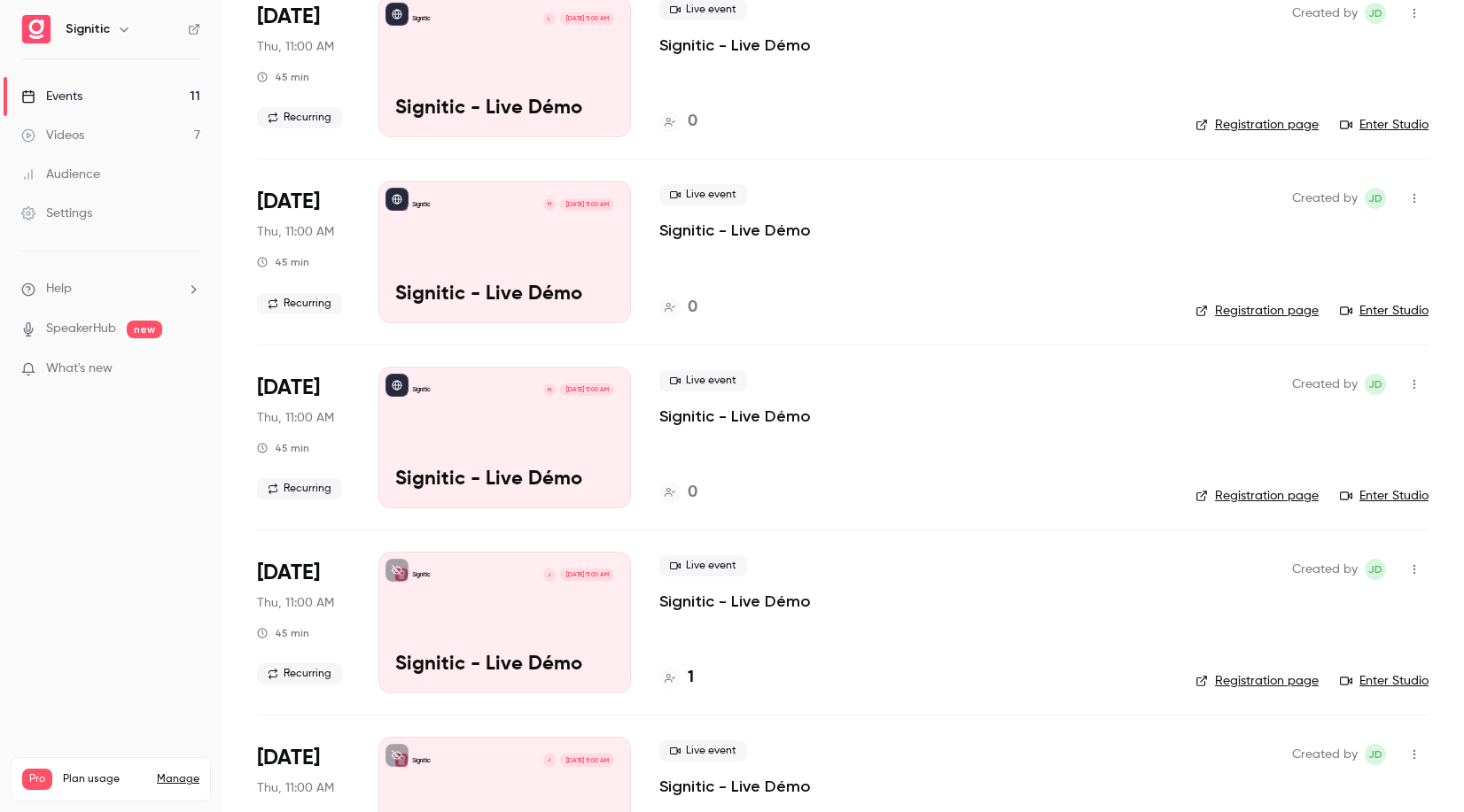
click at [491, 598] on div "Signitic J Oct 9, 11:00 AM Signitic - Live Démo" at bounding box center [505, 623] width 253 height 142
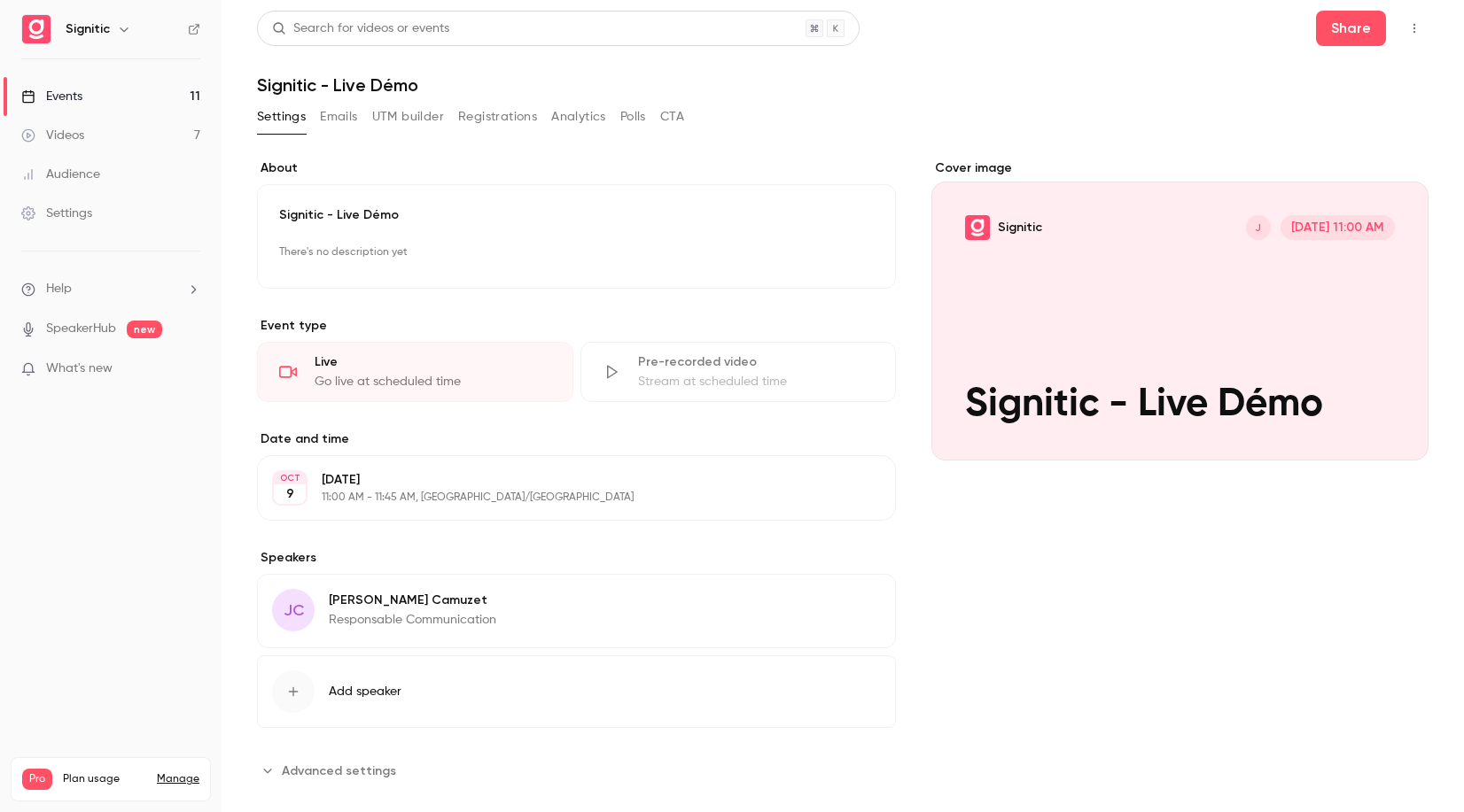
scroll to position [26, 0]
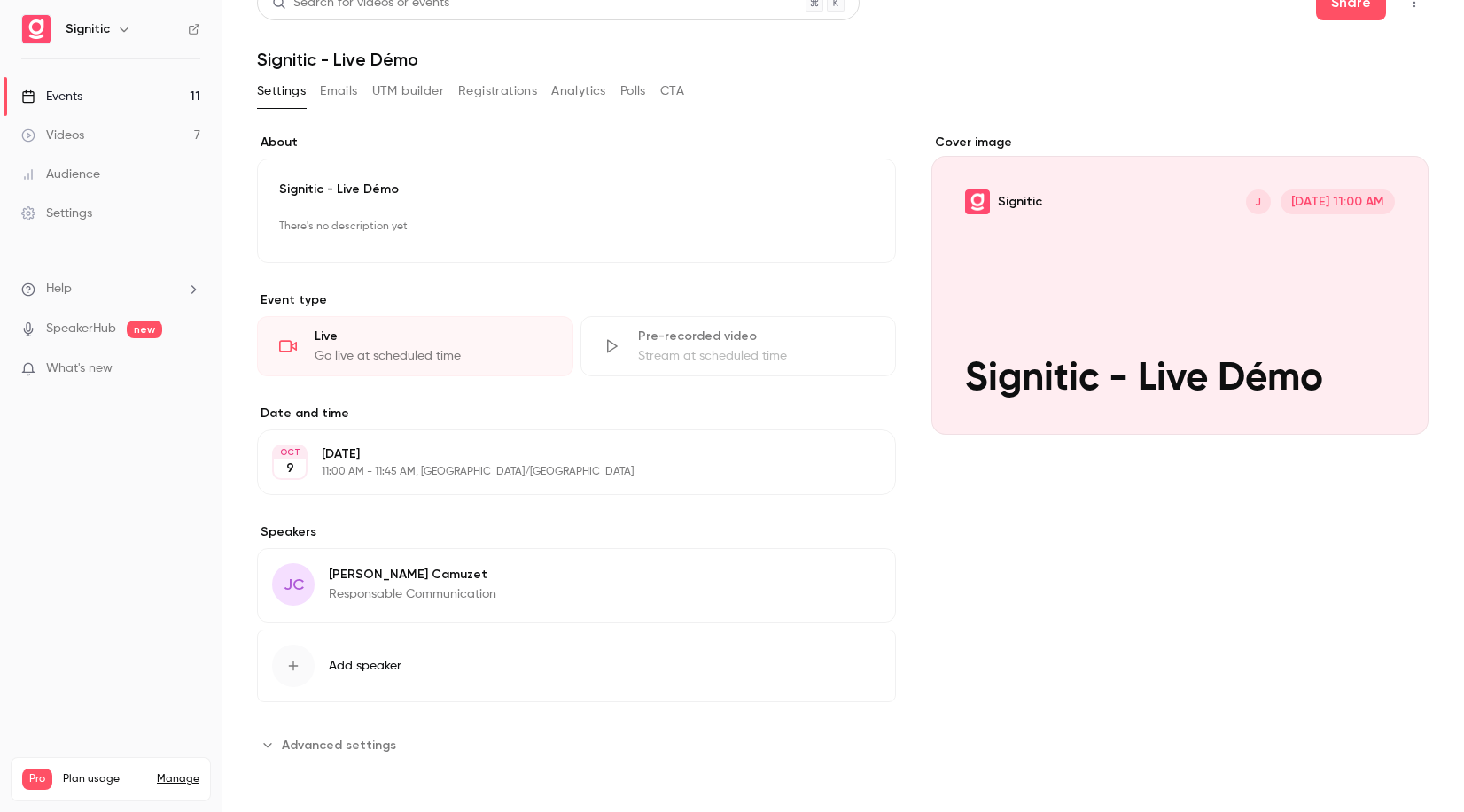
click at [295, 656] on div "button" at bounding box center [293, 666] width 42 height 42
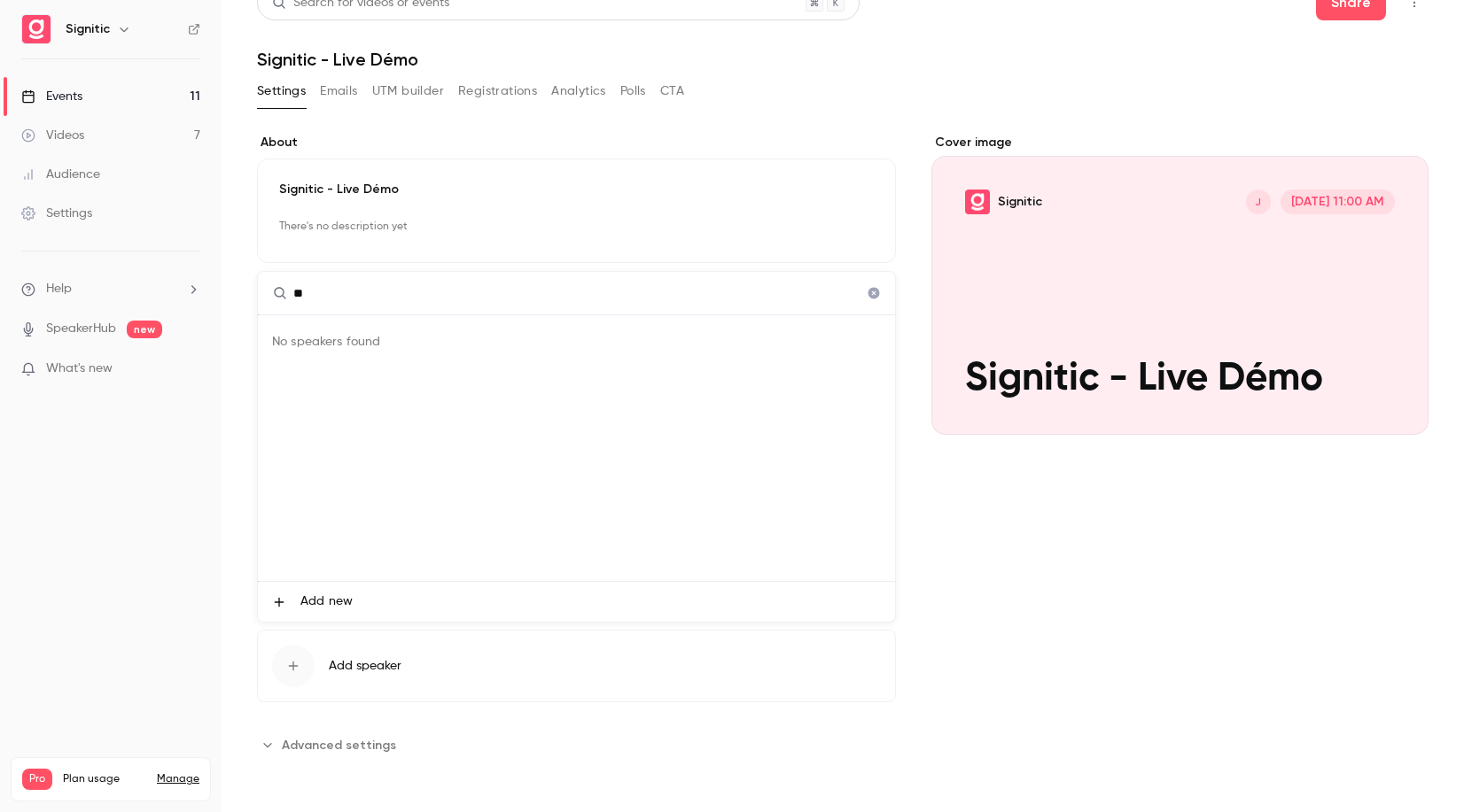
type input "*"
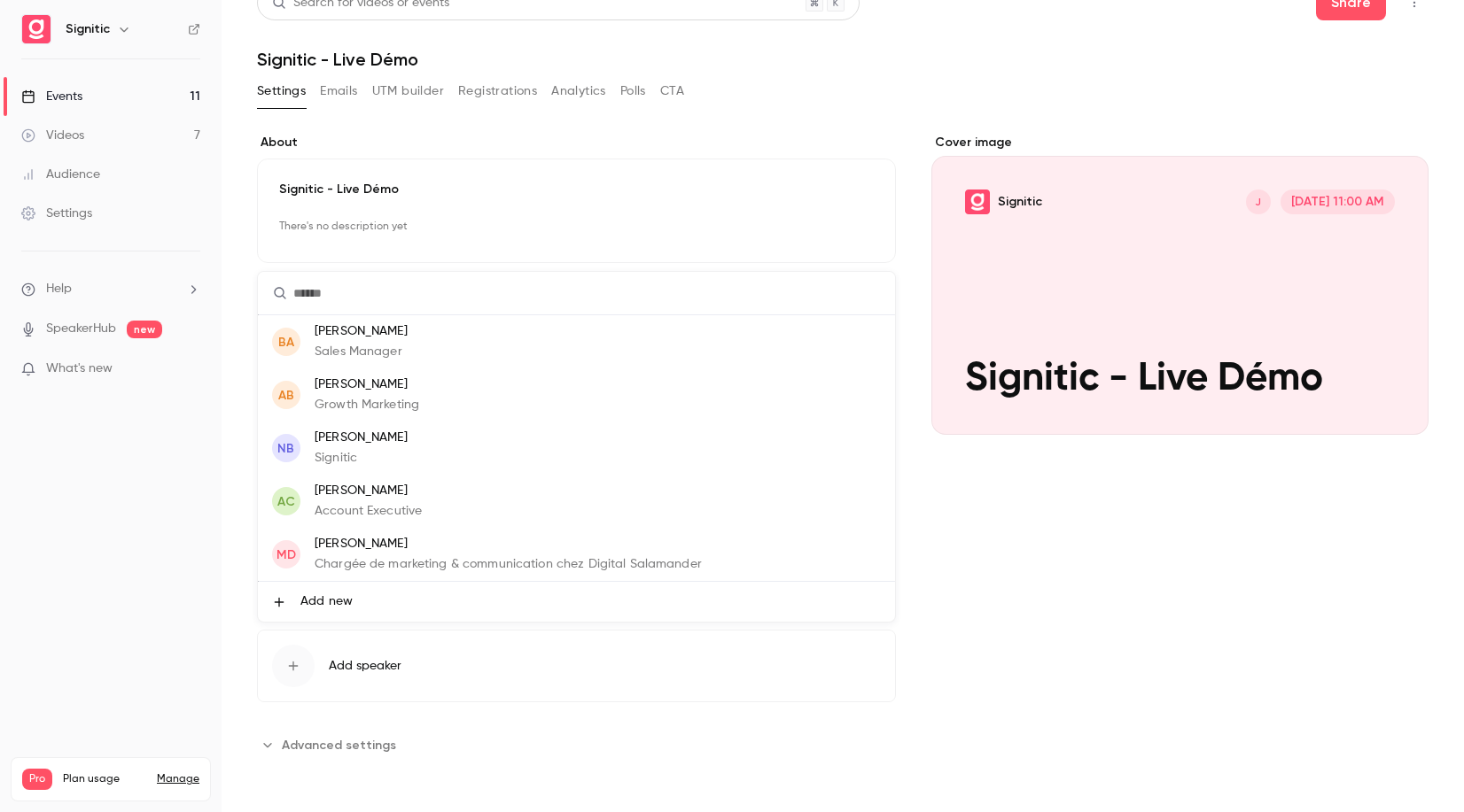
click at [389, 665] on div at bounding box center [732, 406] width 1464 height 812
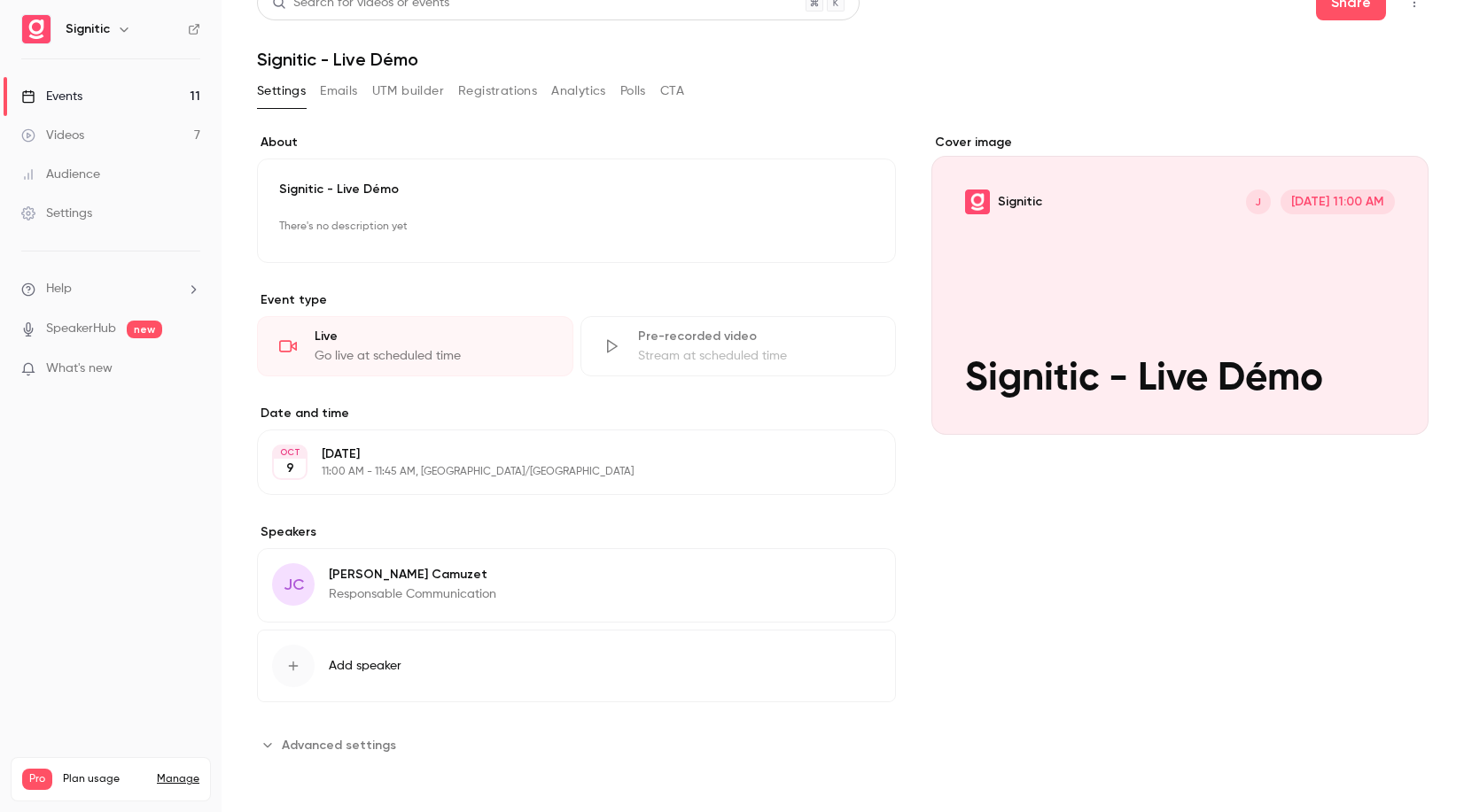
click at [390, 665] on span "Add speaker" at bounding box center [366, 666] width 73 height 18
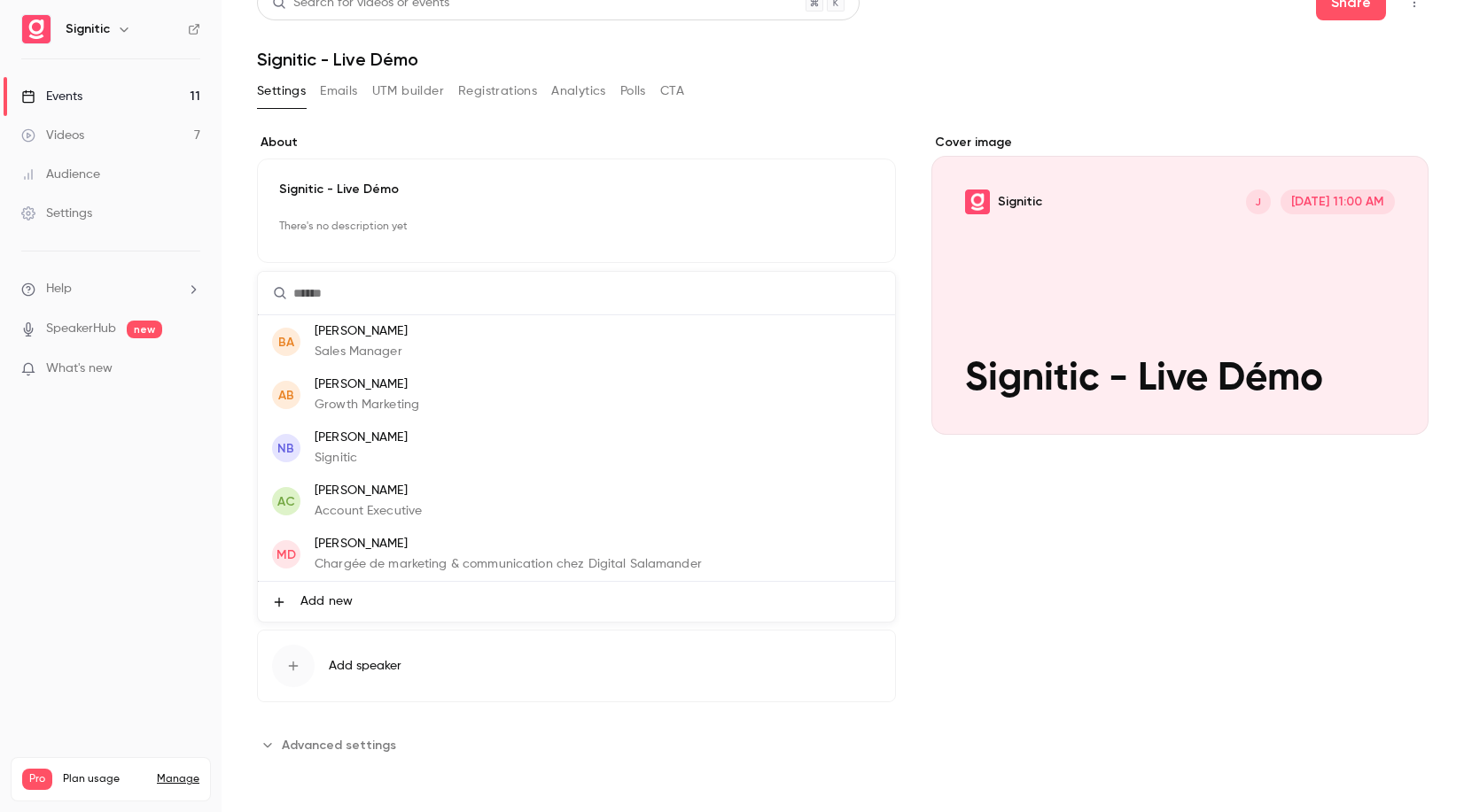
click at [334, 598] on span "Add new" at bounding box center [326, 602] width 53 height 18
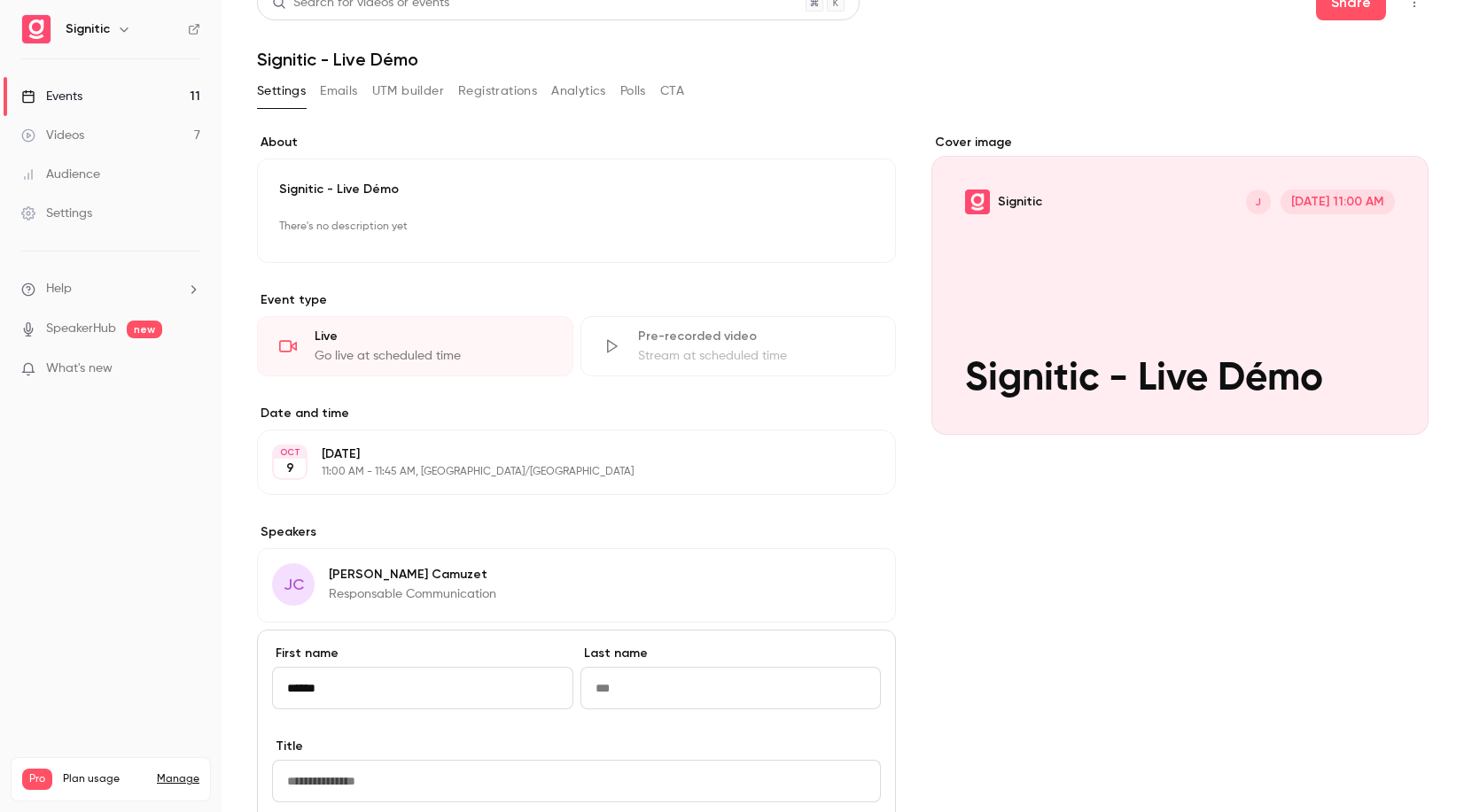
type input "******"
click at [667, 687] on input "Last name" at bounding box center [731, 688] width 301 height 42
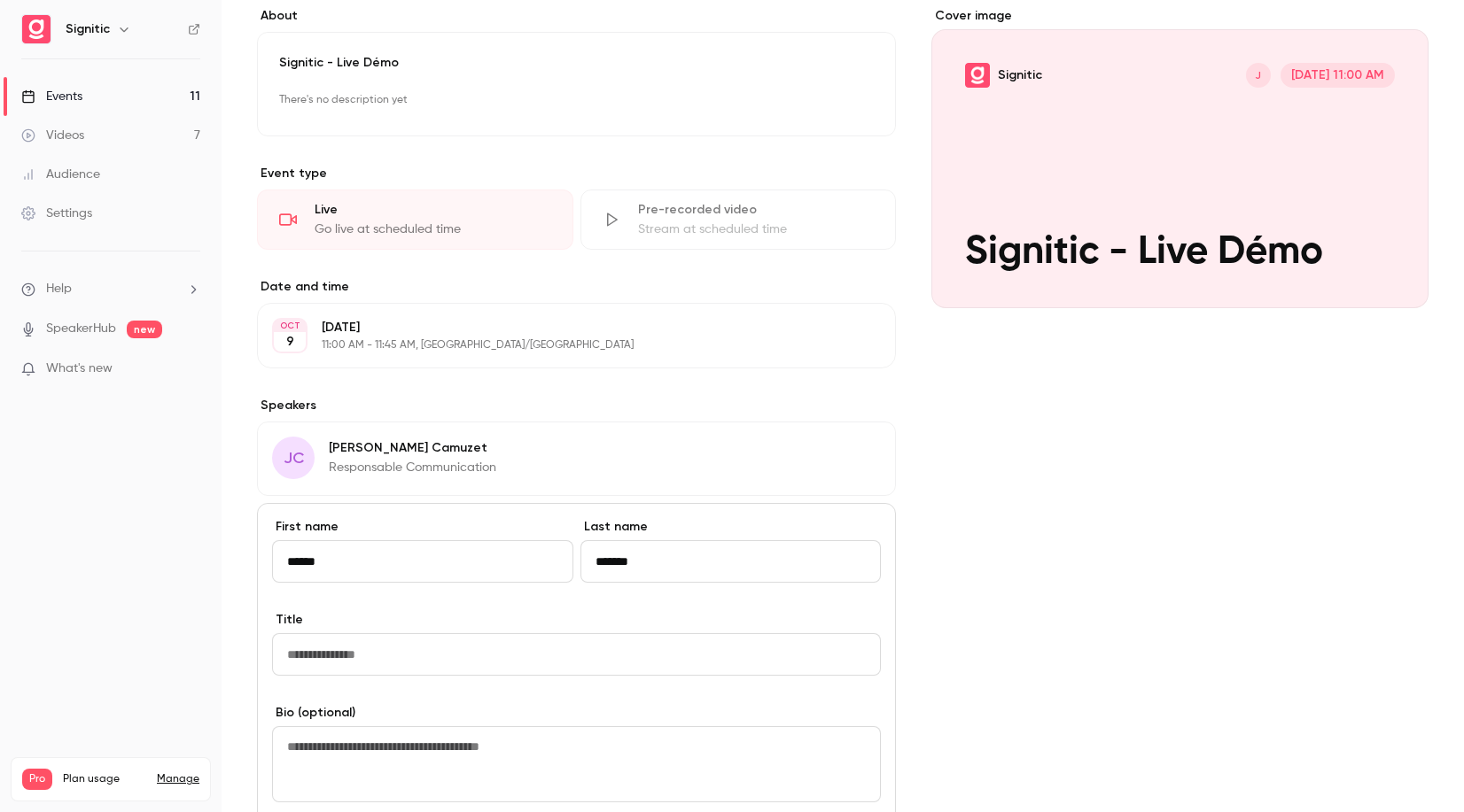
scroll to position [172, 0]
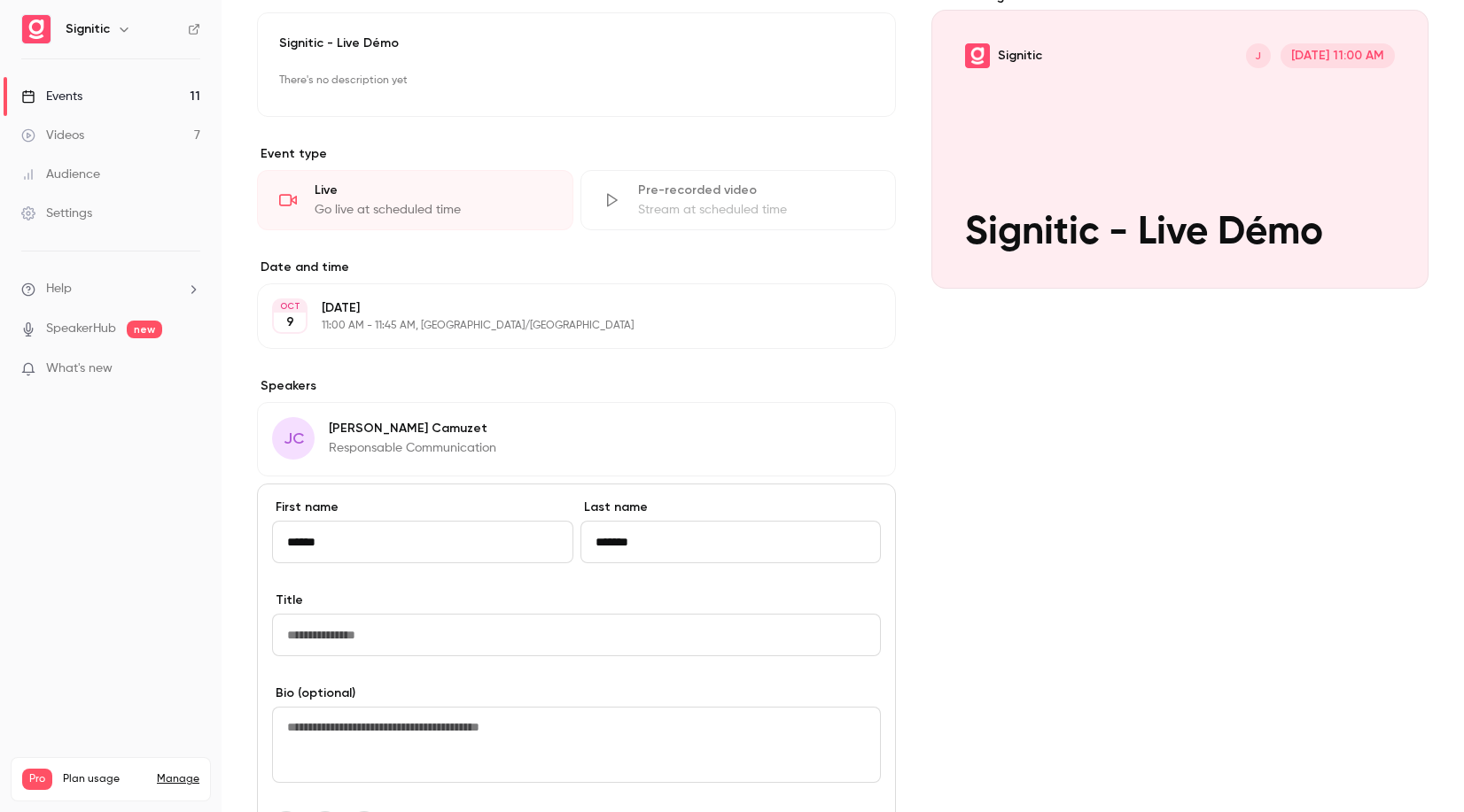
type input "*******"
click at [620, 635] on input "Title" at bounding box center [576, 635] width 609 height 42
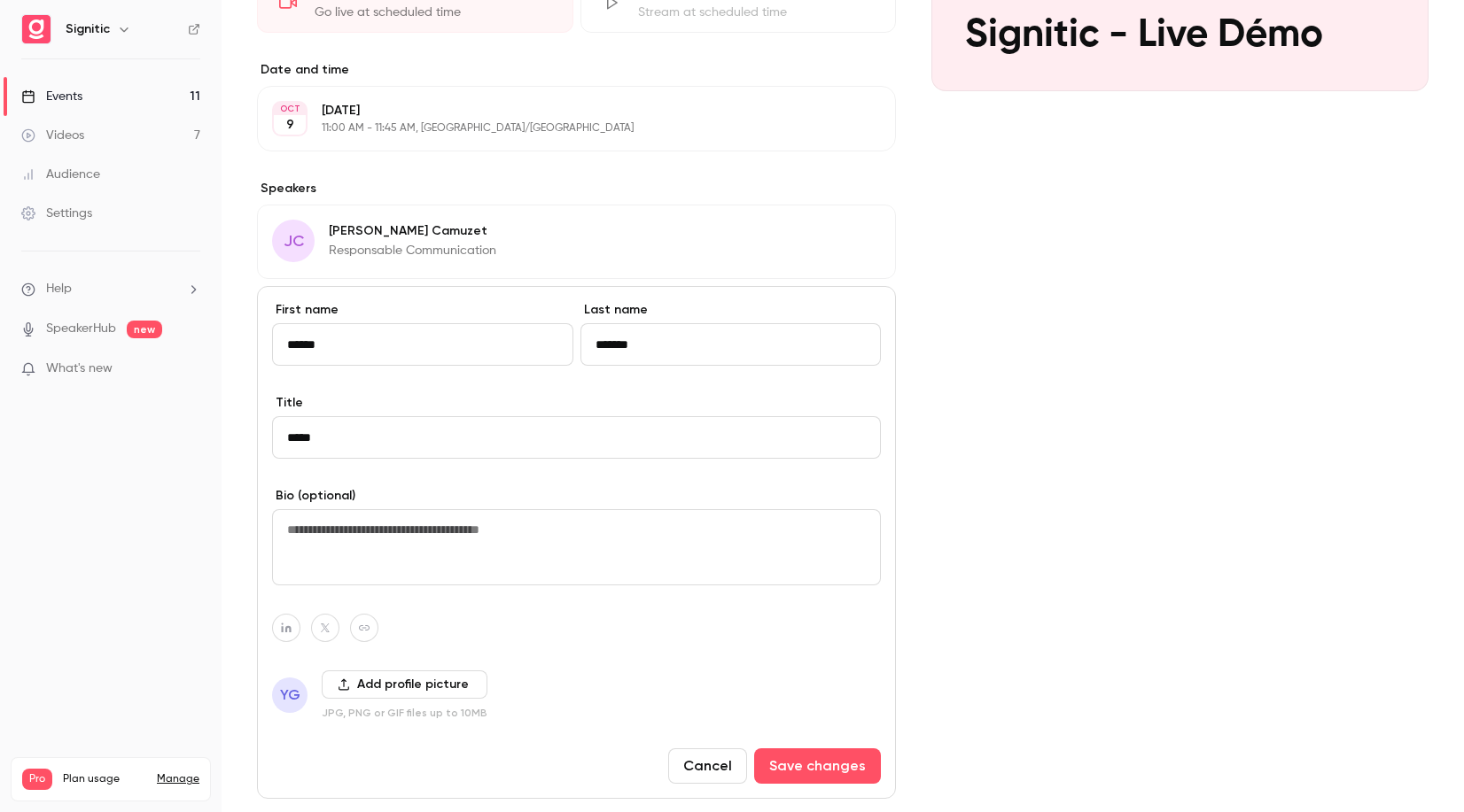
scroll to position [404, 0]
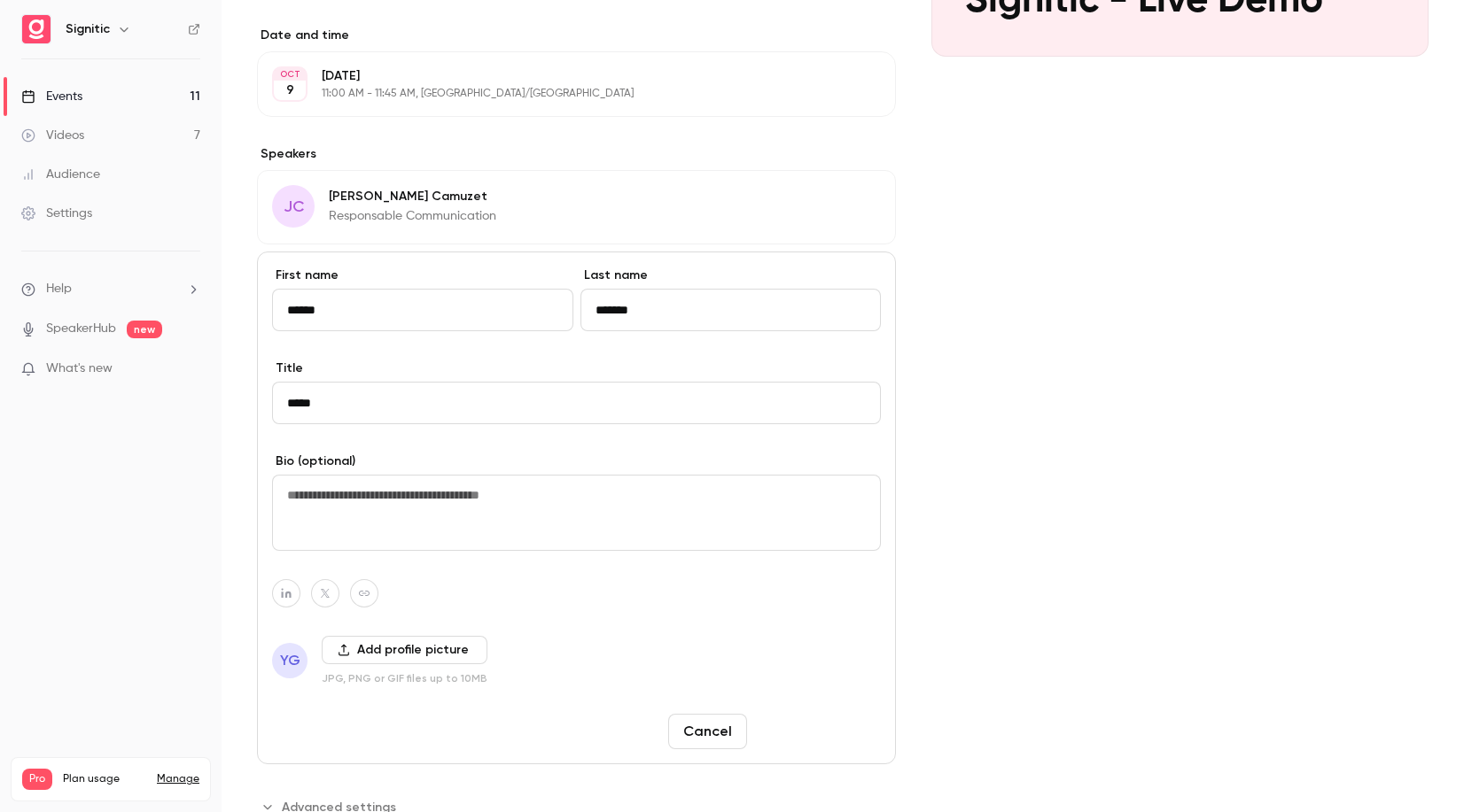
type input "*****"
click at [849, 731] on button "Save changes" at bounding box center [817, 732] width 126 height 35
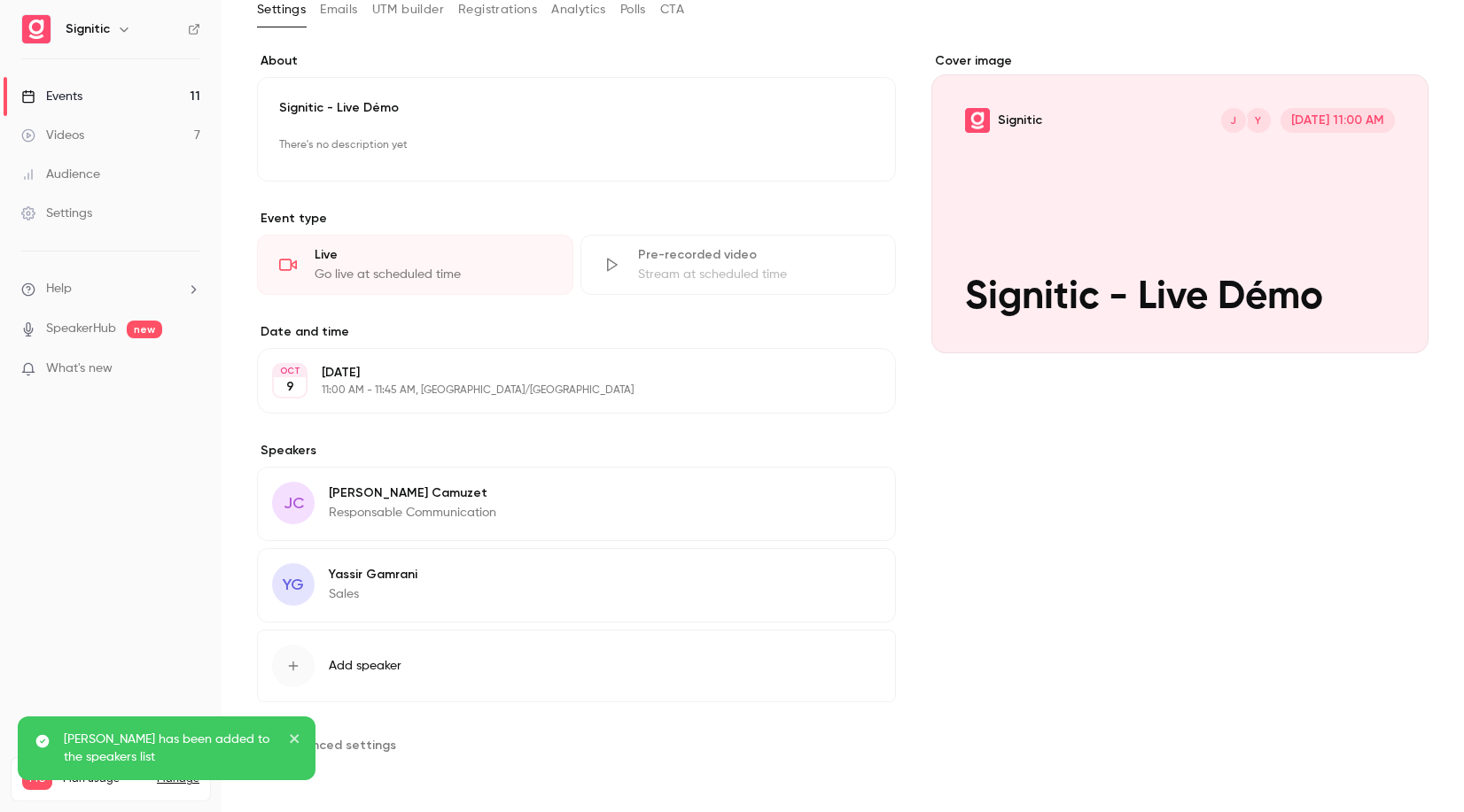
scroll to position [107, 0]
click at [844, 498] on button "Edit" at bounding box center [849, 496] width 65 height 29
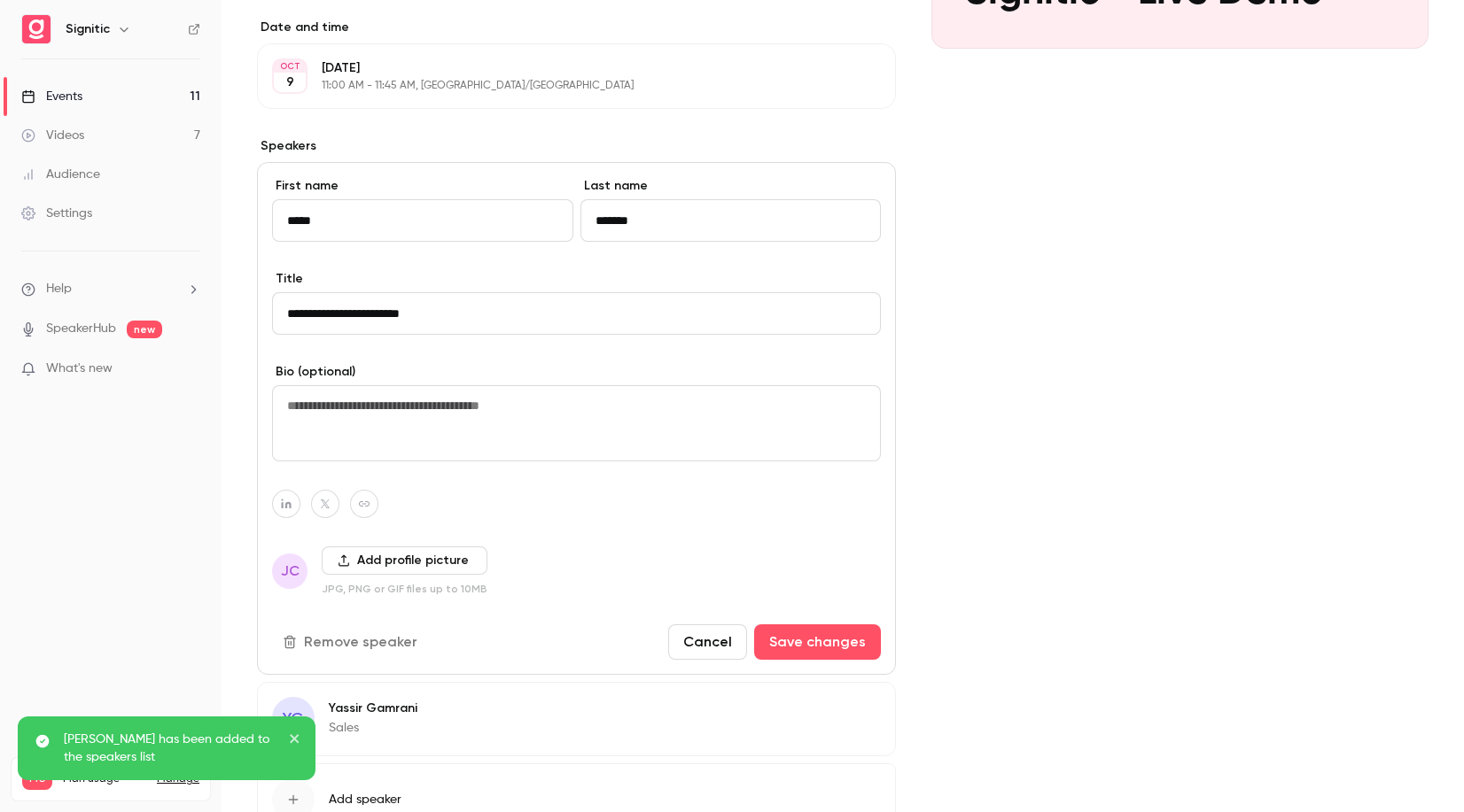
scroll to position [420, 0]
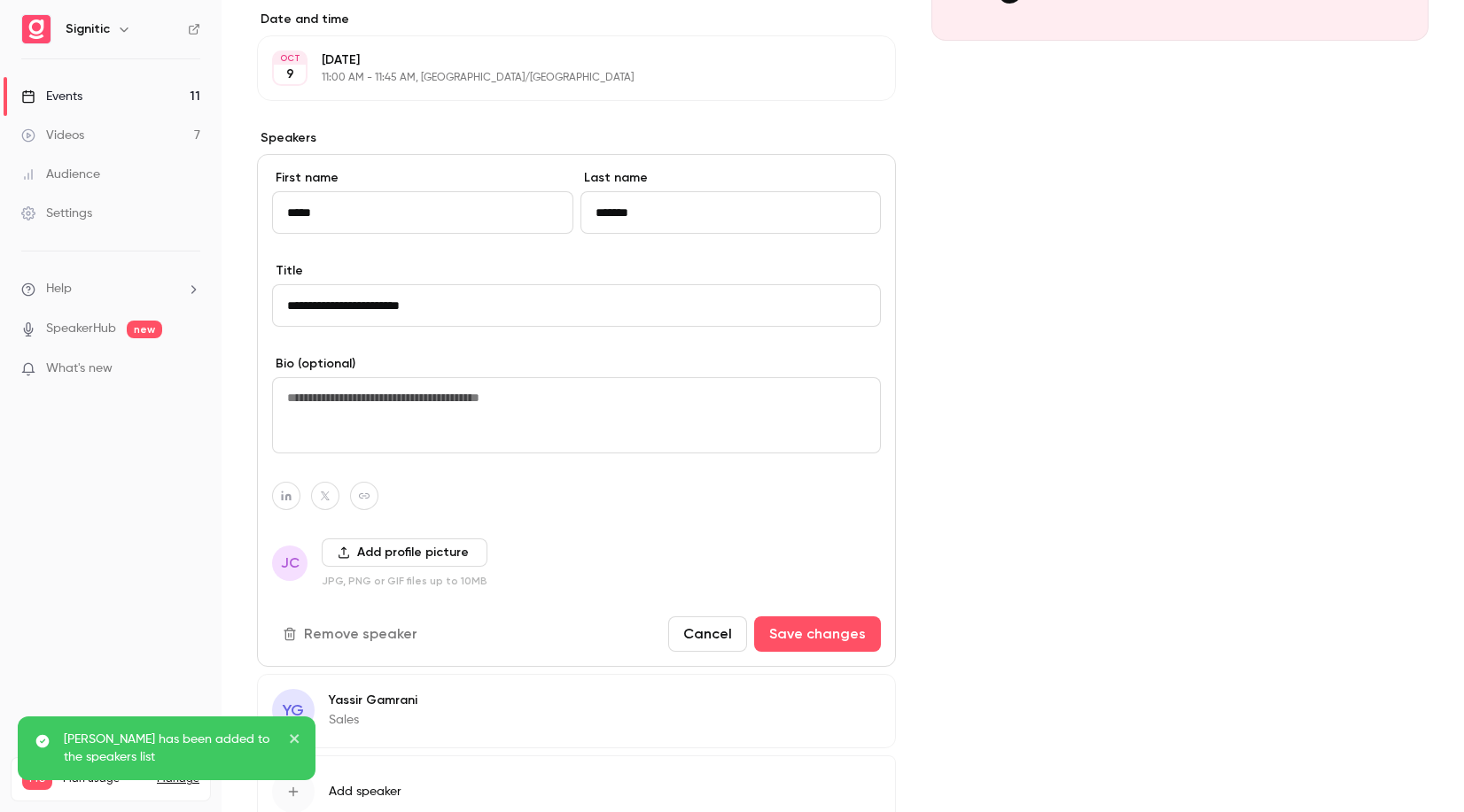
click at [379, 634] on button "Remove speaker" at bounding box center [351, 634] width 160 height 35
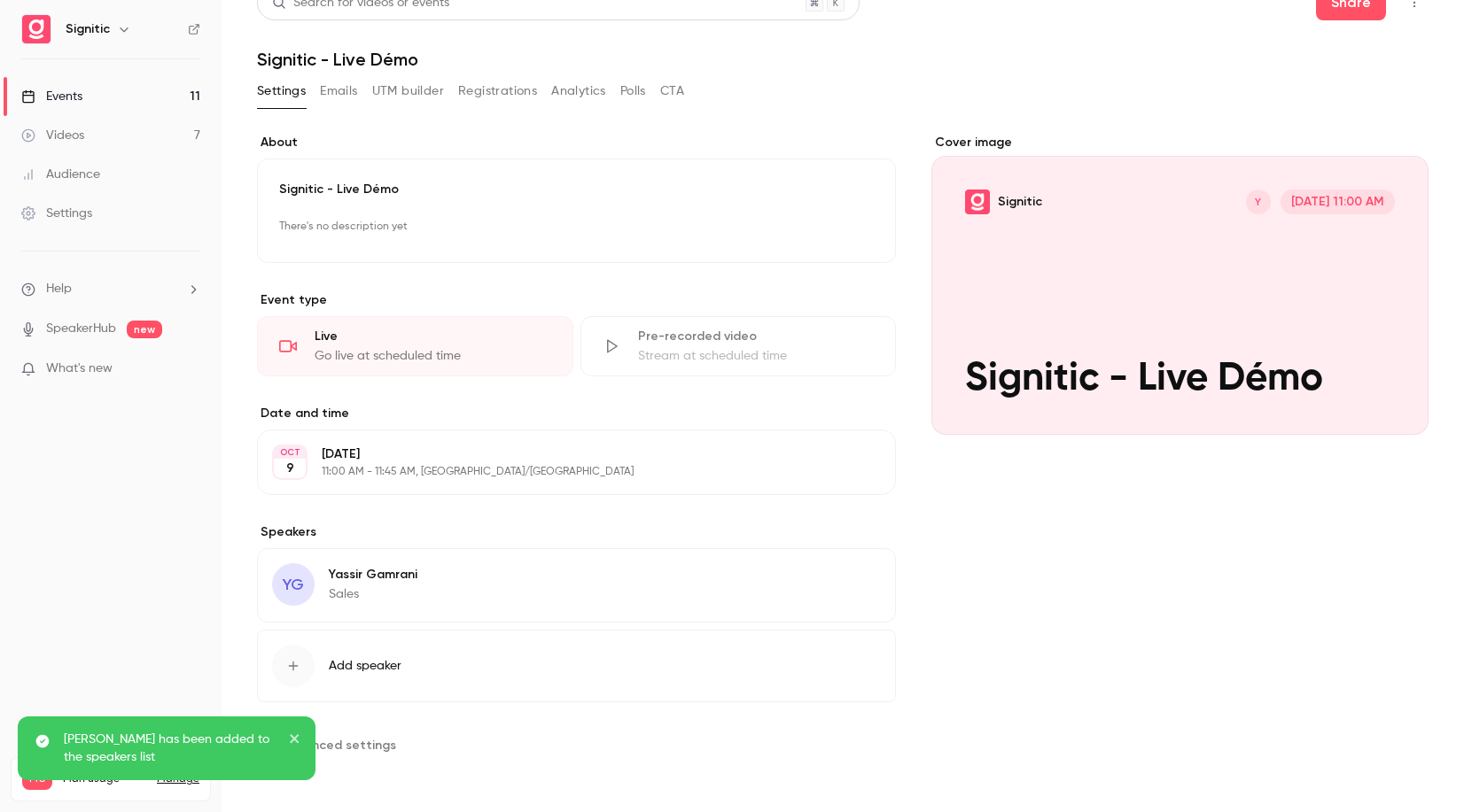
scroll to position [0, 0]
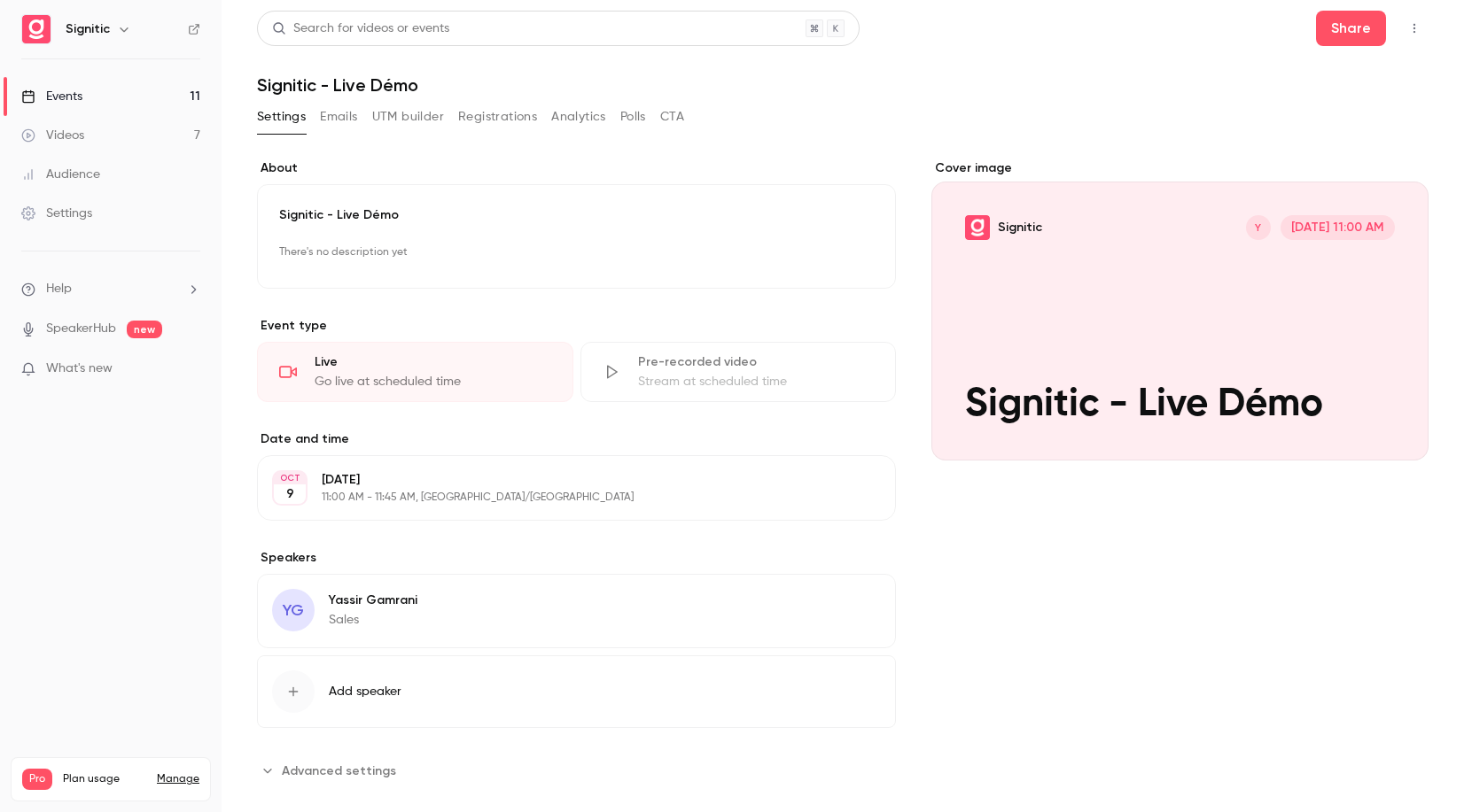
click at [77, 92] on div "Events" at bounding box center [52, 97] width 61 height 18
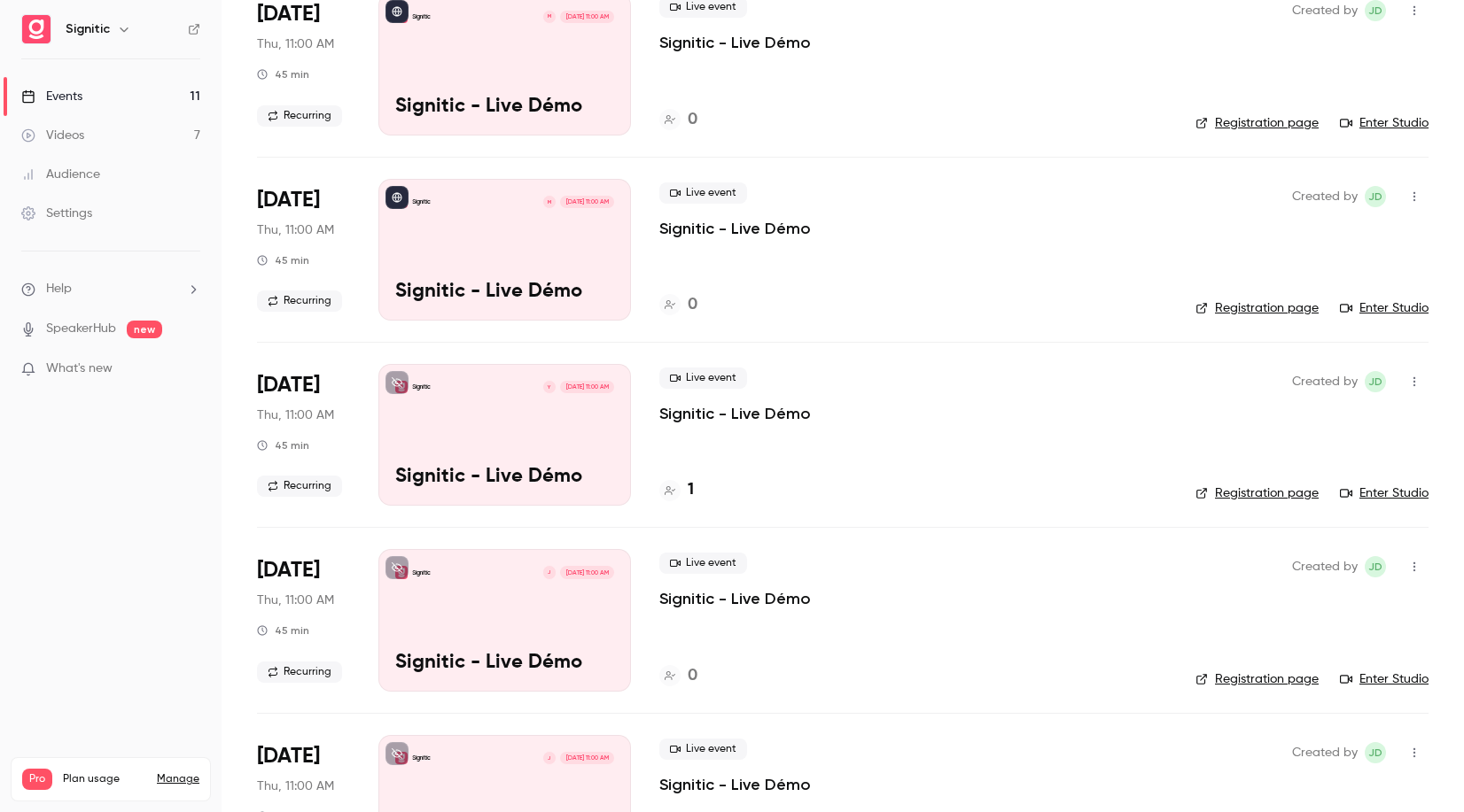
scroll to position [358, 0]
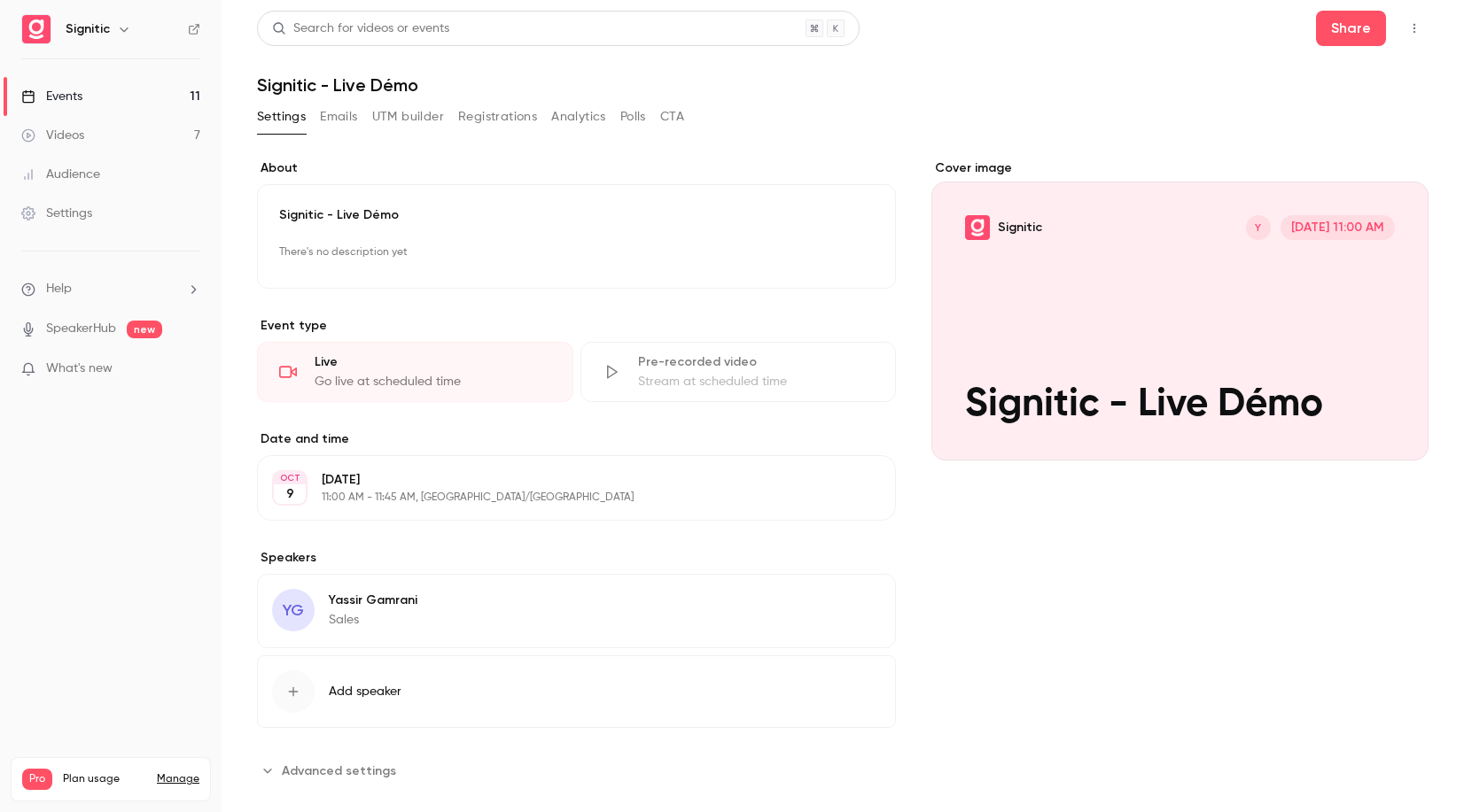
click at [69, 99] on div "Events" at bounding box center [52, 97] width 61 height 18
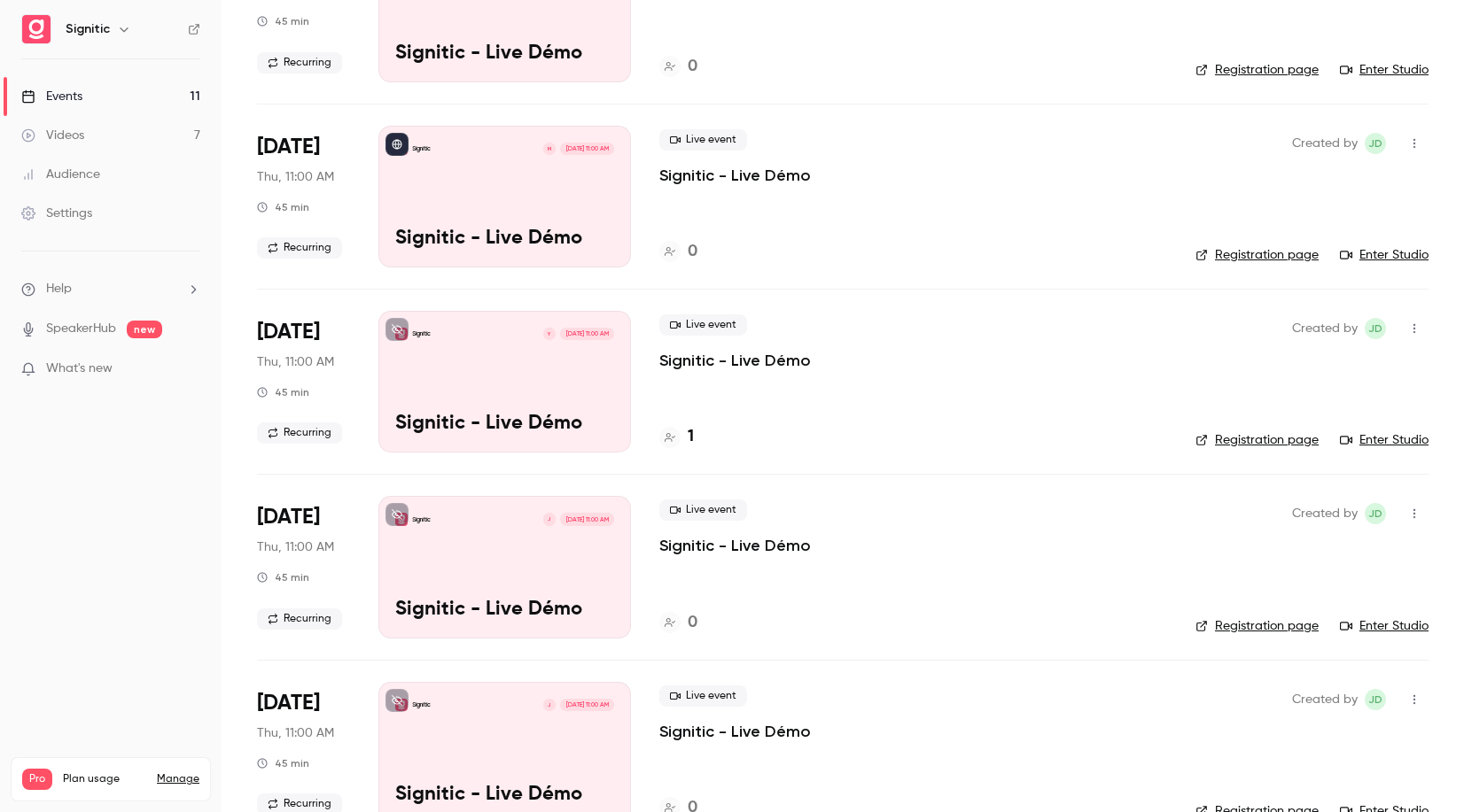
scroll to position [491, 0]
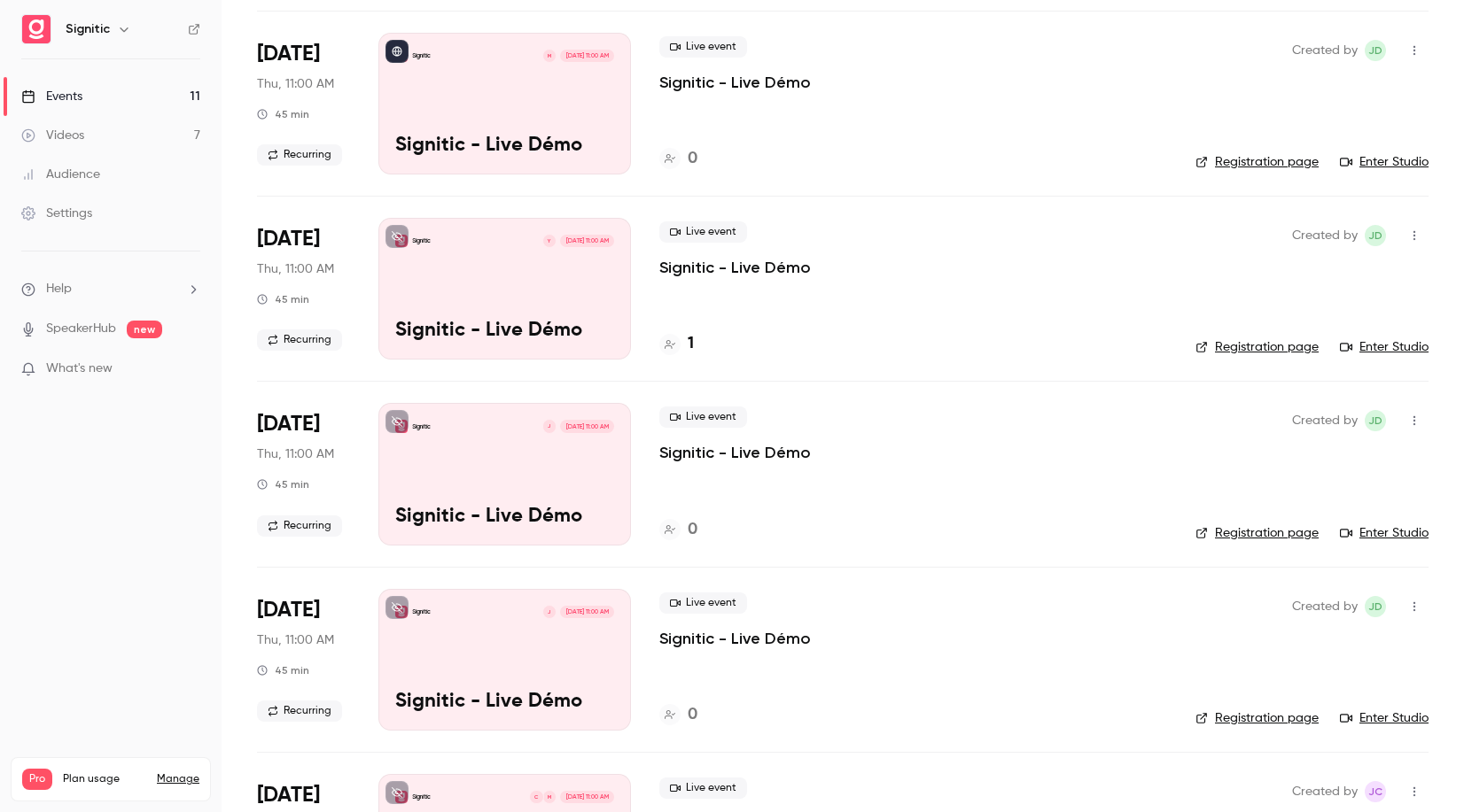
click at [524, 472] on div "Signitic J [DATE] 11:00 AM Signitic - Live Démo" at bounding box center [505, 473] width 253 height 142
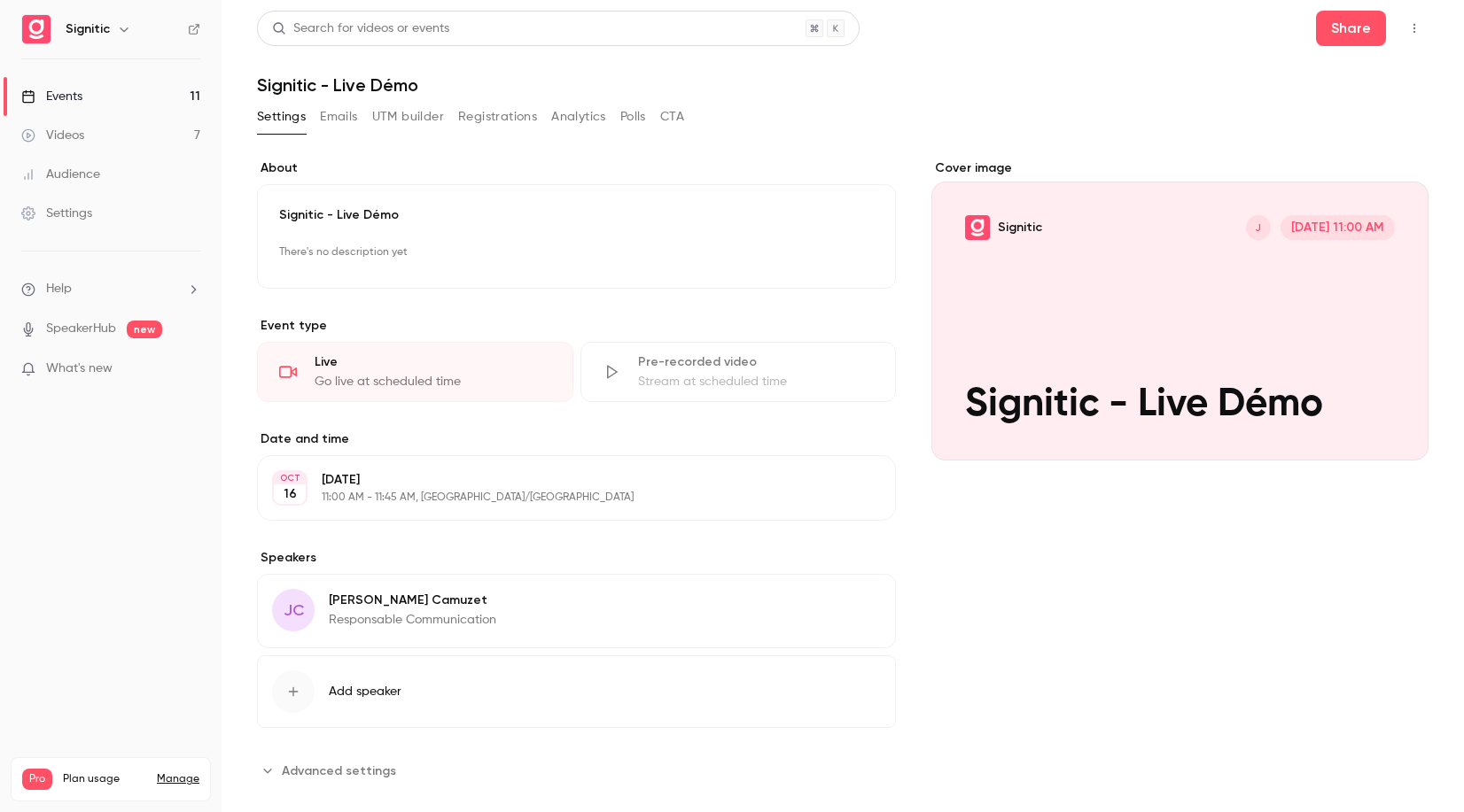
click at [286, 689] on icon "button" at bounding box center [293, 691] width 14 height 14
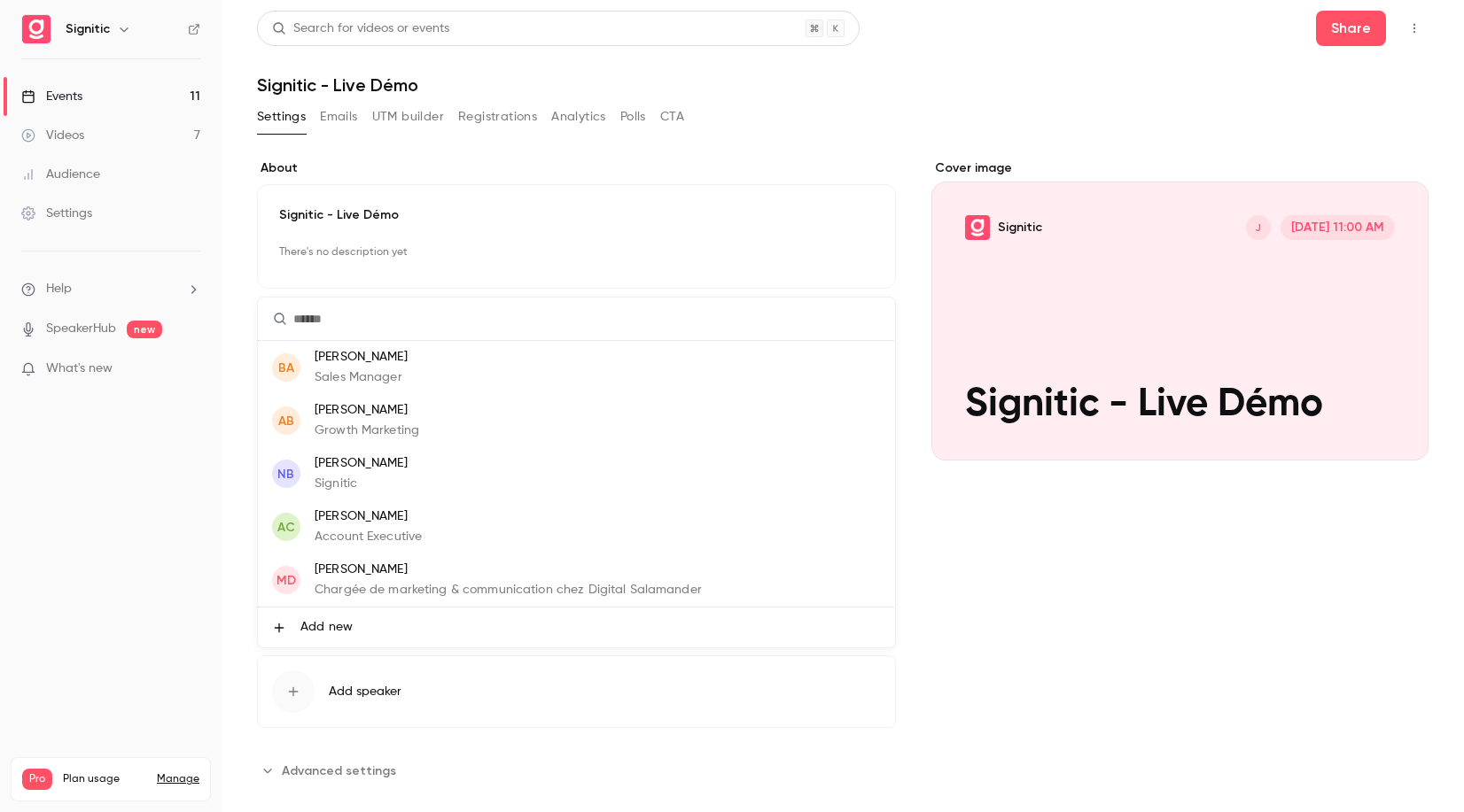
click at [364, 622] on li "Add new" at bounding box center [577, 627] width 637 height 40
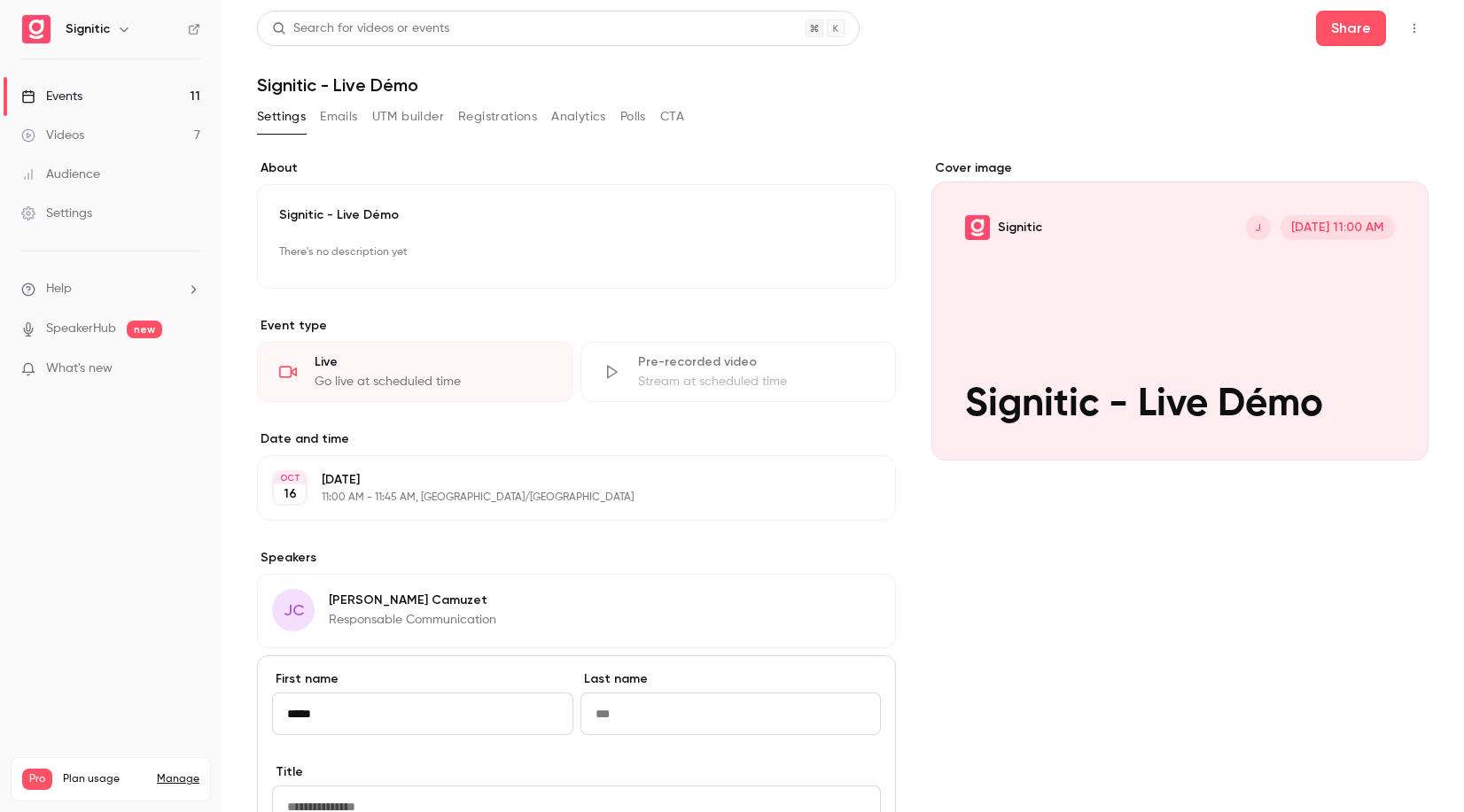
type input "*****"
click at [658, 721] on input "Last name" at bounding box center [731, 713] width 301 height 42
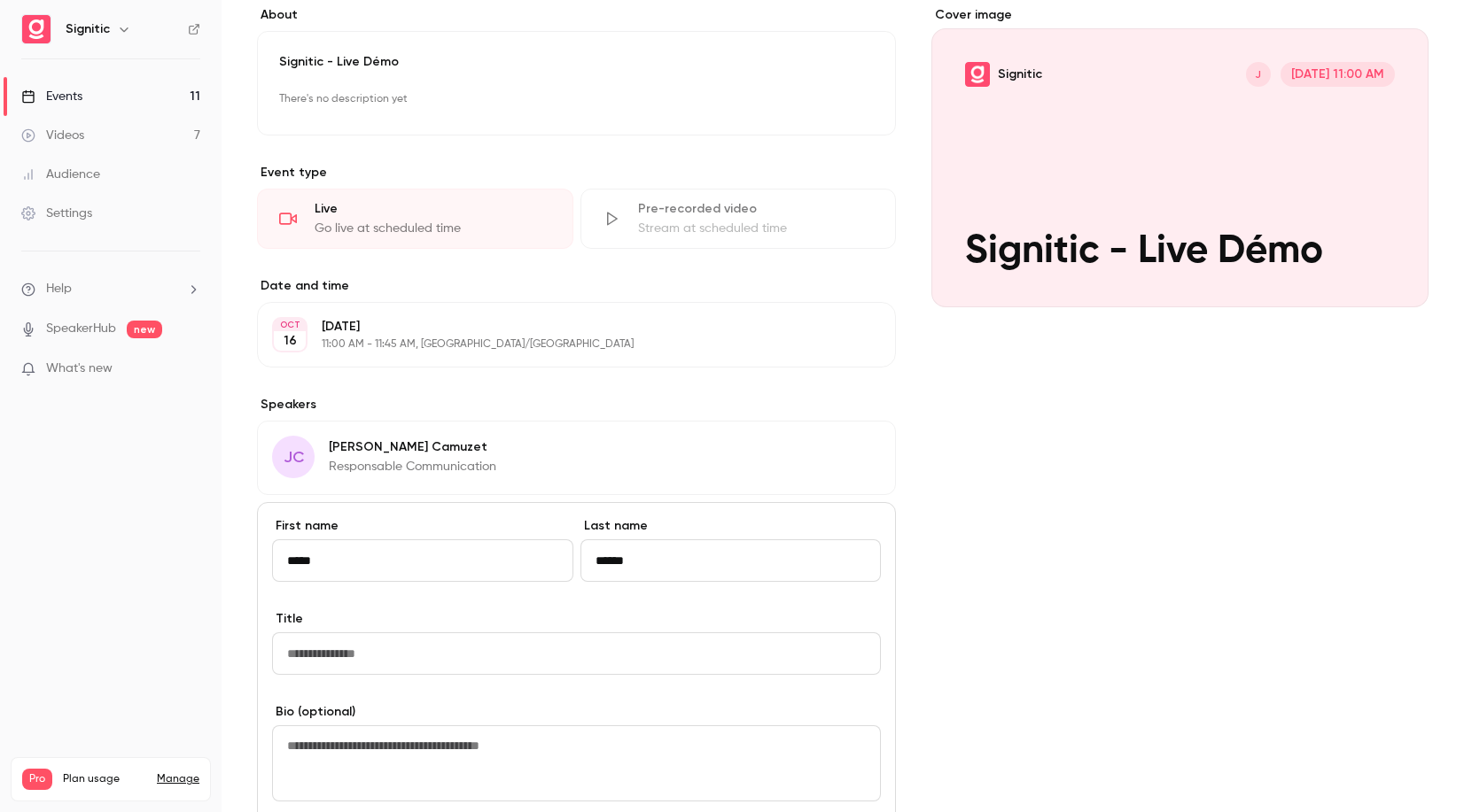
scroll to position [178, 0]
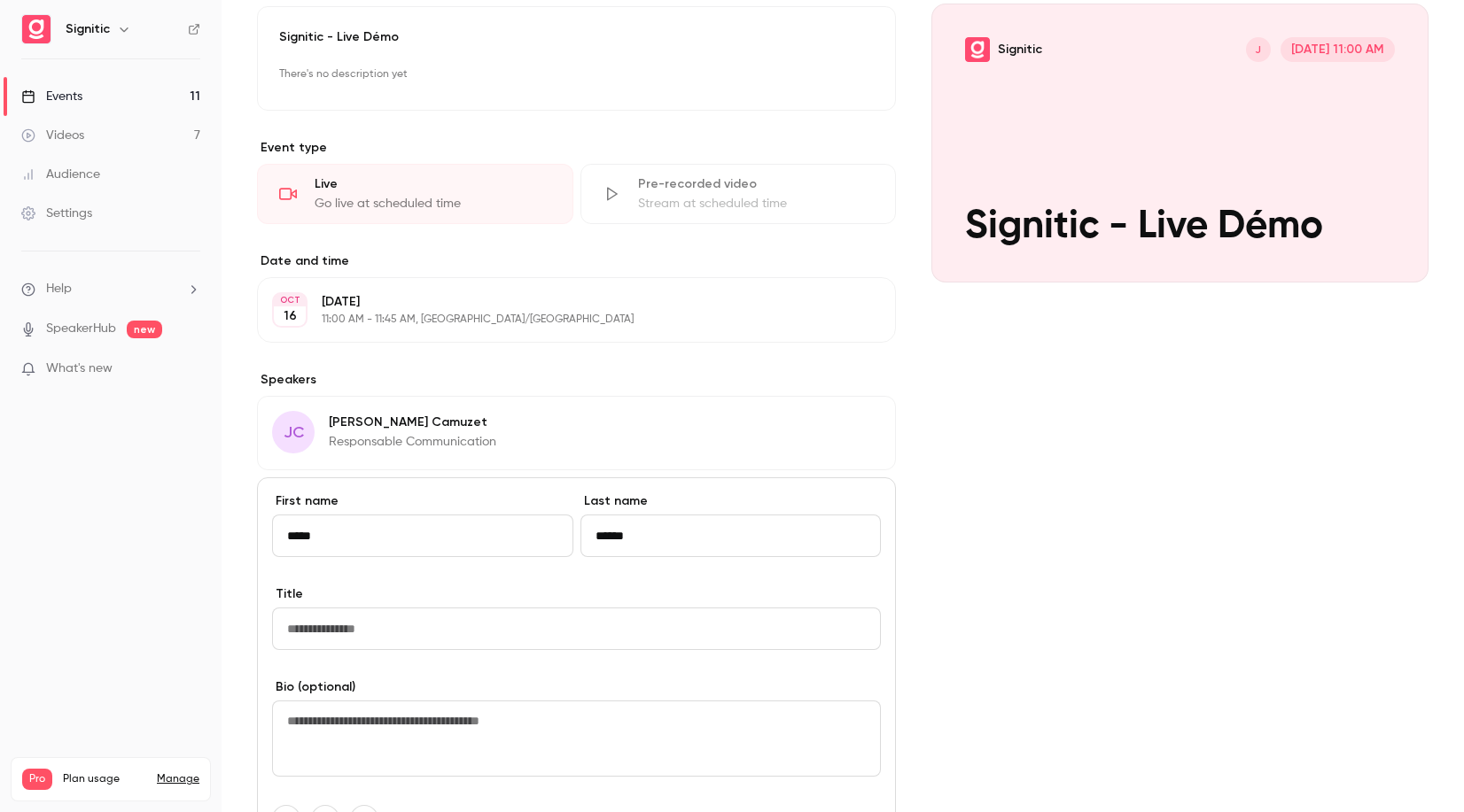
type input "******"
click at [477, 619] on input "Title" at bounding box center [576, 628] width 609 height 42
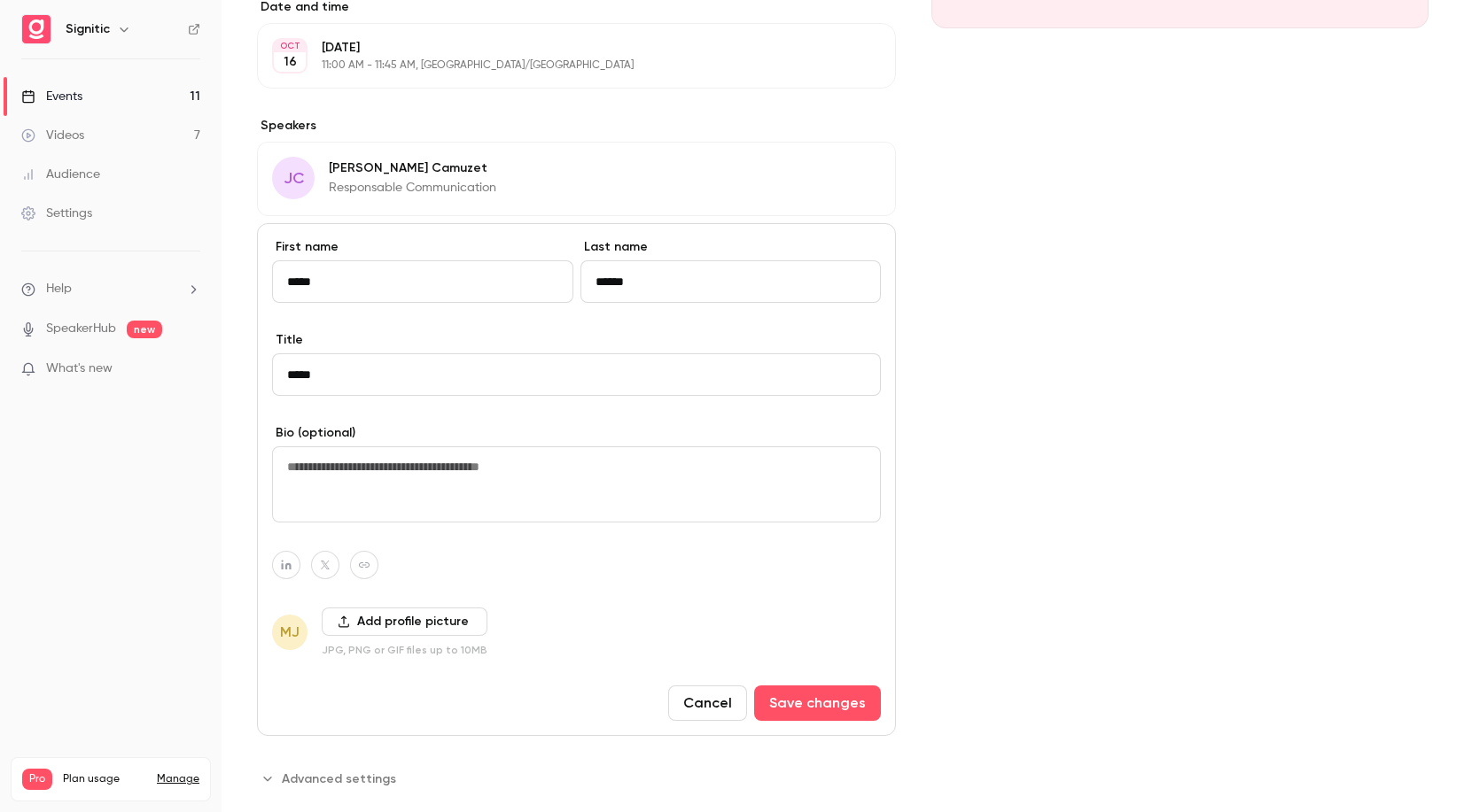
scroll to position [466, 0]
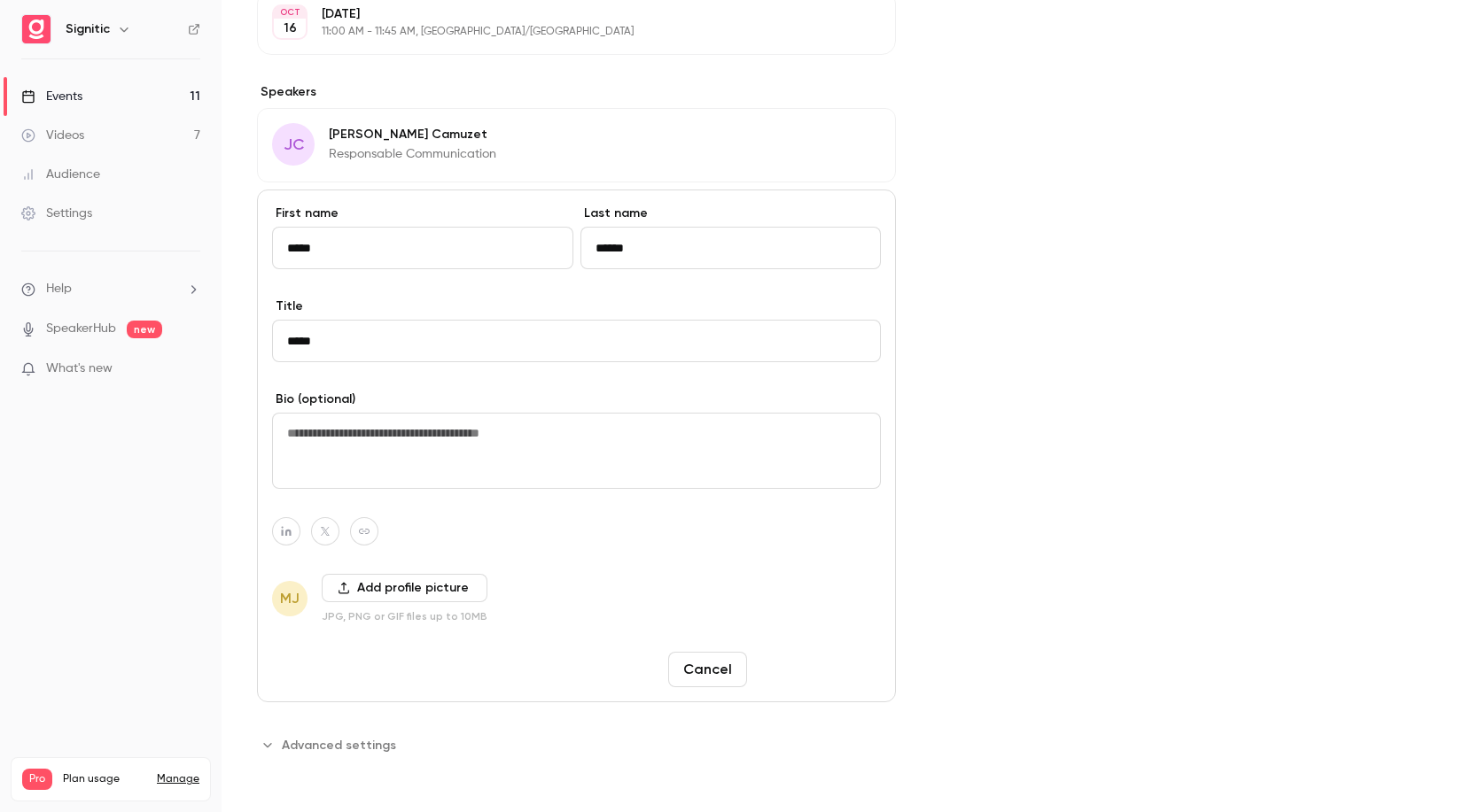
type input "*****"
click at [834, 664] on button "Save changes" at bounding box center [817, 669] width 126 height 35
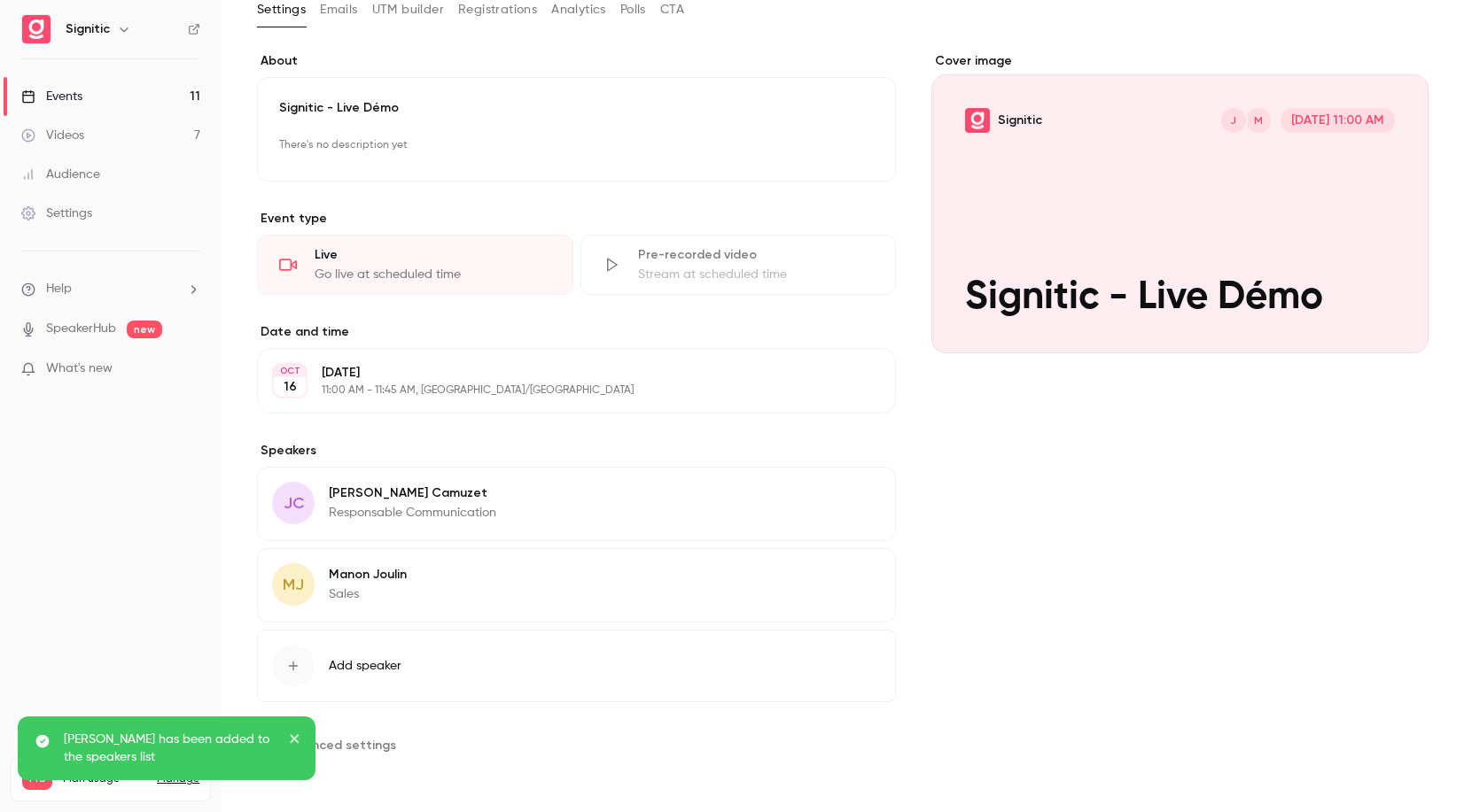
click at [848, 494] on button "Edit" at bounding box center [849, 496] width 65 height 29
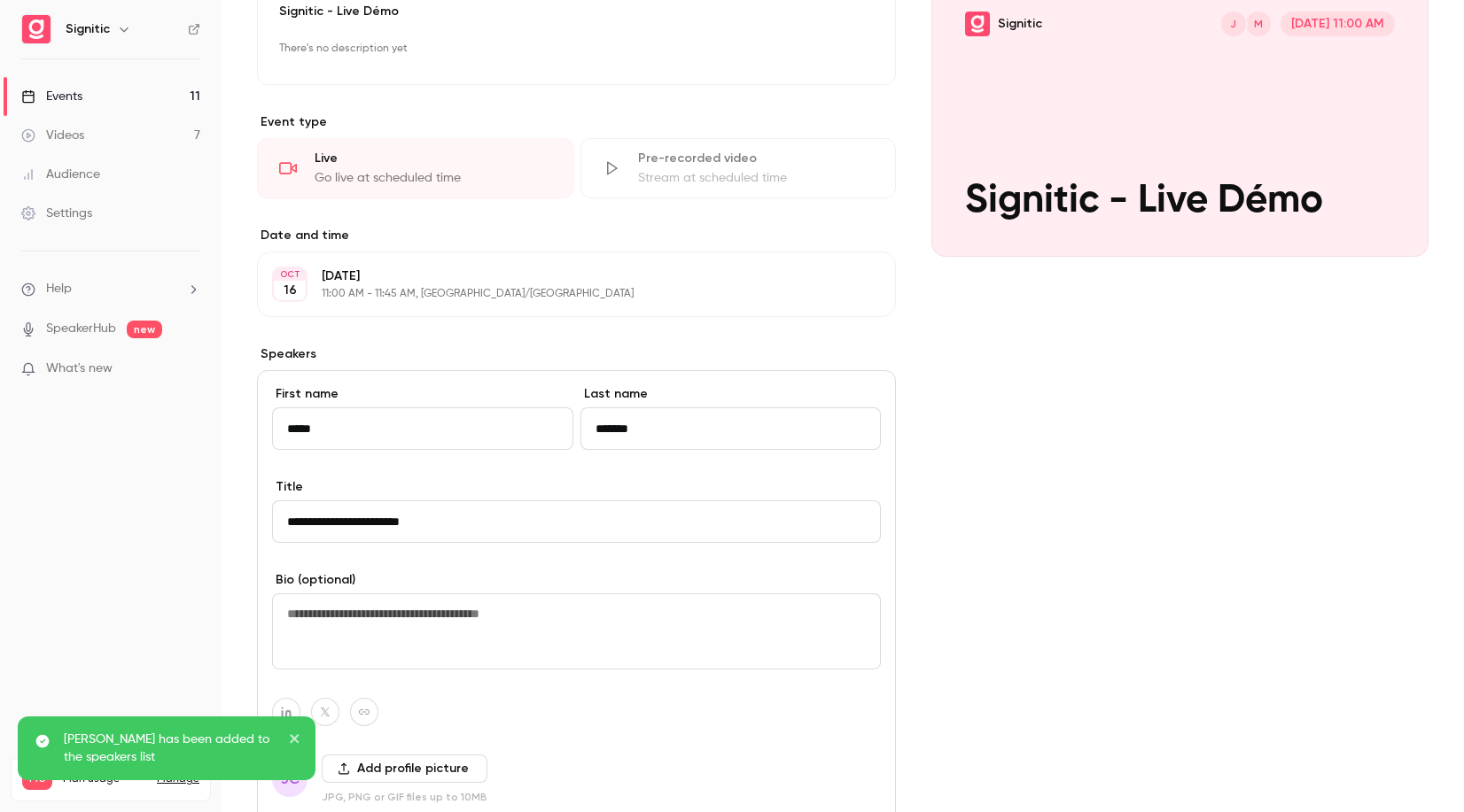
scroll to position [340, 0]
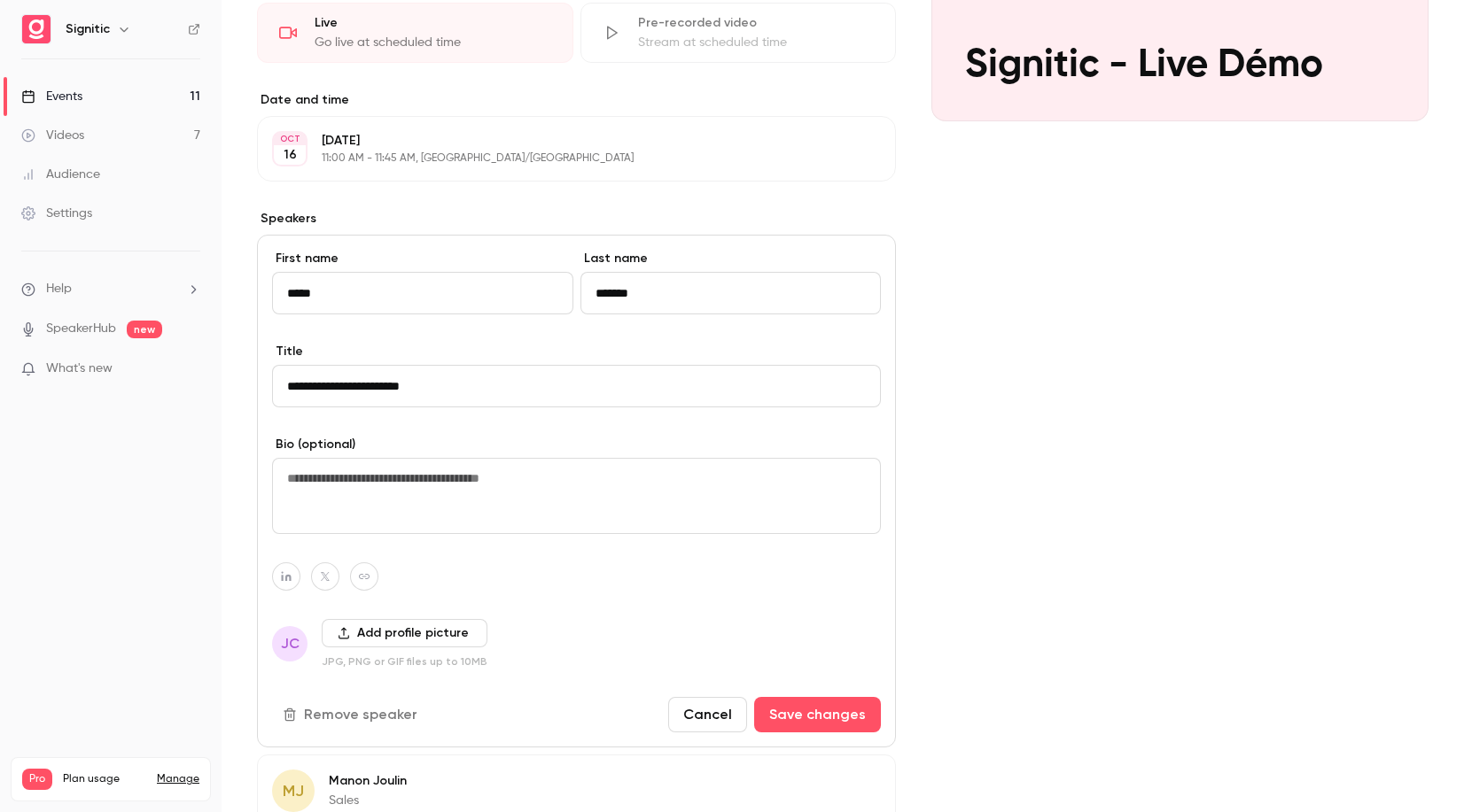
click at [383, 709] on button "Remove speaker" at bounding box center [351, 714] width 160 height 35
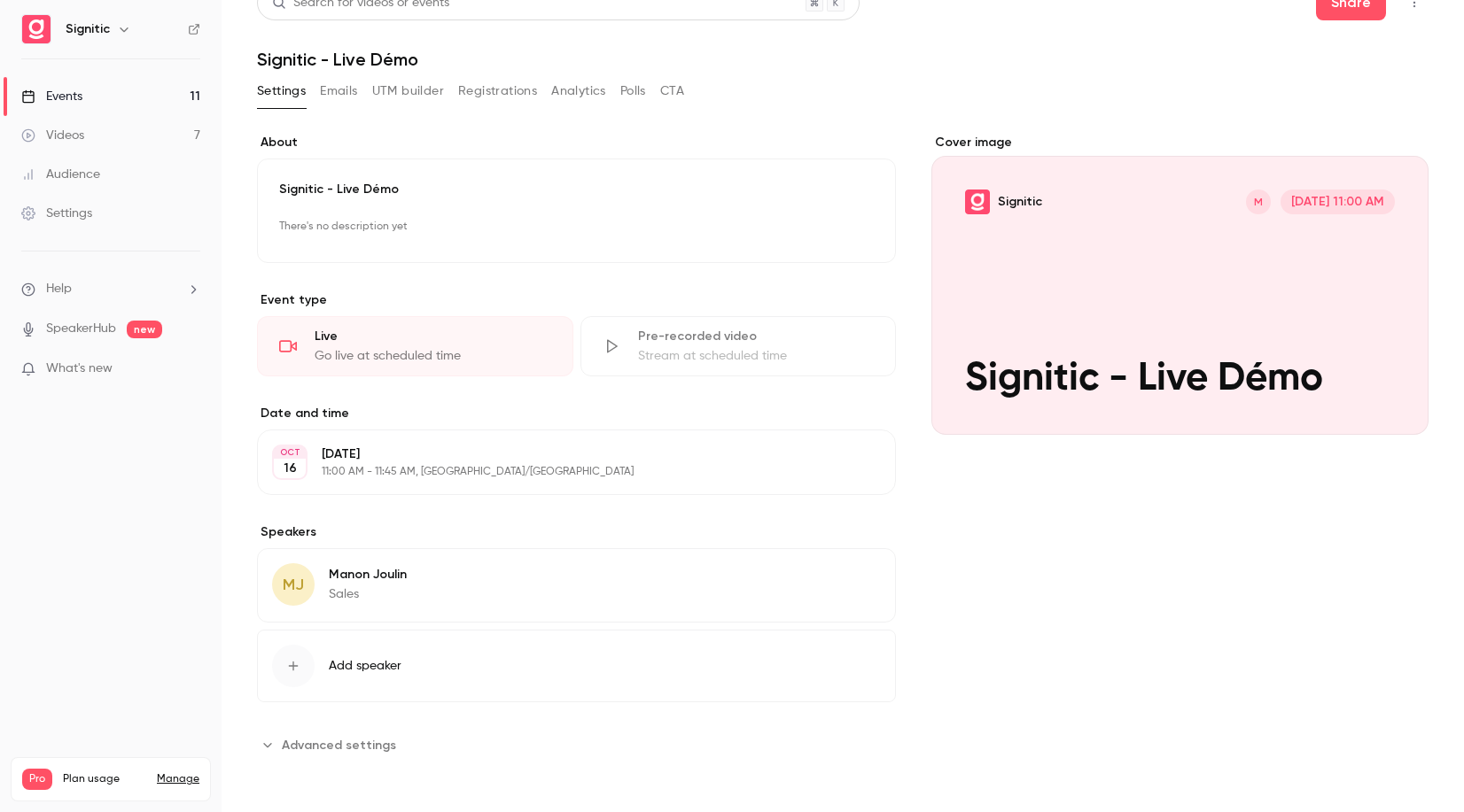
scroll to position [26, 0]
click at [66, 129] on div "Videos" at bounding box center [53, 135] width 63 height 18
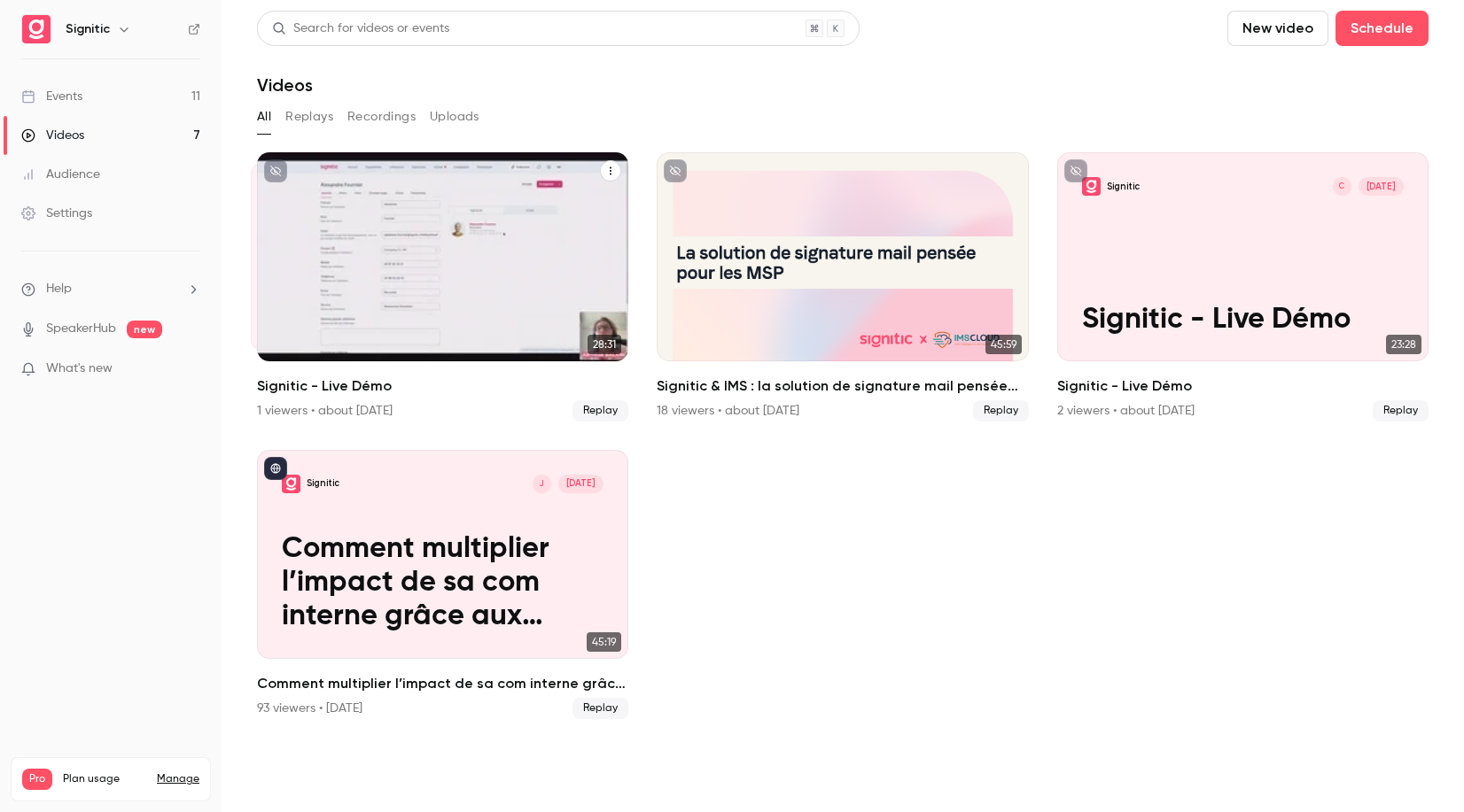
click at [414, 214] on div "Signitic A [DATE] Signitic - Live Démo" at bounding box center [443, 256] width 371 height 209
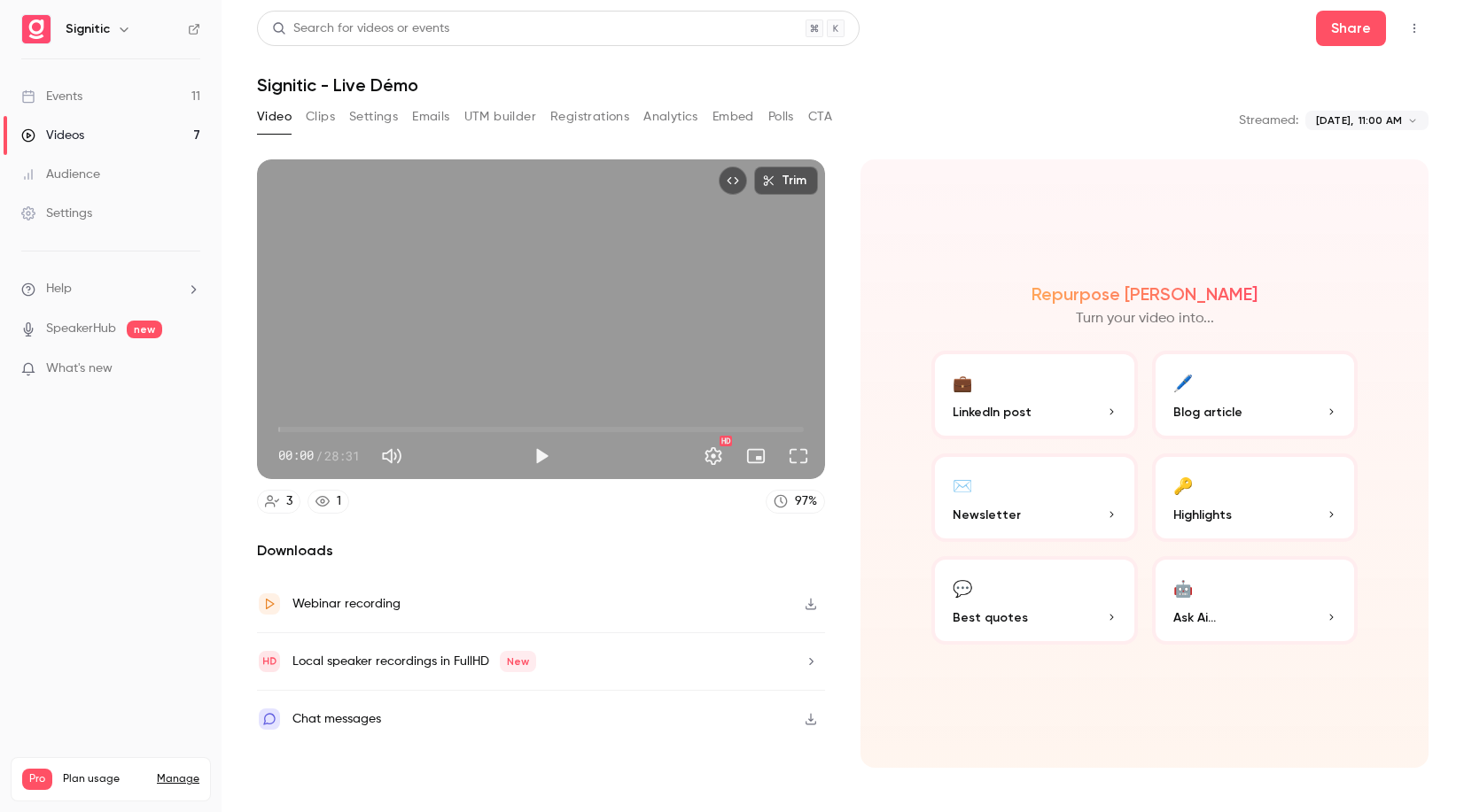
click at [60, 132] on div "Videos" at bounding box center [53, 135] width 63 height 18
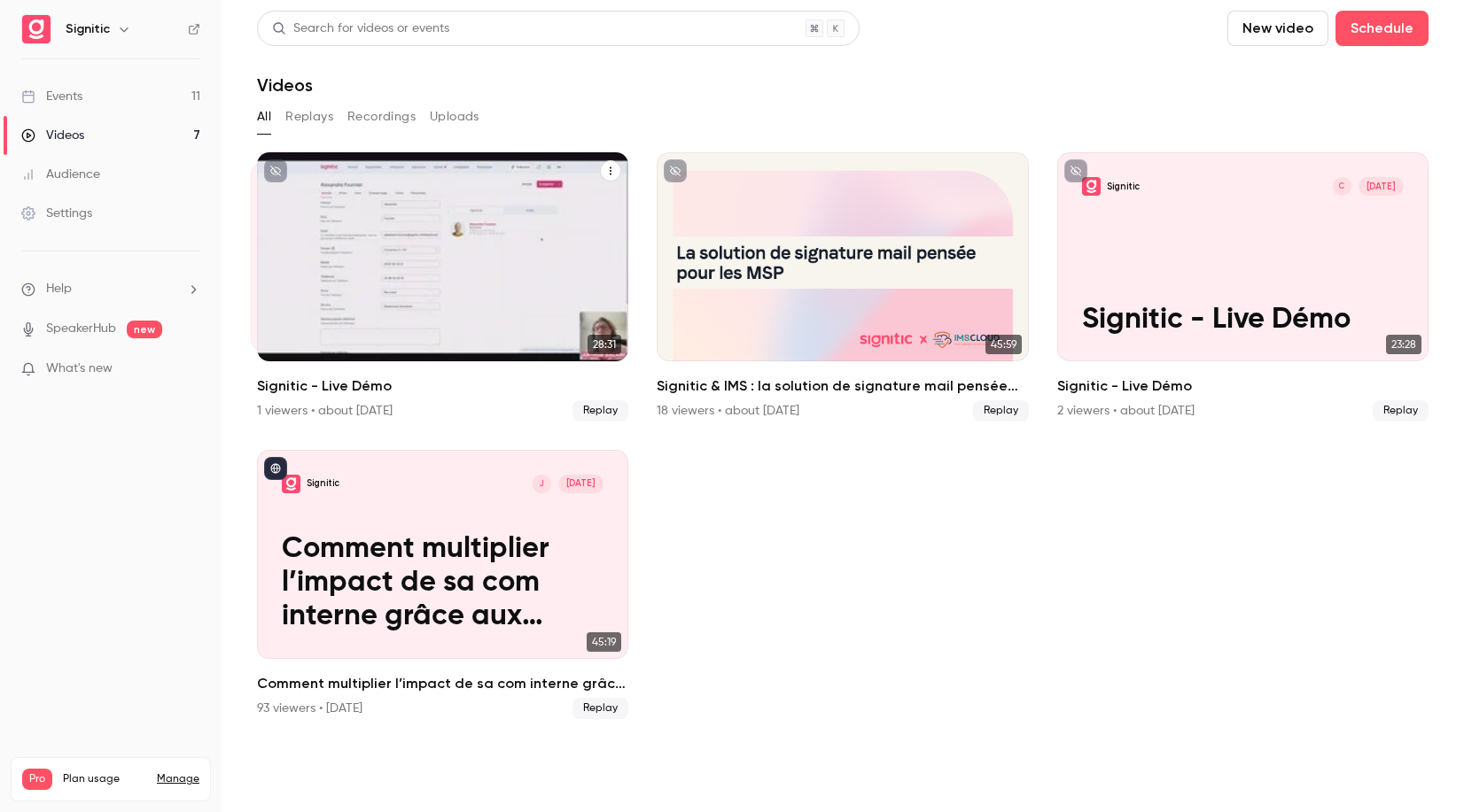
click at [391, 244] on div "Signitic A [DATE] Signitic - Live Démo" at bounding box center [443, 256] width 371 height 209
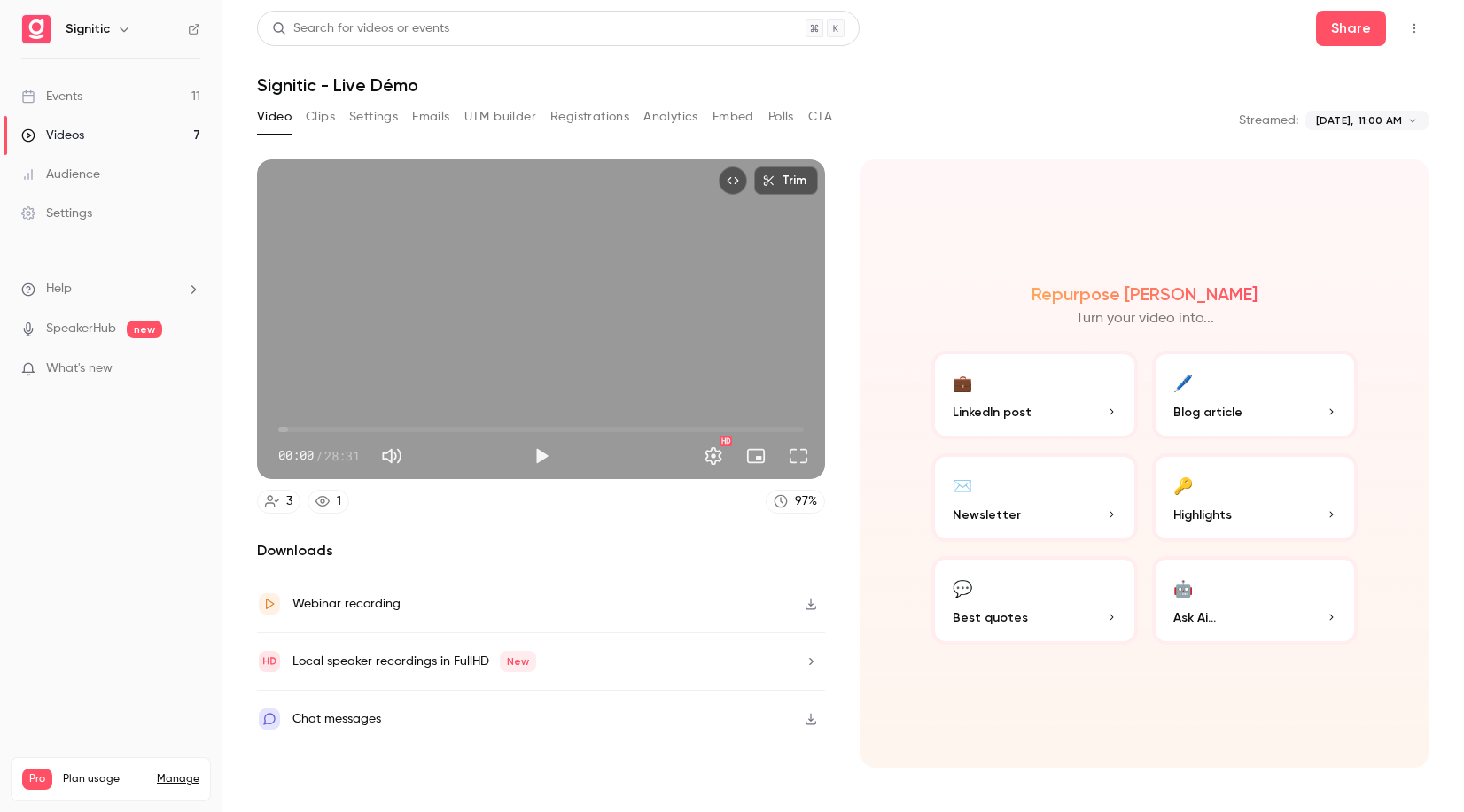
click at [53, 137] on div "Videos" at bounding box center [53, 135] width 63 height 18
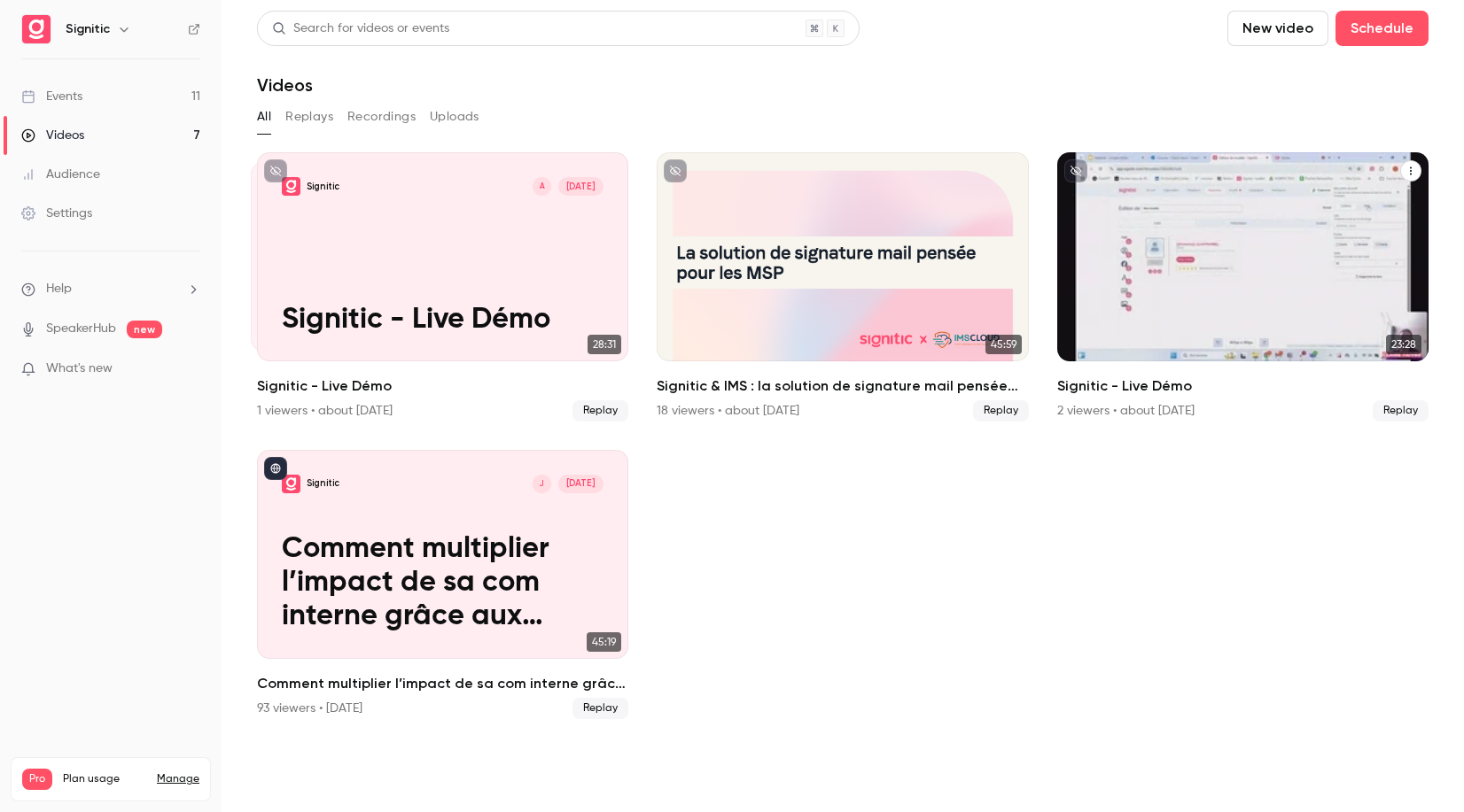
click at [1194, 284] on div "Signitic C [DATE] Signitic - Live Démo" at bounding box center [1243, 256] width 371 height 209
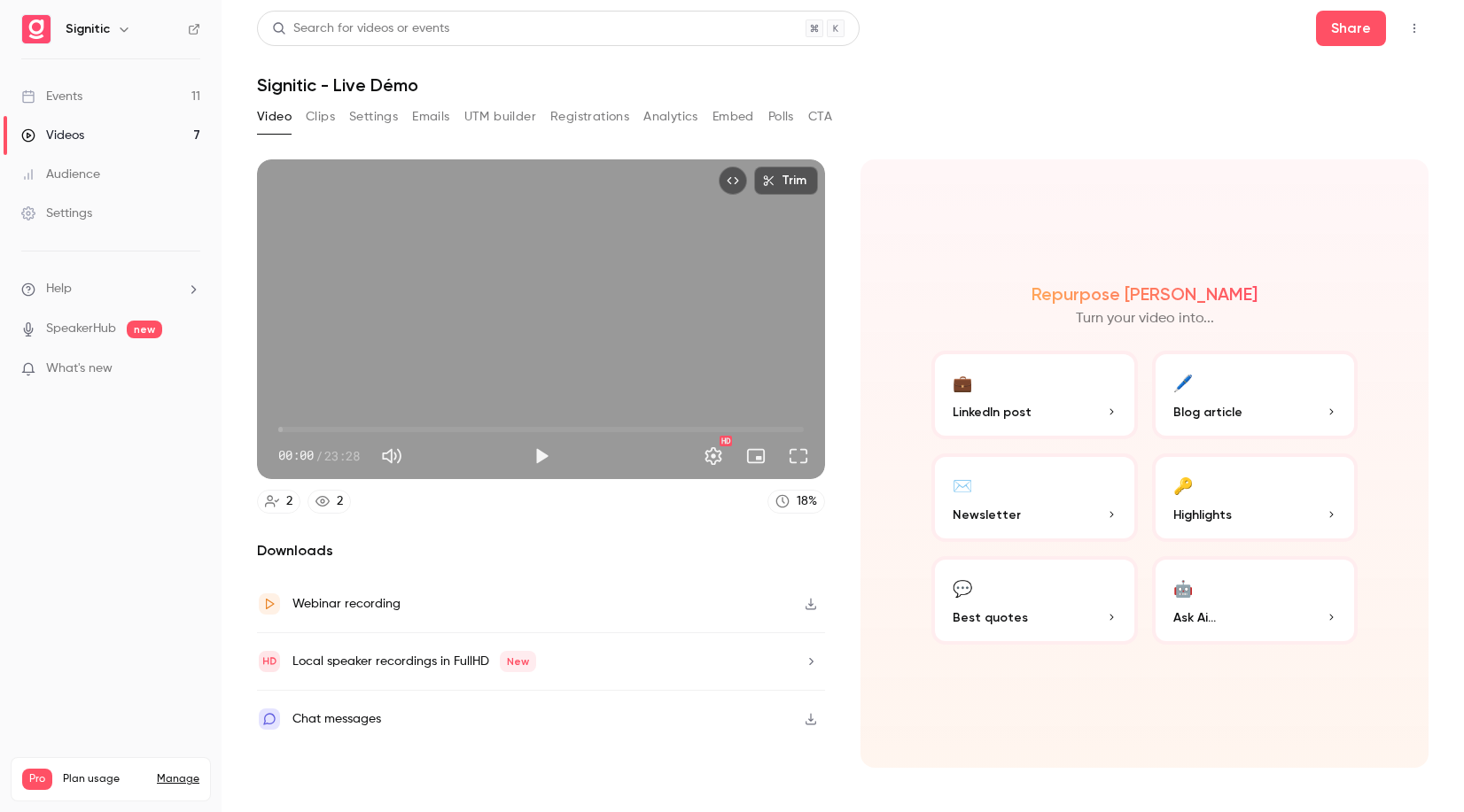
click at [63, 136] on div "Videos" at bounding box center [53, 135] width 63 height 18
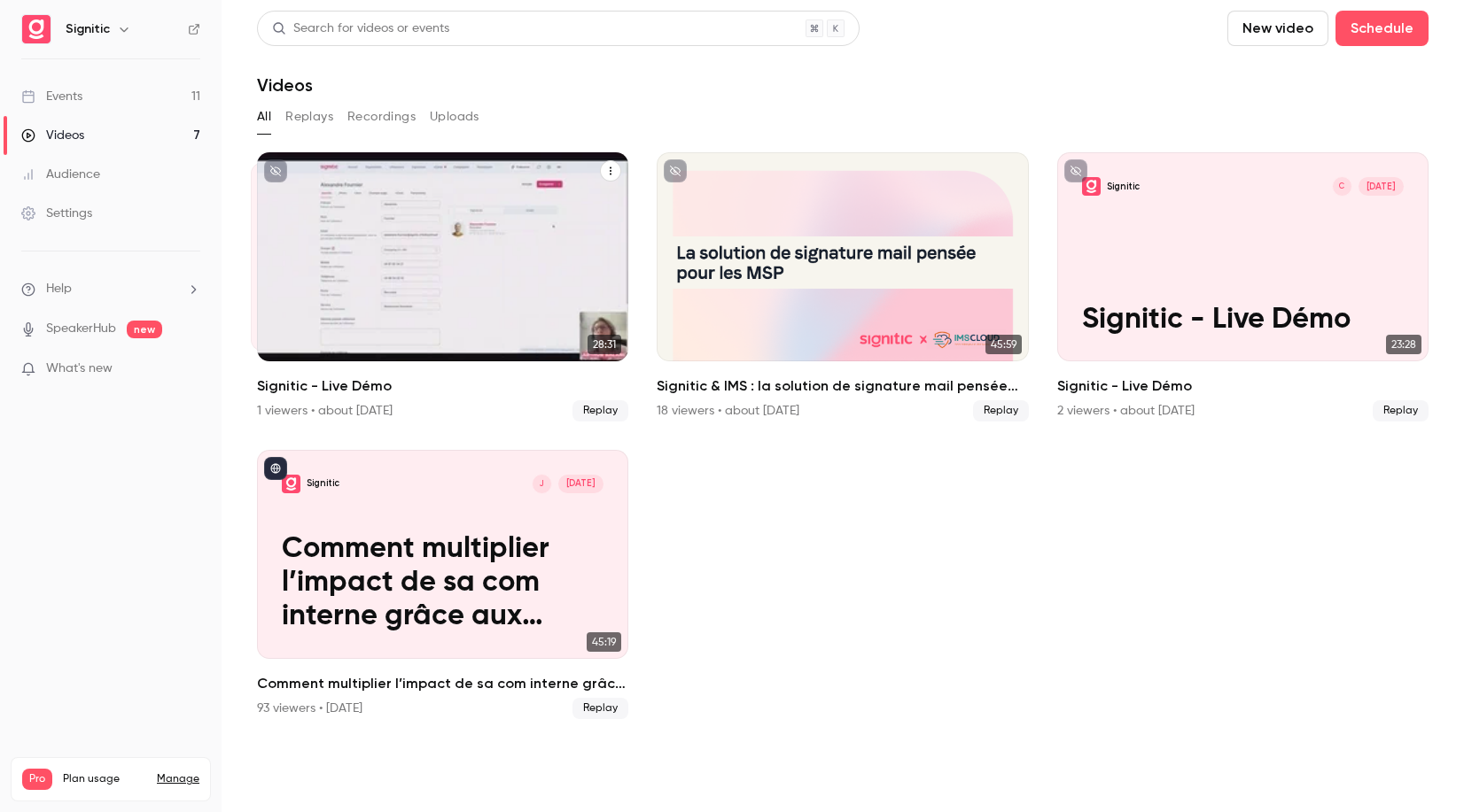
click at [595, 414] on span "Replay" at bounding box center [600, 411] width 55 height 21
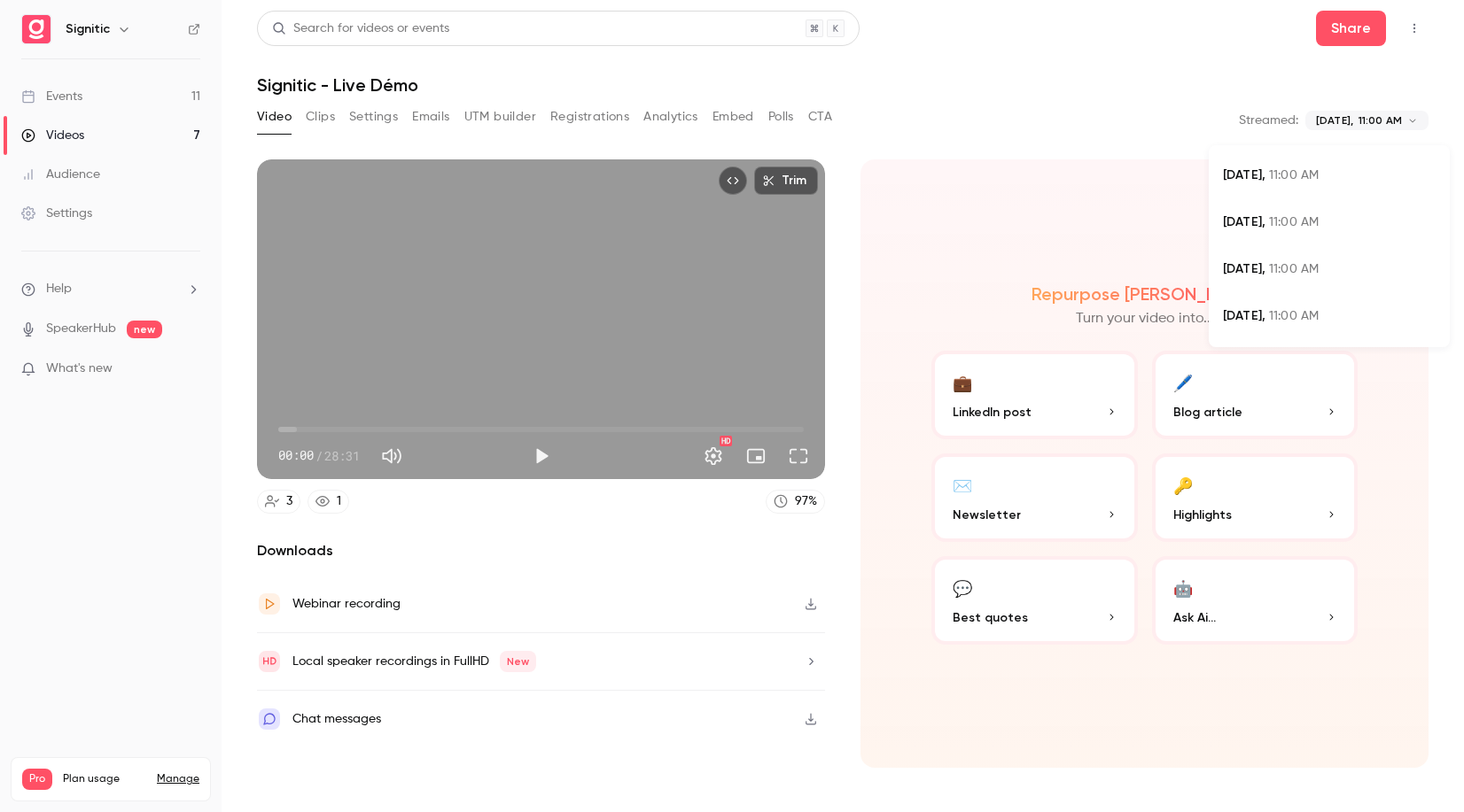
click at [1381, 120] on body "**********" at bounding box center [732, 406] width 1464 height 812
click at [1281, 219] on span "11:00 AM" at bounding box center [1294, 222] width 50 height 12
